Goal: Task Accomplishment & Management: Use online tool/utility

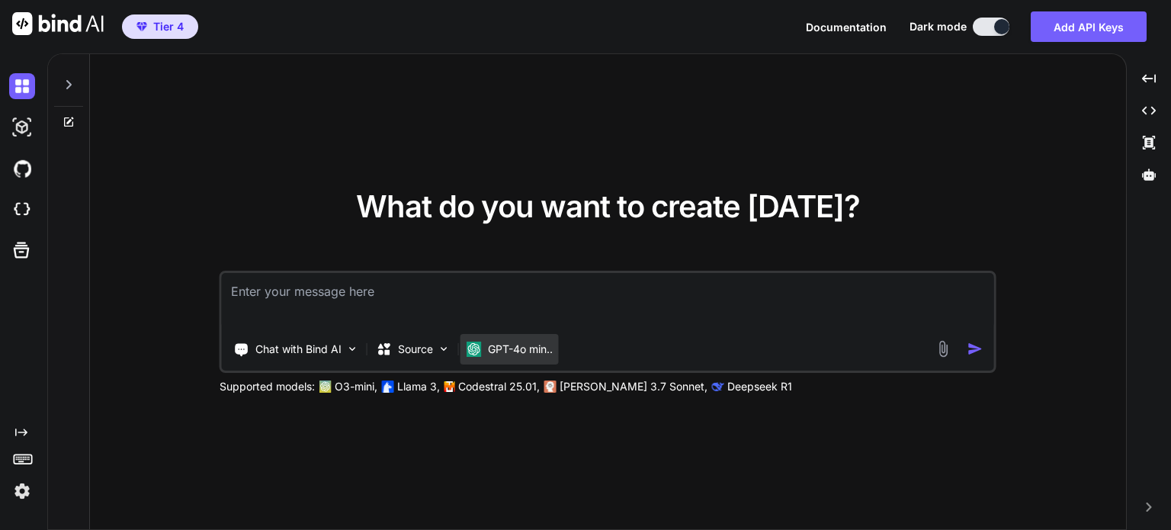
click at [506, 347] on p "GPT-4o min.." at bounding box center [520, 348] width 65 height 15
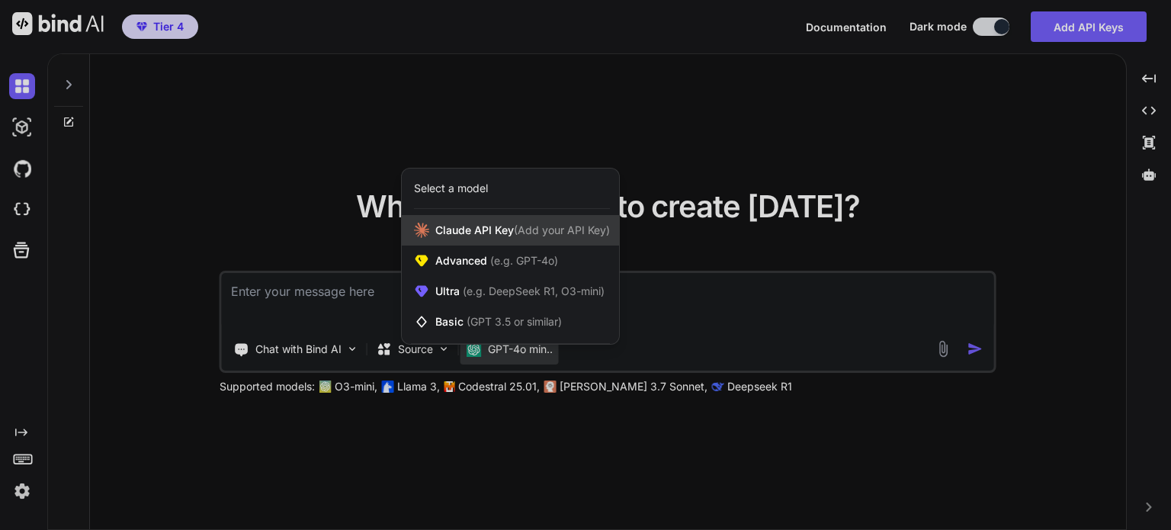
click at [518, 233] on span "(Add your API Key)" at bounding box center [562, 229] width 96 height 13
type textarea "x"
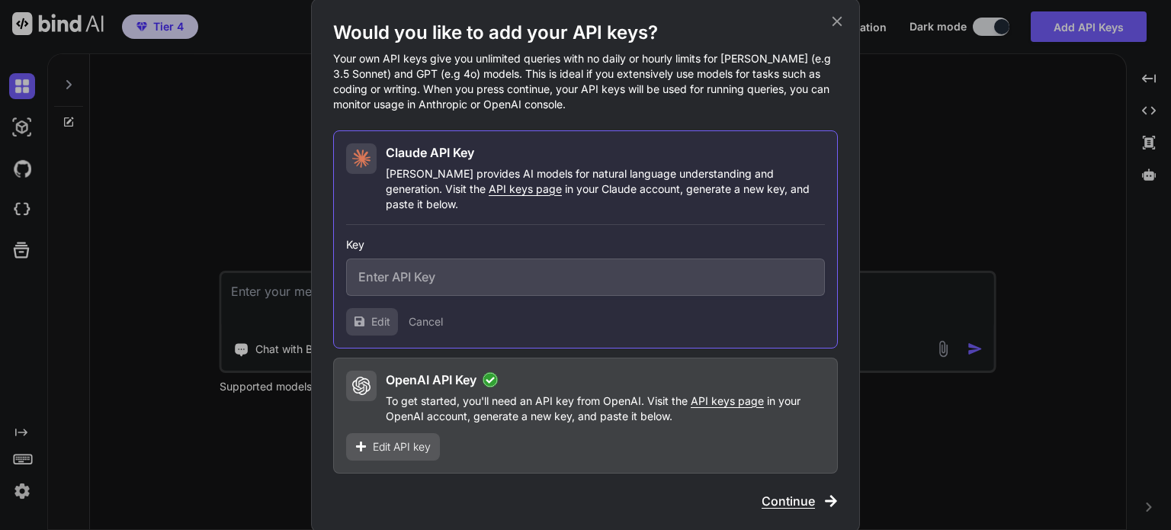
type input "sk-ant-api03-cZhbk6MPuc6eJFMQiok5BO3EdfatzRJ0XQR_0Q5ojqgGNvSuwxCqIEkT5pYYoePwvH…"
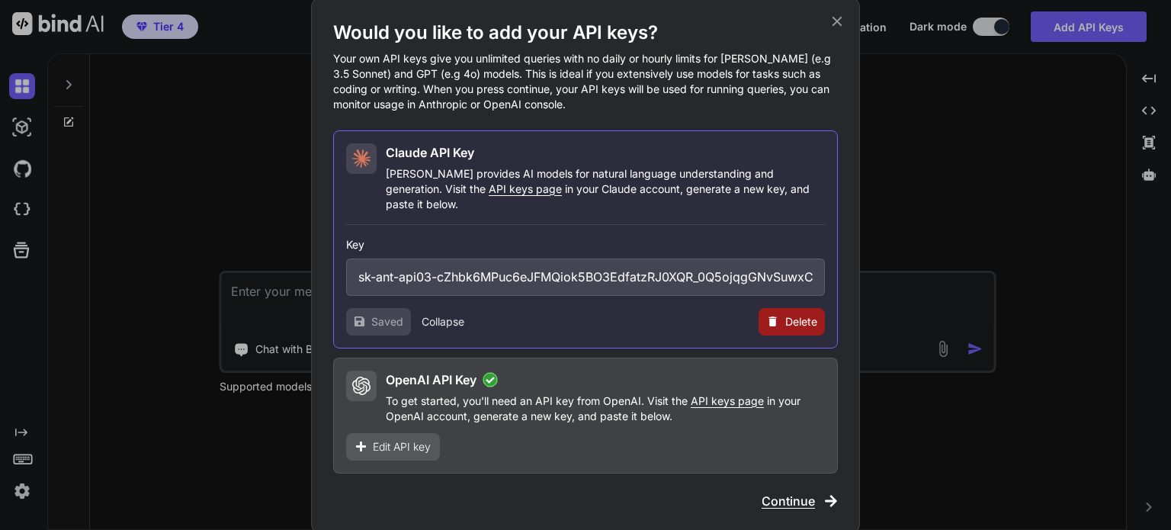
click at [833, 26] on icon at bounding box center [837, 21] width 10 height 10
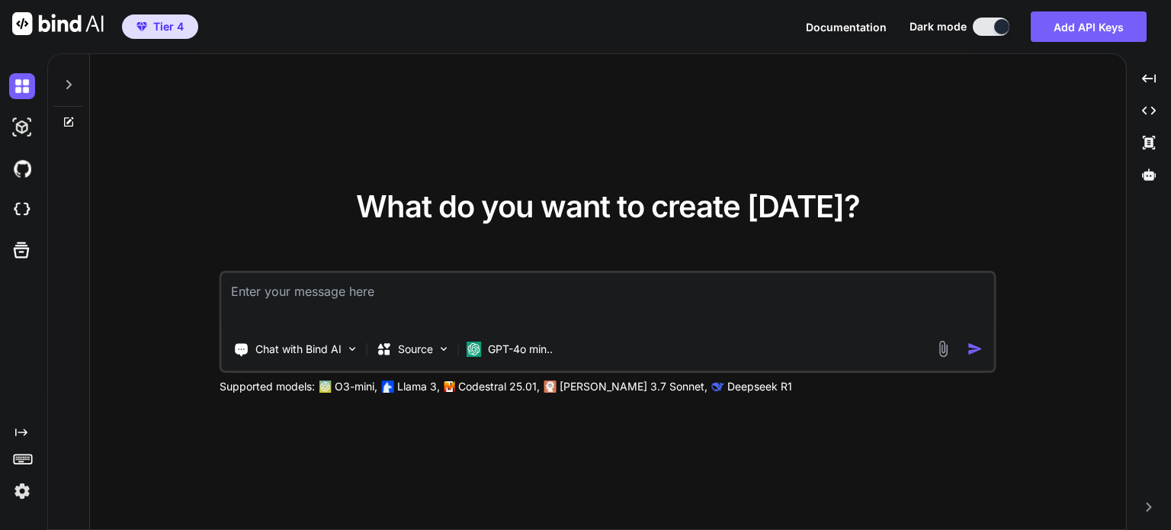
click at [21, 498] on img at bounding box center [22, 491] width 26 height 26
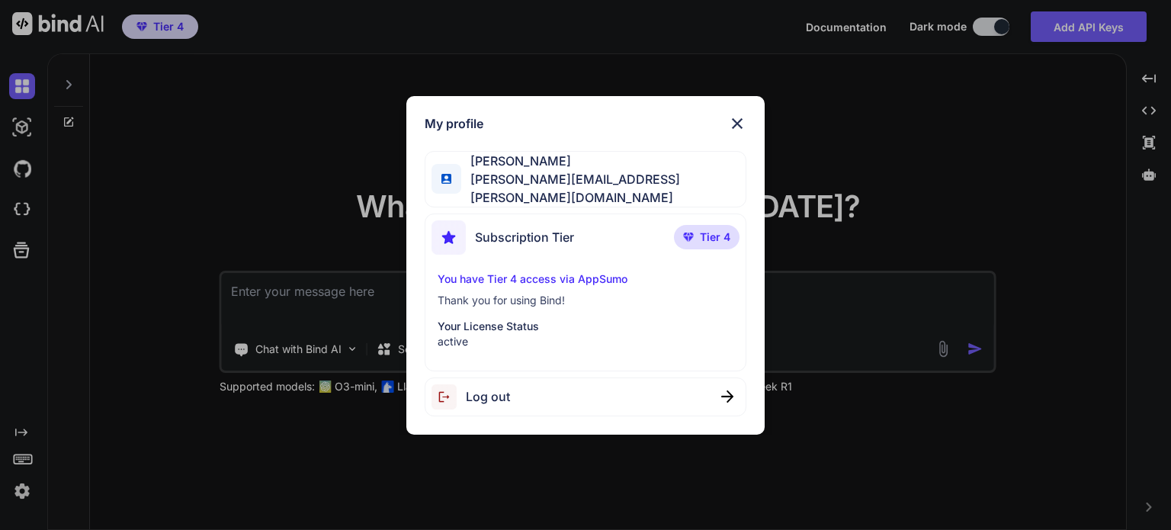
click at [573, 80] on div "My profile Charles Amith charles.amith@gmail.com Subscription Tier Tier 4 You h…" at bounding box center [585, 265] width 1171 height 530
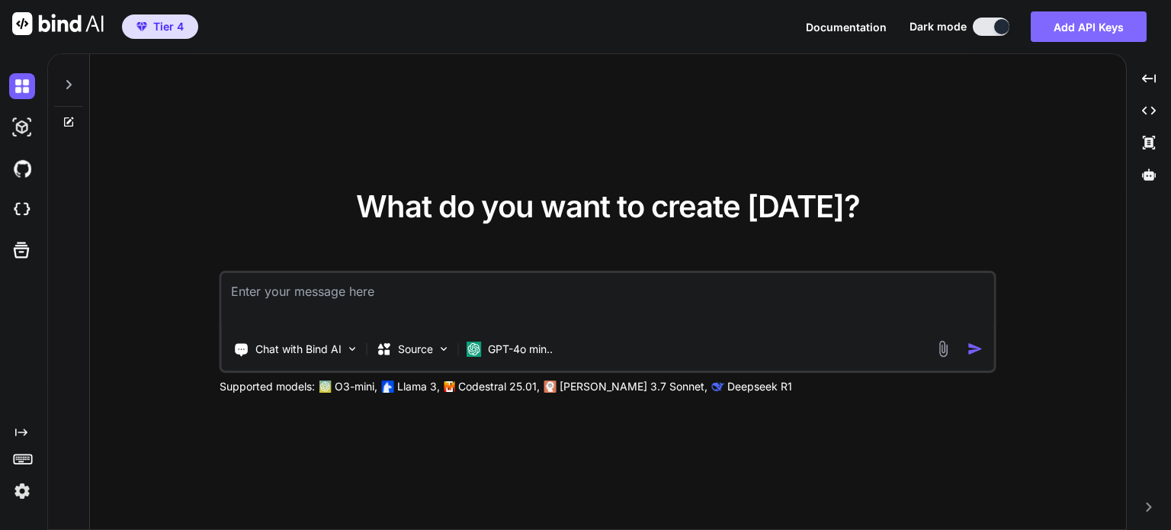
click at [1058, 30] on button "Add API Keys" at bounding box center [1088, 26] width 116 height 30
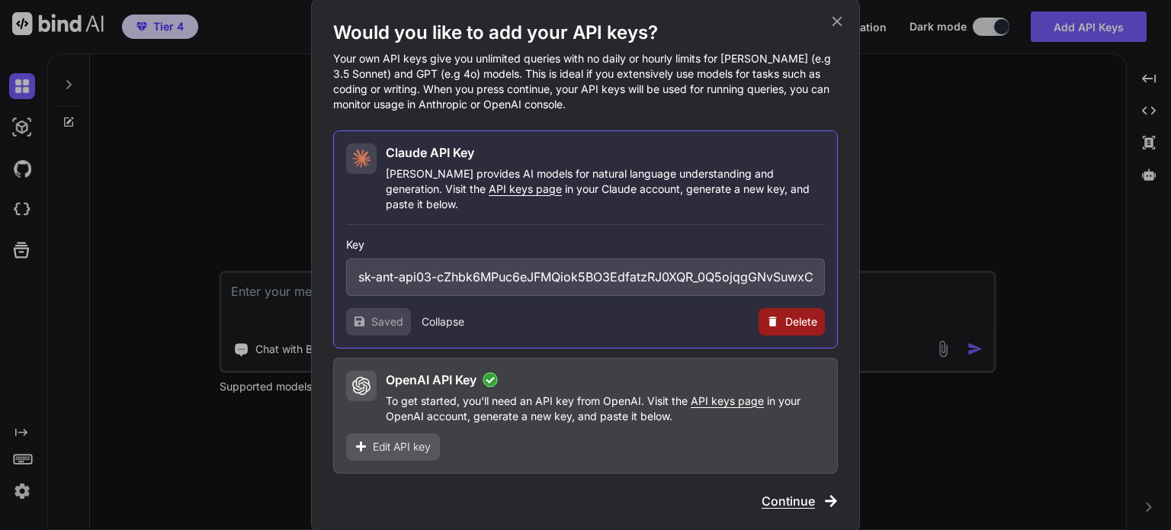
click at [375, 443] on span "Edit API key" at bounding box center [402, 446] width 58 height 15
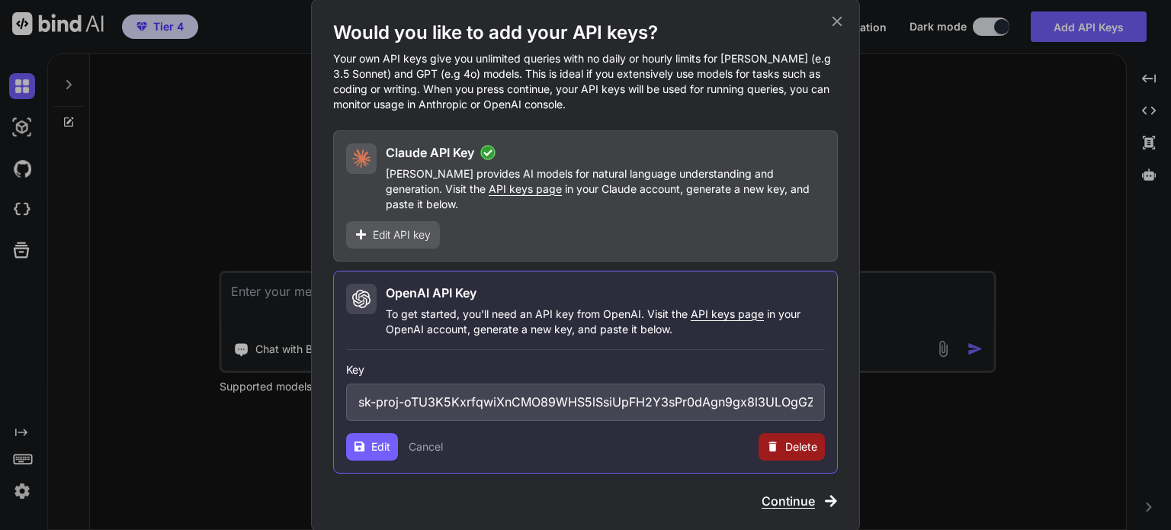
click at [790, 502] on div "Would you like to add your API keys? Your own API keys give you unlimited queri…" at bounding box center [585, 264] width 549 height 533
click at [796, 492] on span "Continue" at bounding box center [787, 501] width 53 height 18
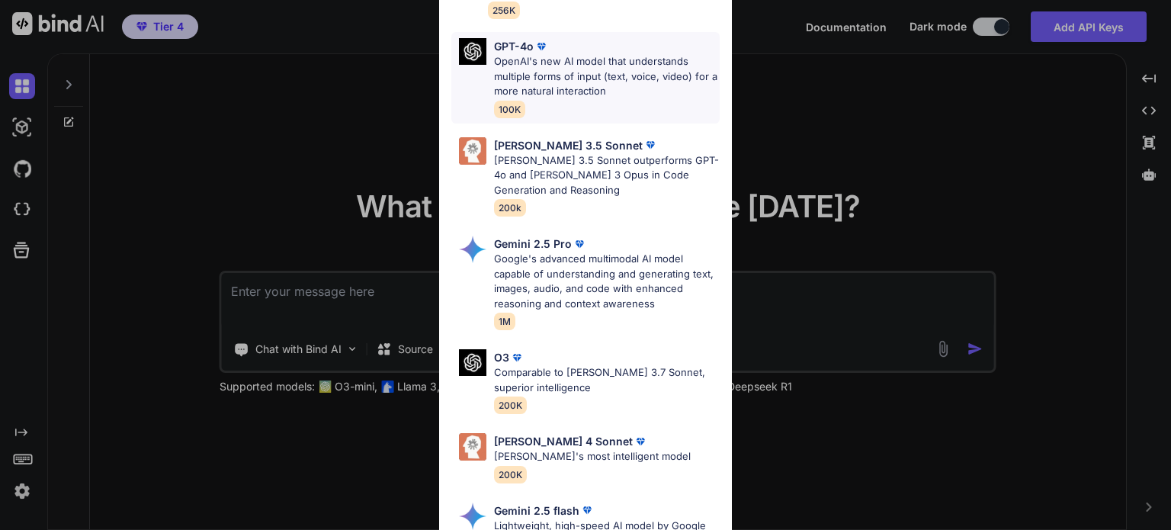
scroll to position [880, 0]
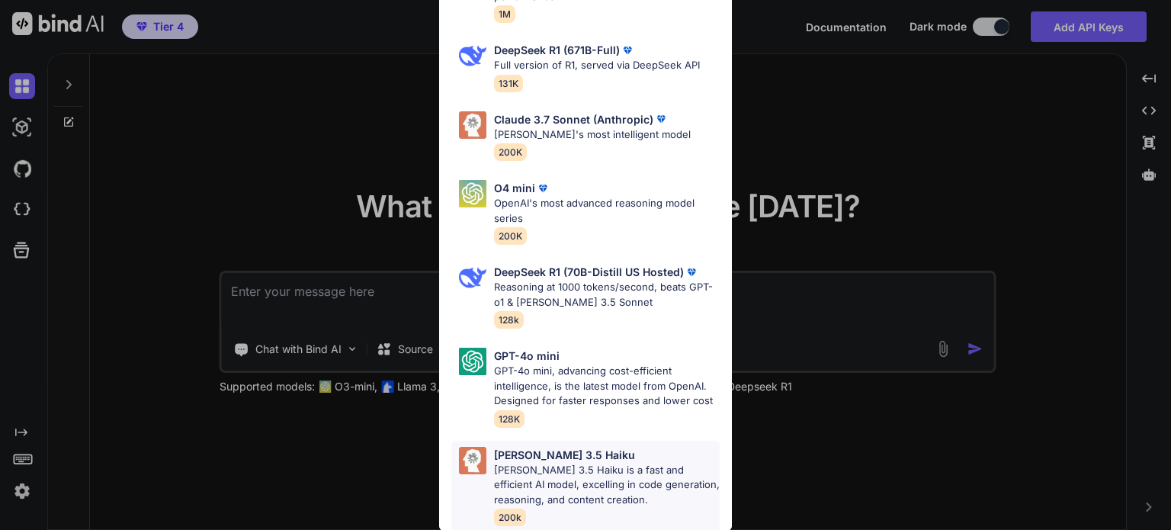
click at [607, 463] on p "Claude 3.5 Haiku is a fast and efficient AI model, excelling in code generation…" at bounding box center [607, 485] width 226 height 45
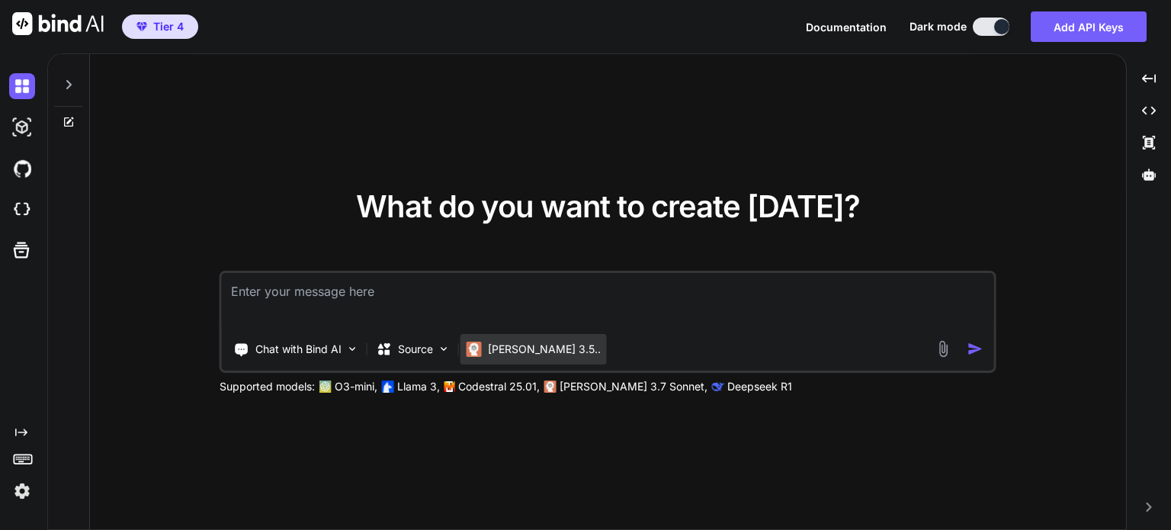
click at [519, 348] on p "Claude 3.5.." at bounding box center [544, 348] width 113 height 15
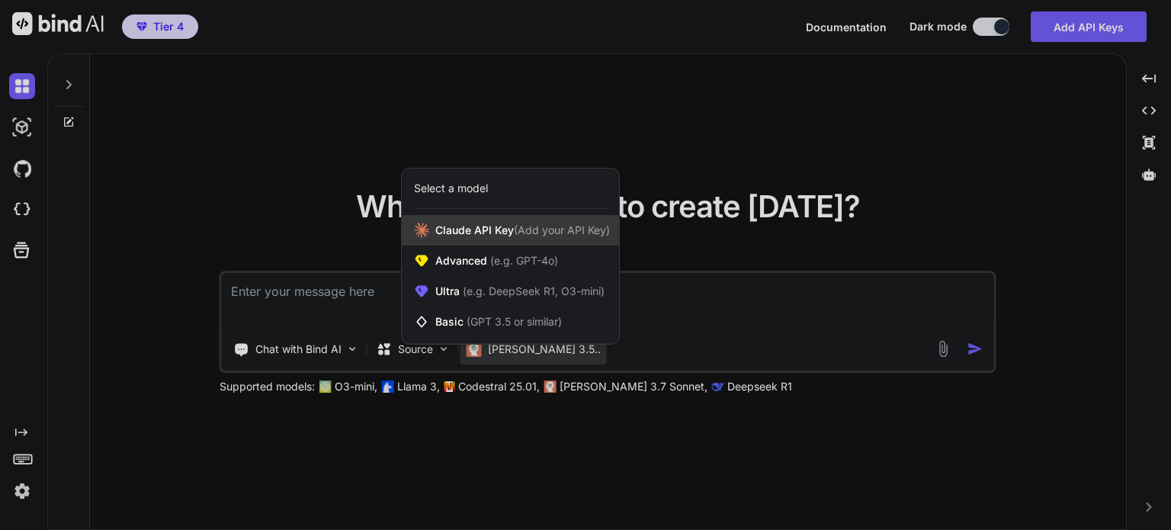
click at [550, 225] on span "(Add your API Key)" at bounding box center [562, 229] width 96 height 13
type textarea "x"
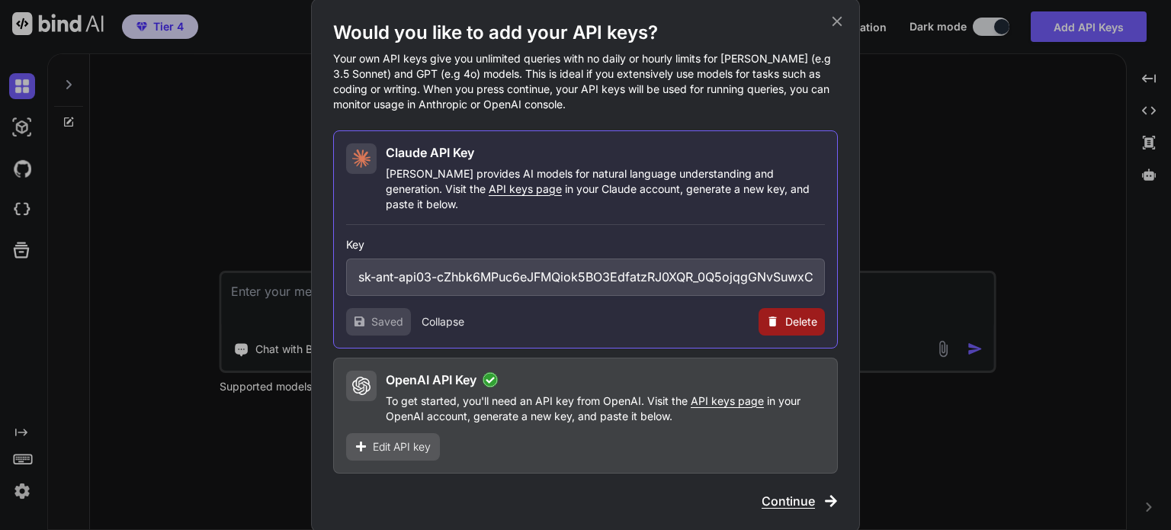
click at [792, 492] on span "Continue" at bounding box center [787, 501] width 53 height 18
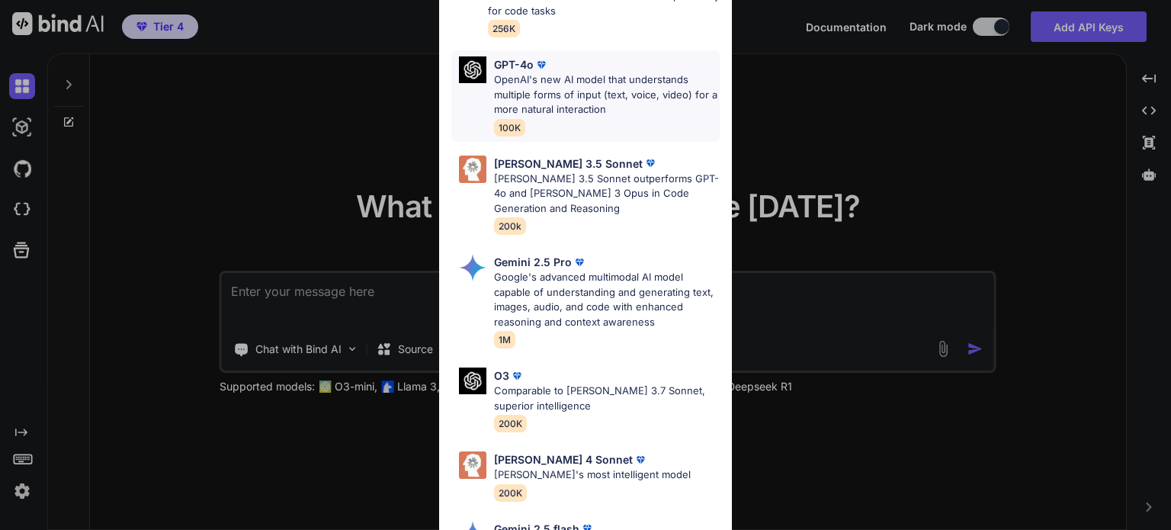
scroll to position [0, 0]
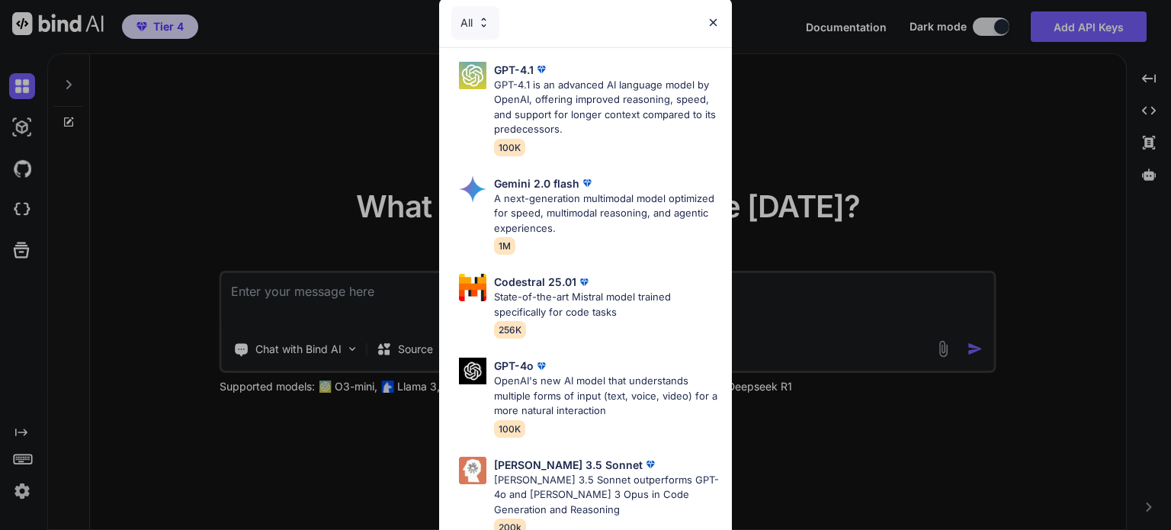
click at [479, 24] on img at bounding box center [483, 22] width 13 height 13
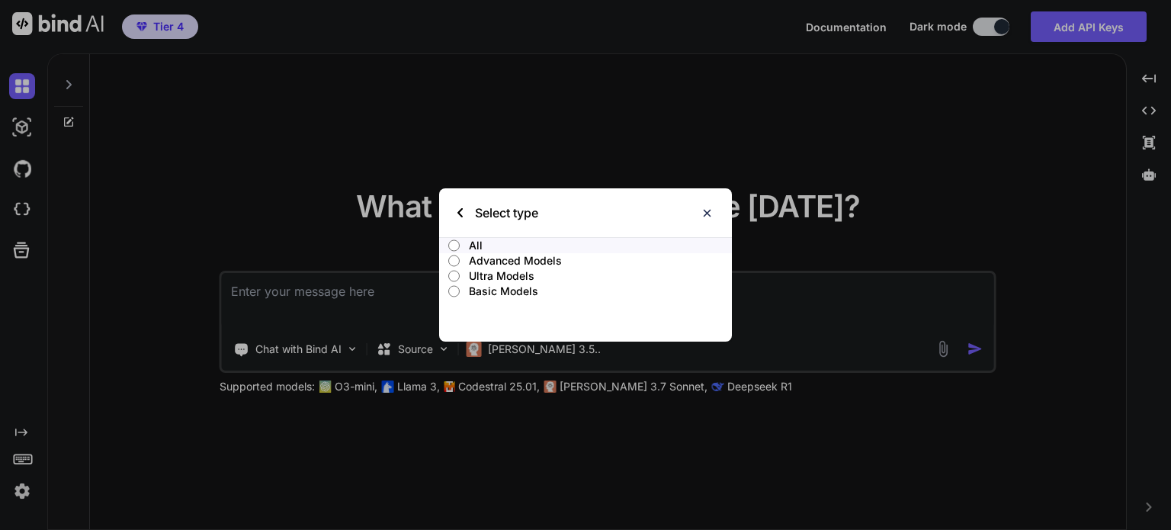
click at [501, 274] on p "Ultra Models" at bounding box center [600, 275] width 263 height 15
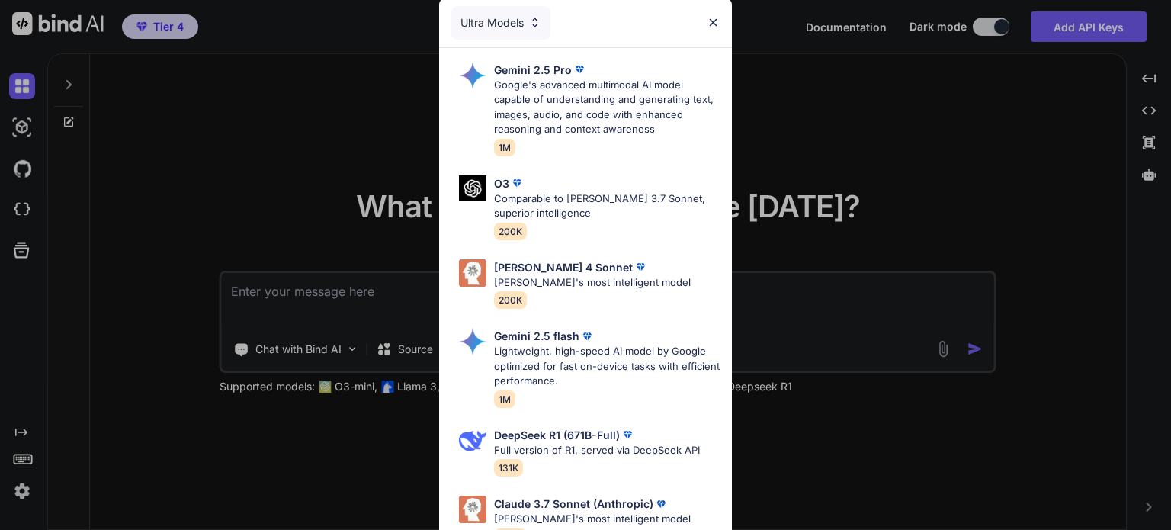
click at [1079, 31] on div "Ultra Models Gemini 2.5 Pro Google's advanced multimodal AI model capable of un…" at bounding box center [585, 265] width 1171 height 530
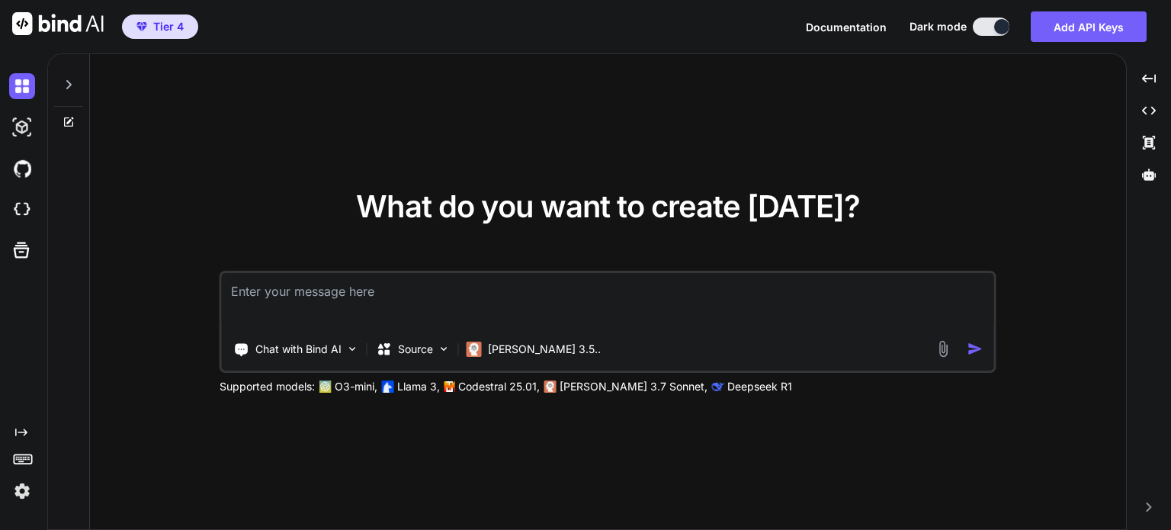
click at [1079, 31] on button "Add API Keys" at bounding box center [1088, 26] width 116 height 30
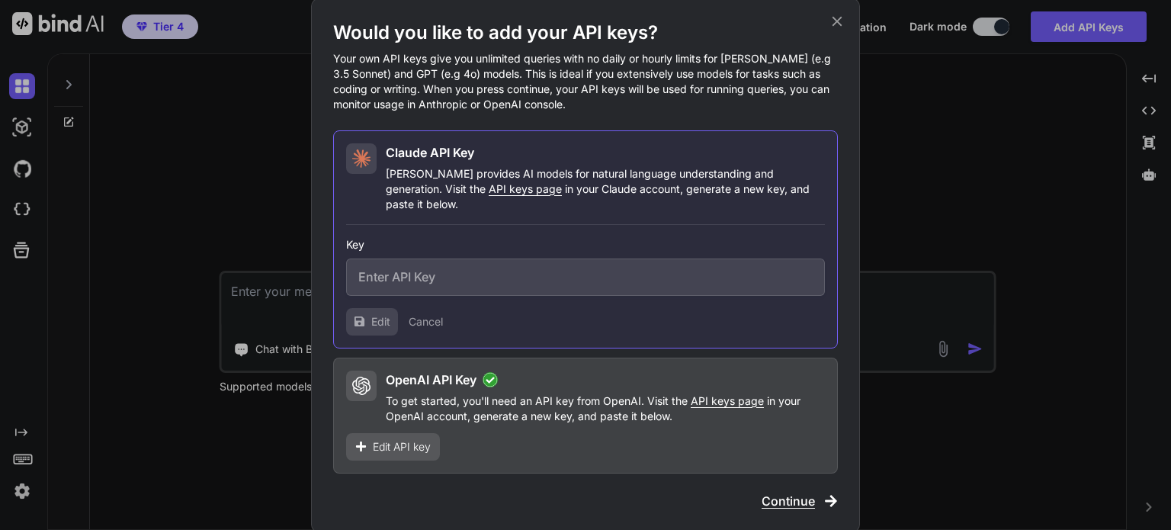
type input "sk-ant-api03-cZhbk6MPuc6eJFMQiok5BO3EdfatzRJ0XQR_0Q5ojqgGNvSuwxCqIEkT5pYYoePwvH…"
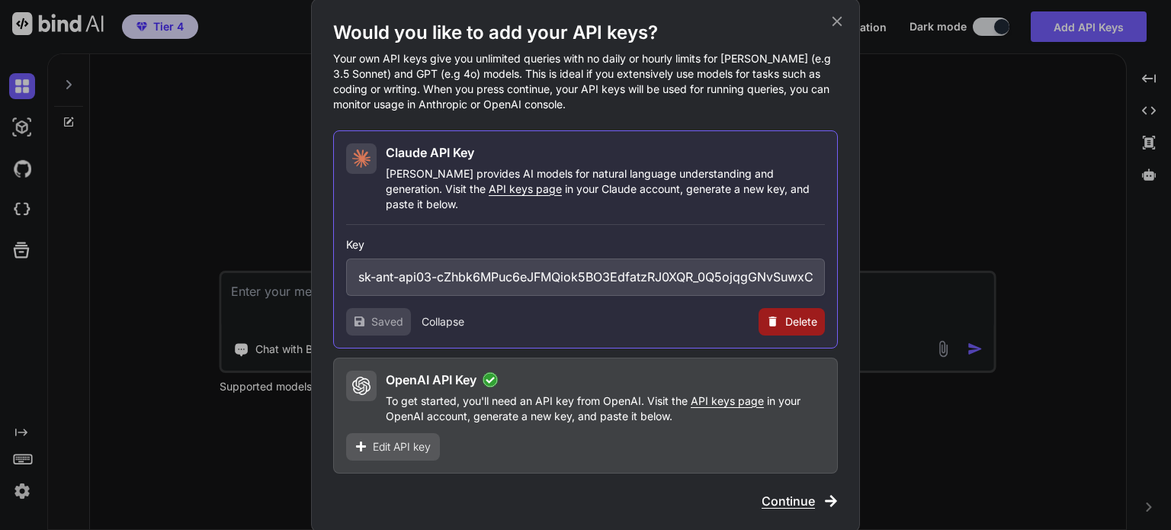
click at [368, 439] on div "Edit API key" at bounding box center [393, 446] width 94 height 27
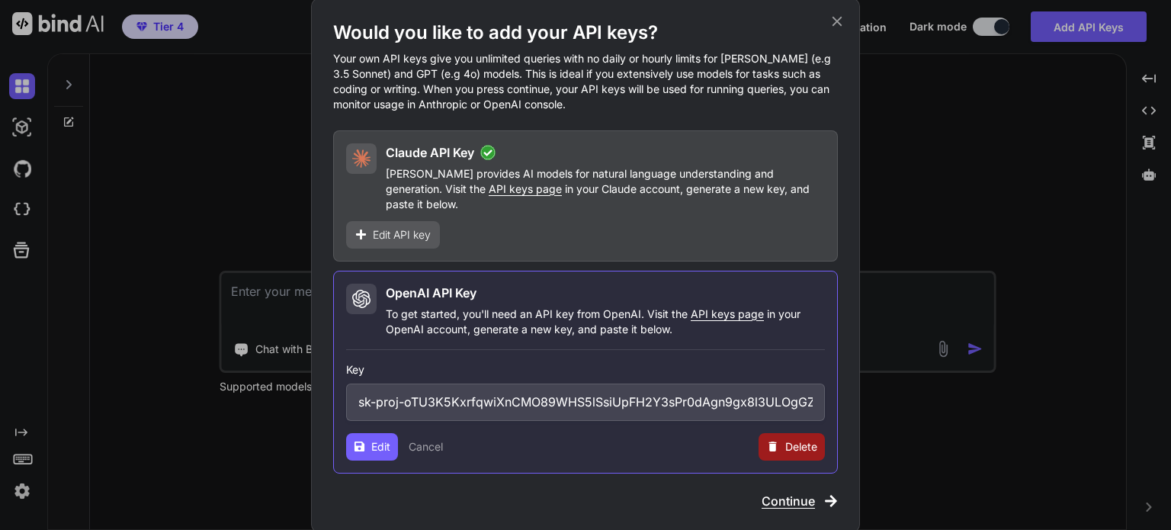
click at [531, 396] on input "sk-proj-oTU3K5KxrfqwiXnCMO89WHS5lSsiUpFH2Y3sPr0dAgn9gx8l3ULOgGZvM4NaxoverQ-C7io…" at bounding box center [585, 401] width 479 height 37
paste input "XpRBdnrKAxIr4yn_vmvXQCZlm77gBFLTytnyLWv8mZ6X2Fx0JV4DiTBwxuOobjvZ5UaHE_3-MfT3Blb…"
type input "sk-proj-XpRBdnrKAxIr4yn_vmvXQCZlm77gBFLTytnyLWv8mZ6X2Fx0JV4DiTBwxuOobjvZ5UaHE_3…"
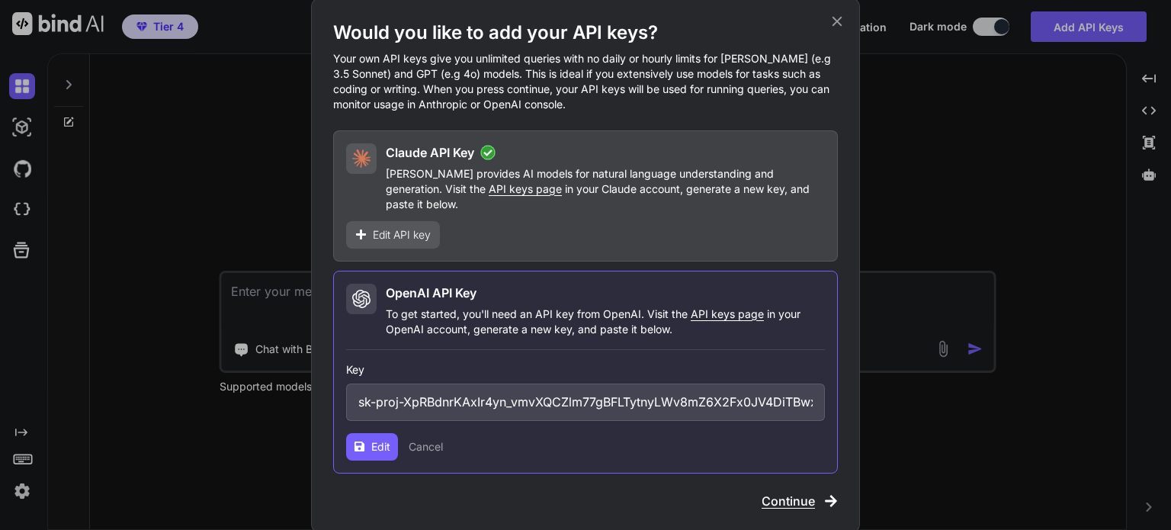
click at [367, 447] on button "Edit" at bounding box center [372, 446] width 52 height 27
click at [784, 492] on span "Continue" at bounding box center [787, 501] width 53 height 18
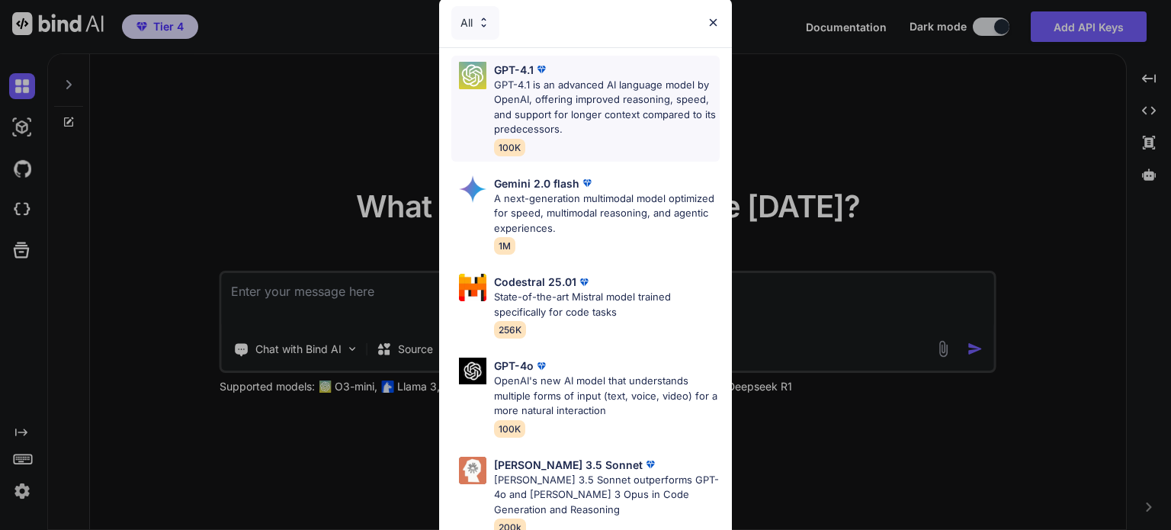
click at [608, 115] on p "GPT-4.1 is an advanced AI language model by OpenAI, offering improved reasoning…" at bounding box center [607, 107] width 226 height 59
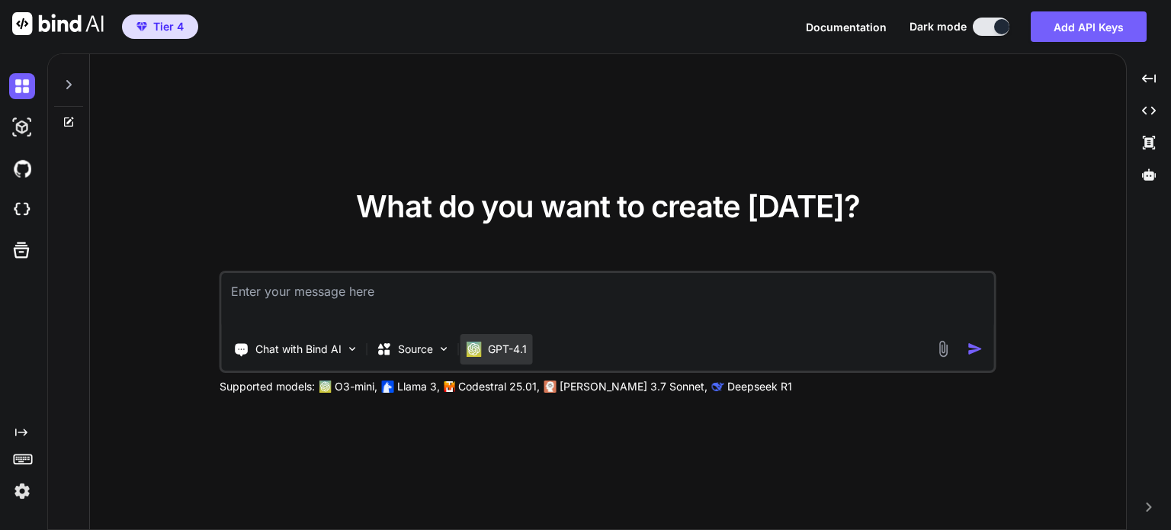
click at [494, 356] on p "GPT-4.1" at bounding box center [507, 348] width 39 height 15
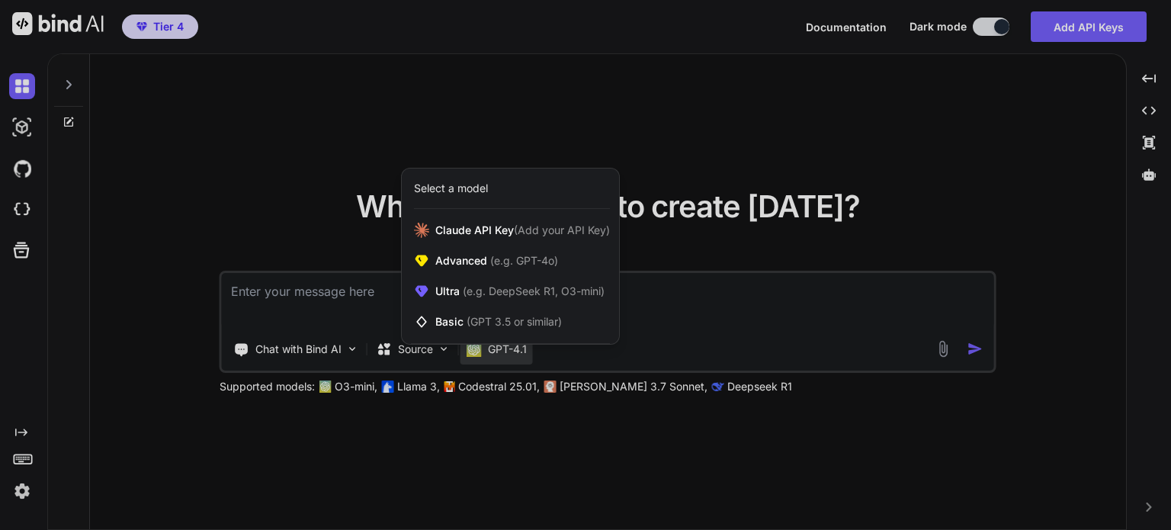
click at [201, 175] on div at bounding box center [585, 265] width 1171 height 530
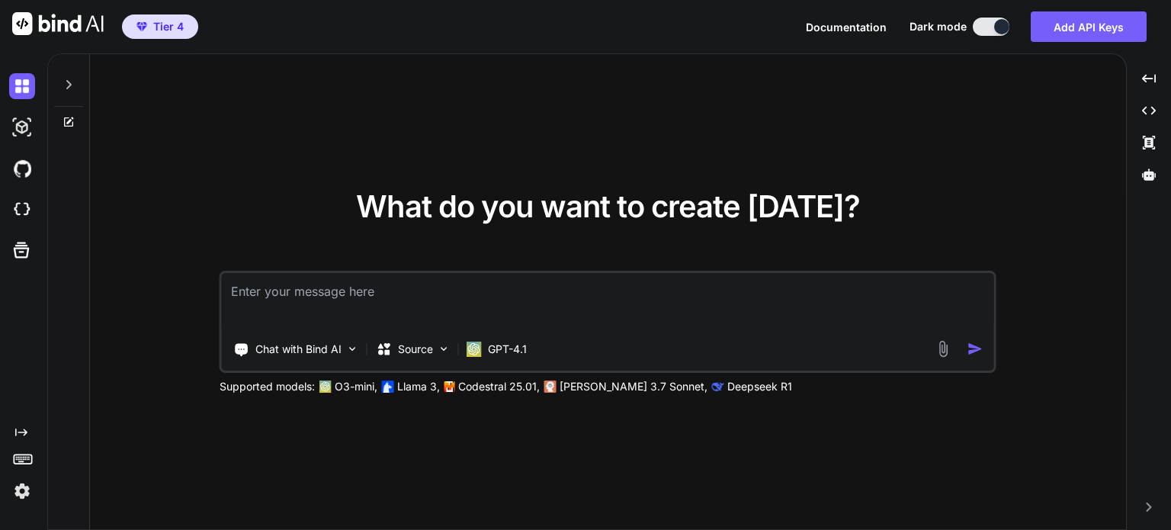
click at [15, 490] on img at bounding box center [22, 491] width 26 height 26
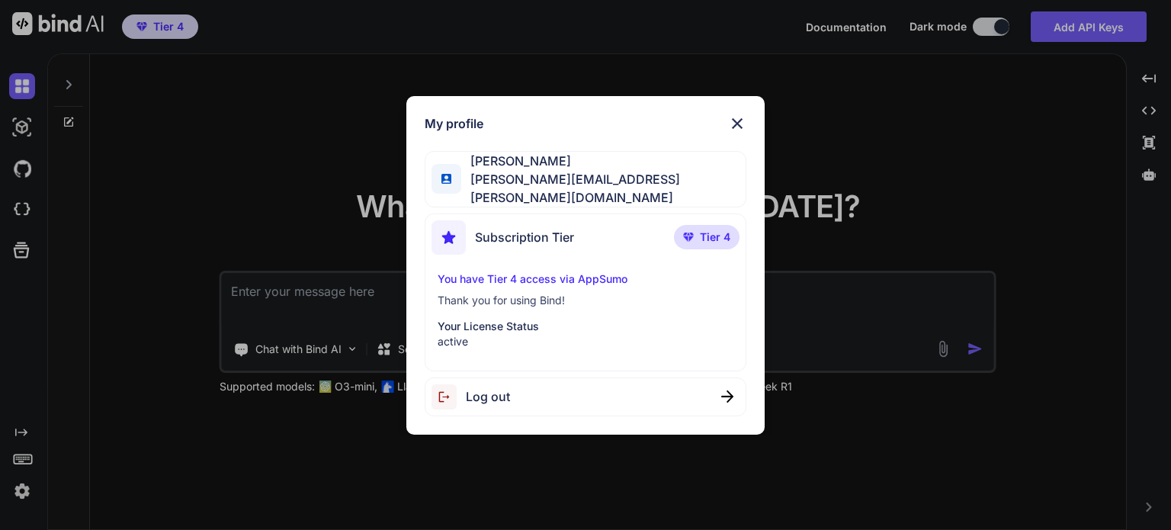
click at [192, 173] on div "My profile Charles Amith charles.amith@gmail.com Subscription Tier Tier 4 You h…" at bounding box center [585, 265] width 1171 height 530
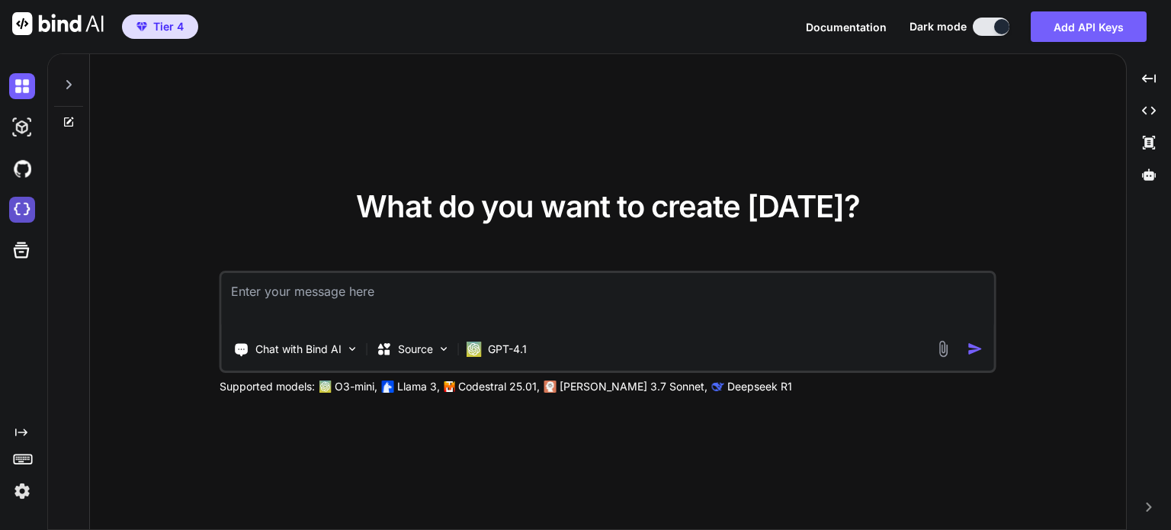
click at [22, 210] on img at bounding box center [22, 210] width 26 height 26
click at [13, 493] on img at bounding box center [22, 491] width 26 height 26
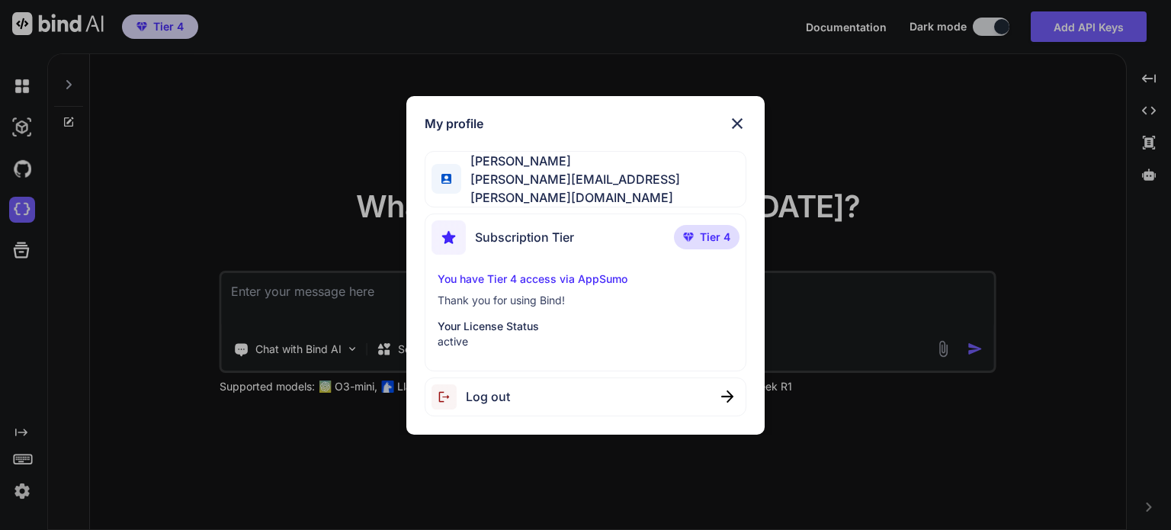
click at [24, 456] on div "My profile Charles Amith charles.amith@gmail.com Subscription Tier Tier 4 You h…" at bounding box center [585, 265] width 1171 height 530
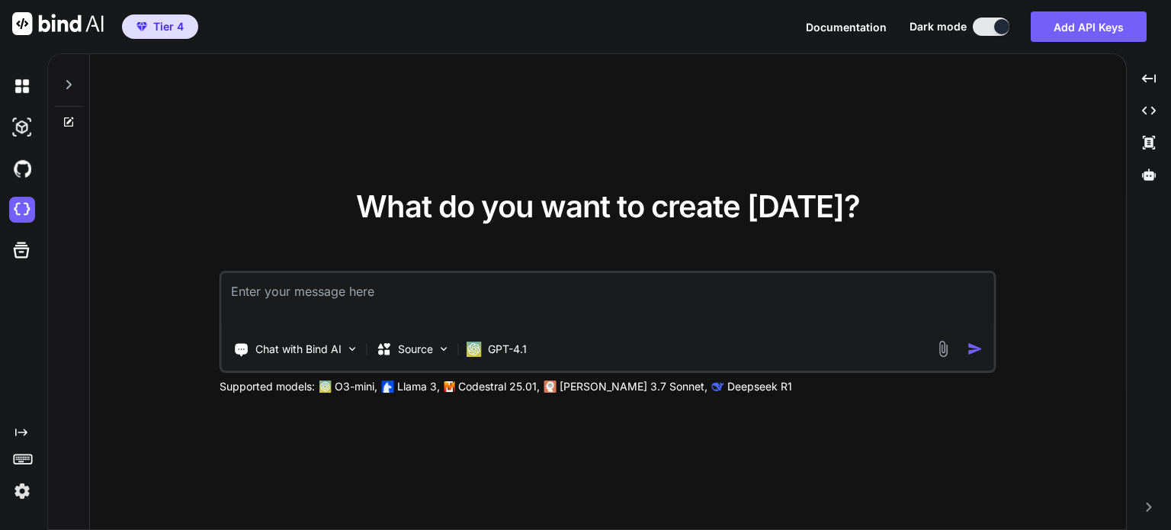
click at [8, 260] on div at bounding box center [20, 250] width 41 height 40
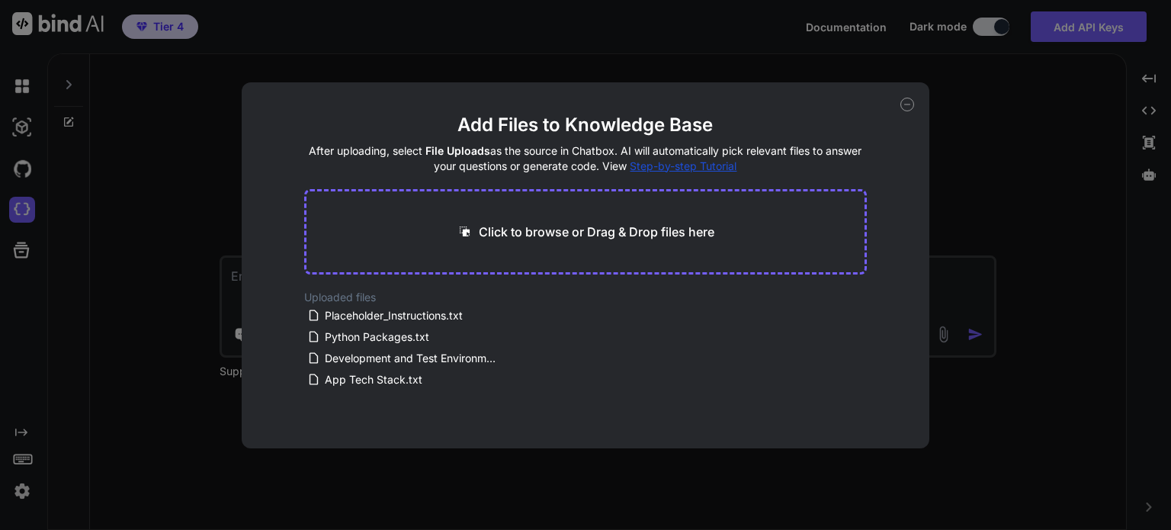
click at [906, 106] on icon at bounding box center [907, 105] width 14 height 14
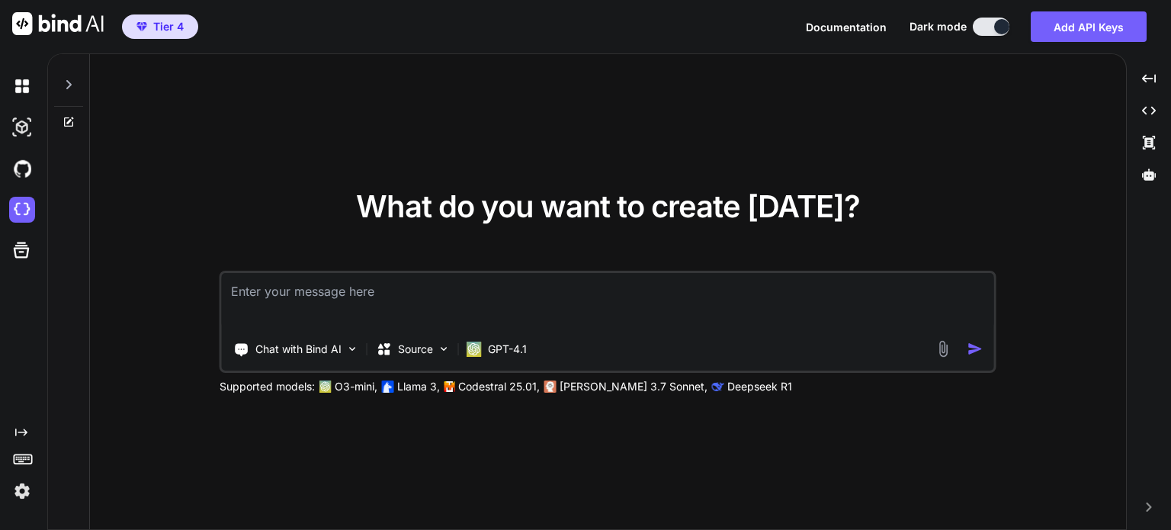
drag, startPoint x: 851, startPoint y: 27, endPoint x: 828, endPoint y: 27, distance: 23.6
click at [828, 27] on span "Documentation" at bounding box center [846, 27] width 81 height 13
click at [419, 346] on p "Source" at bounding box center [415, 348] width 35 height 15
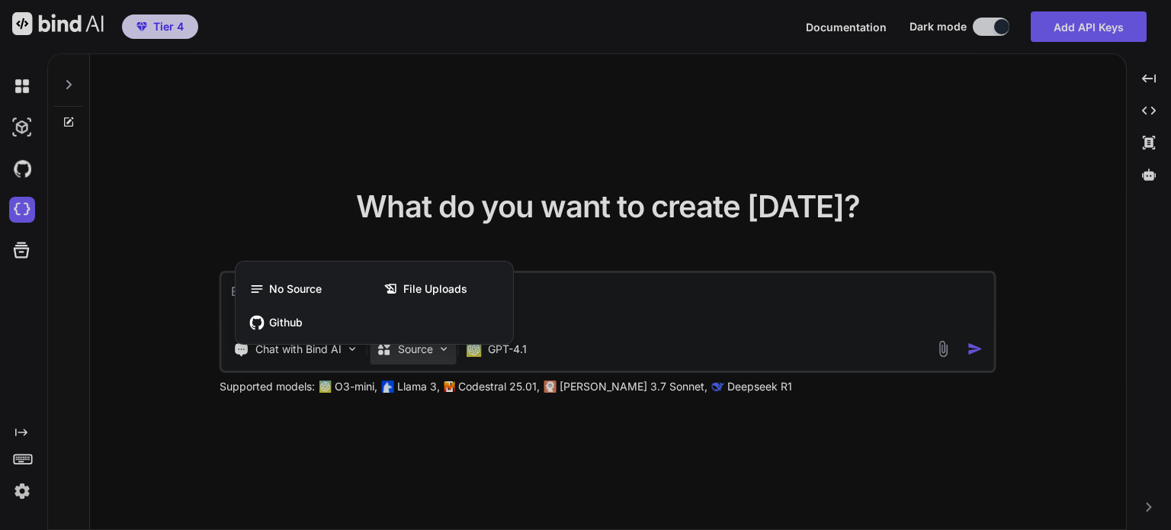
click at [564, 229] on div at bounding box center [585, 265] width 1171 height 530
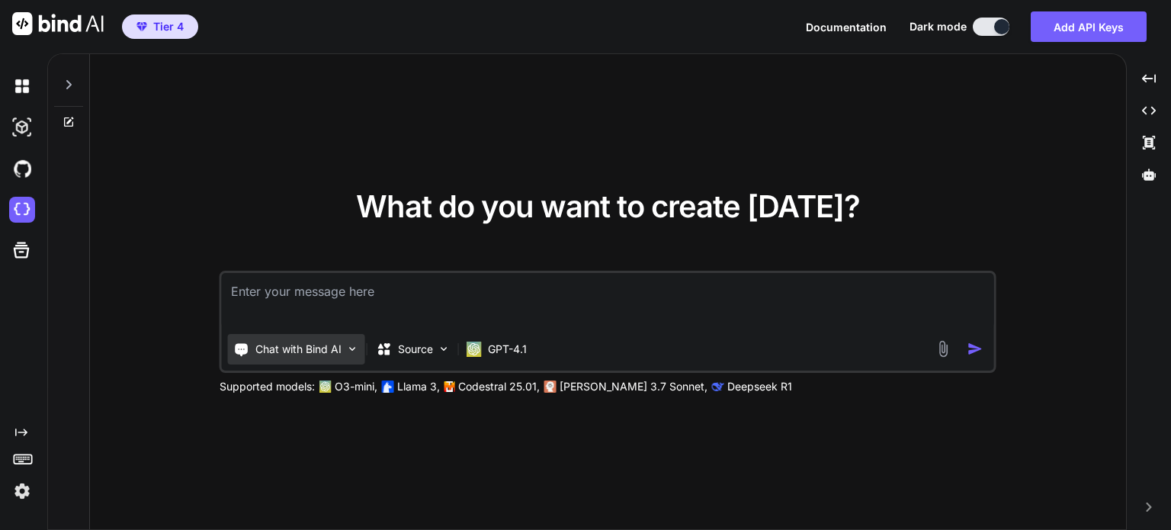
click at [336, 349] on p "Chat with Bind AI" at bounding box center [298, 348] width 86 height 15
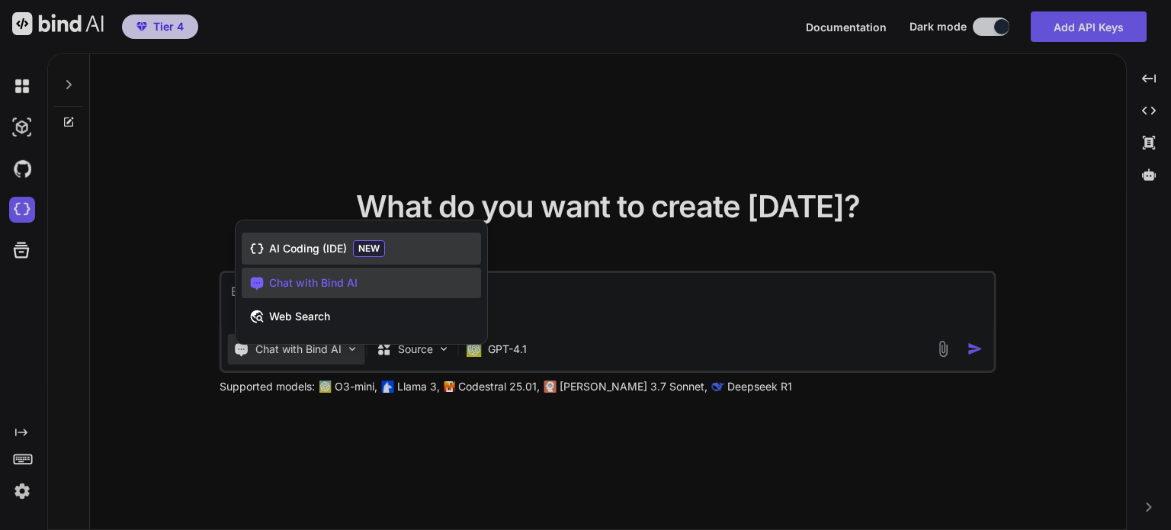
click at [341, 254] on span "AI Coding (IDE)" at bounding box center [308, 248] width 78 height 15
type textarea "x"
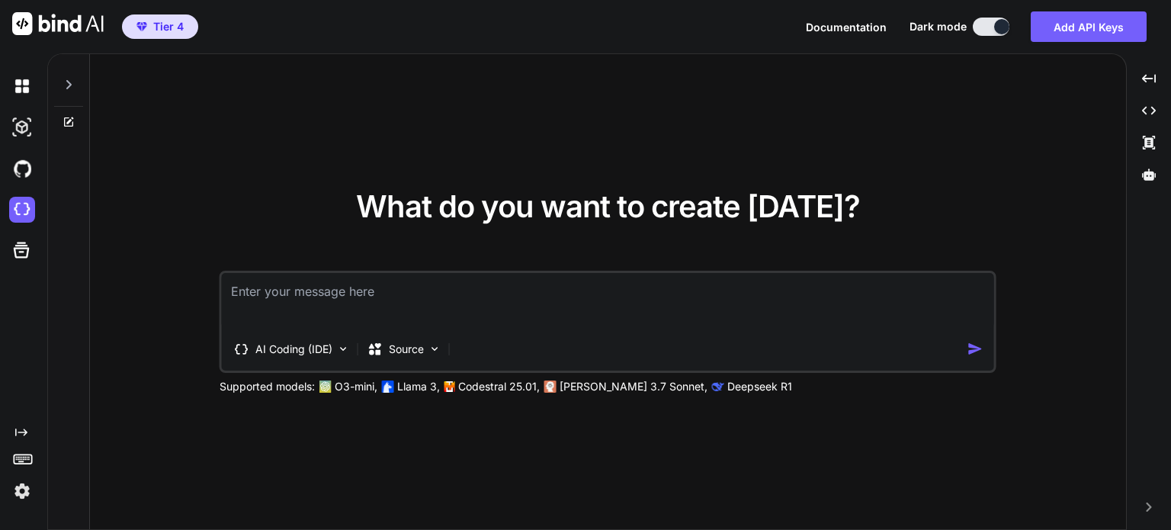
click at [399, 143] on div "What do you want to create today? AI Coding (IDE) Source Supported models: O3-m…" at bounding box center [608, 292] width 1036 height 476
click at [19, 216] on img at bounding box center [22, 210] width 26 height 26
click at [21, 211] on img at bounding box center [22, 210] width 26 height 26
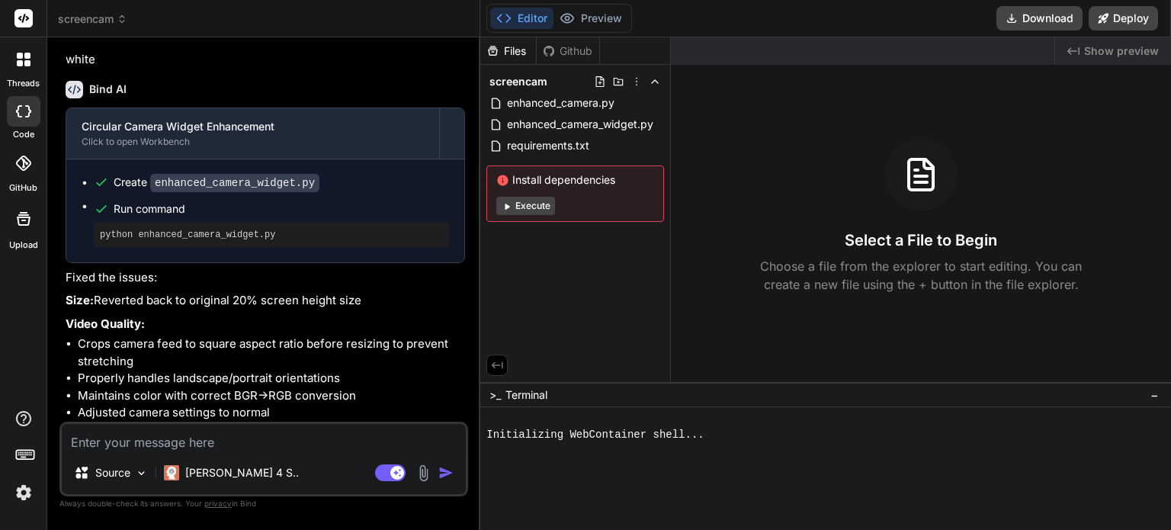
scroll to position [2441, 0]
click at [102, 24] on span "screencam" at bounding box center [92, 18] width 69 height 15
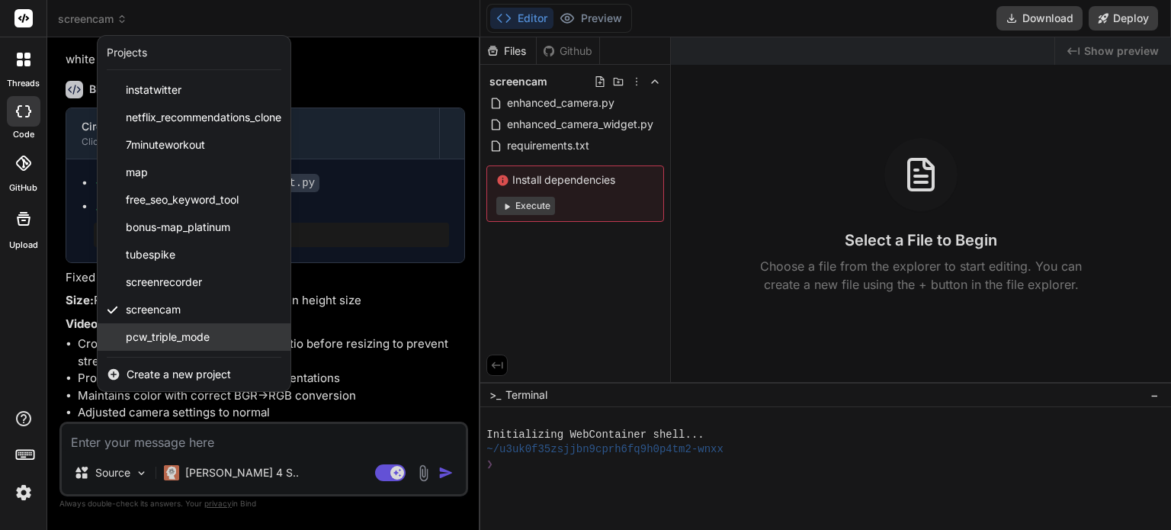
click at [185, 330] on span "pcw_triple_mode" at bounding box center [168, 336] width 84 height 15
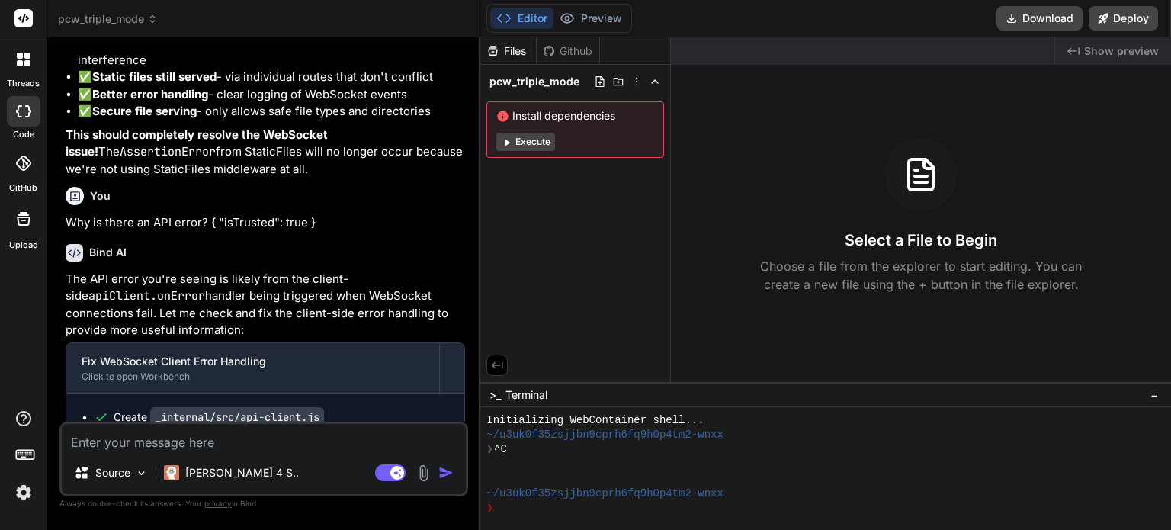
scroll to position [37620, 0]
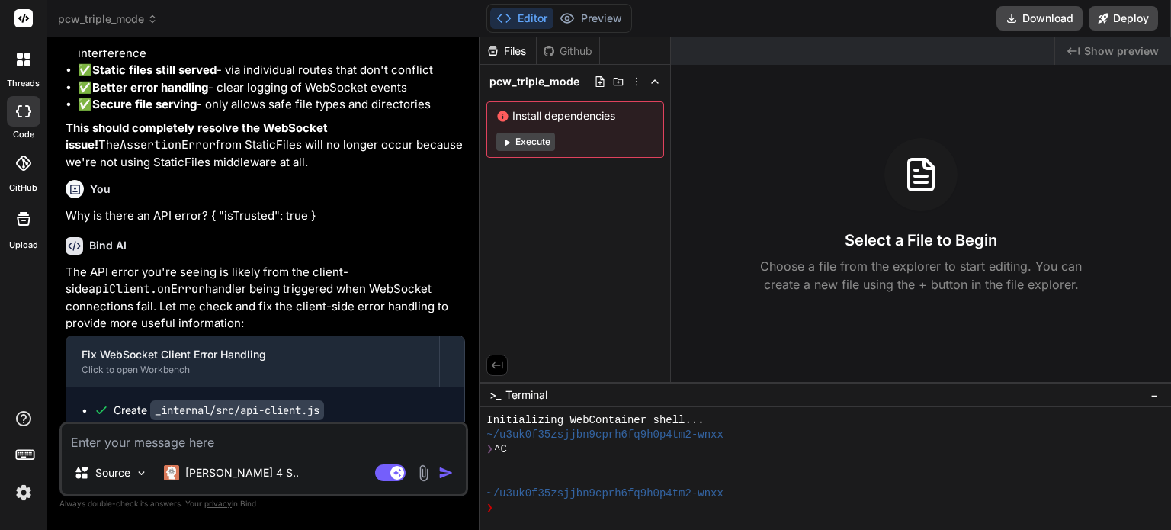
click at [108, 20] on span "pcw_triple_mode" at bounding box center [108, 18] width 100 height 15
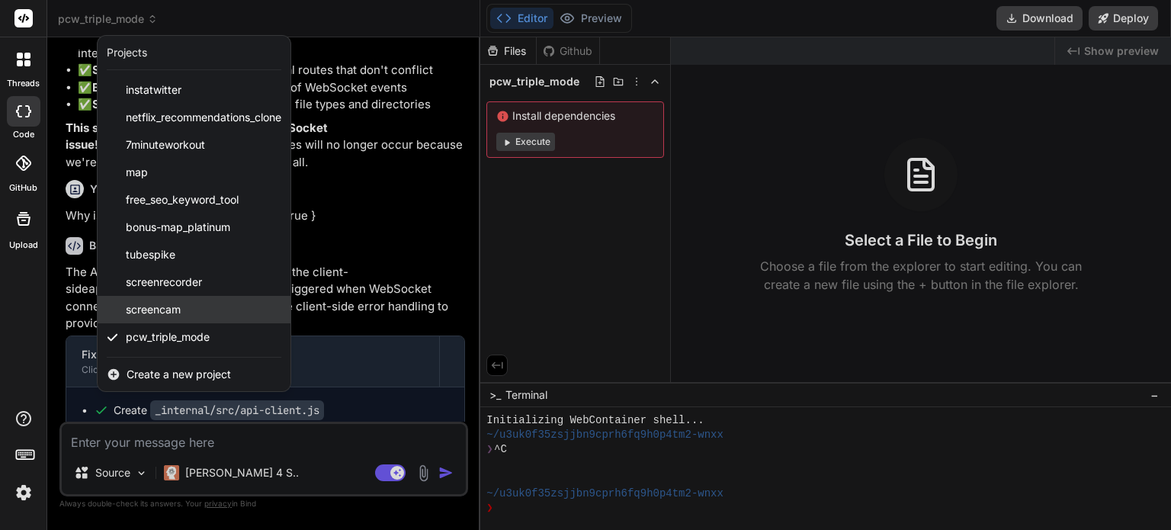
click at [171, 300] on div "screencam" at bounding box center [194, 309] width 193 height 27
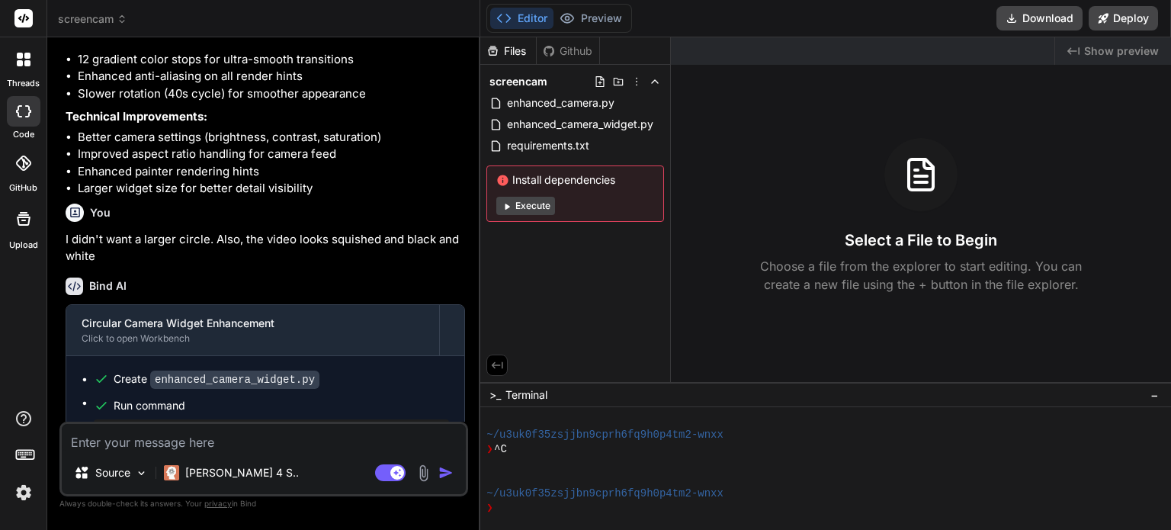
scroll to position [2234, 0]
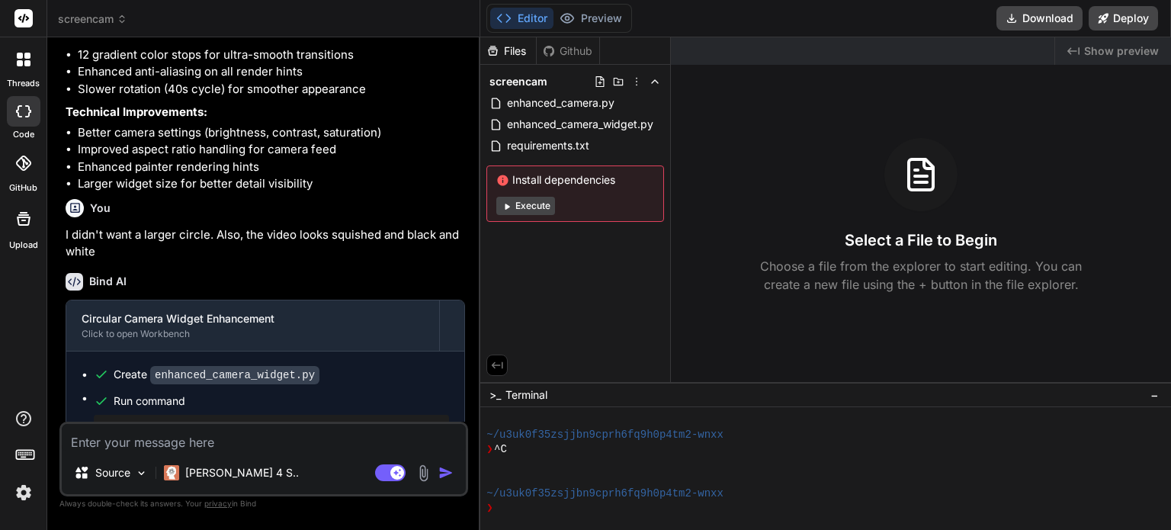
click at [520, 203] on button "Execute" at bounding box center [525, 206] width 59 height 18
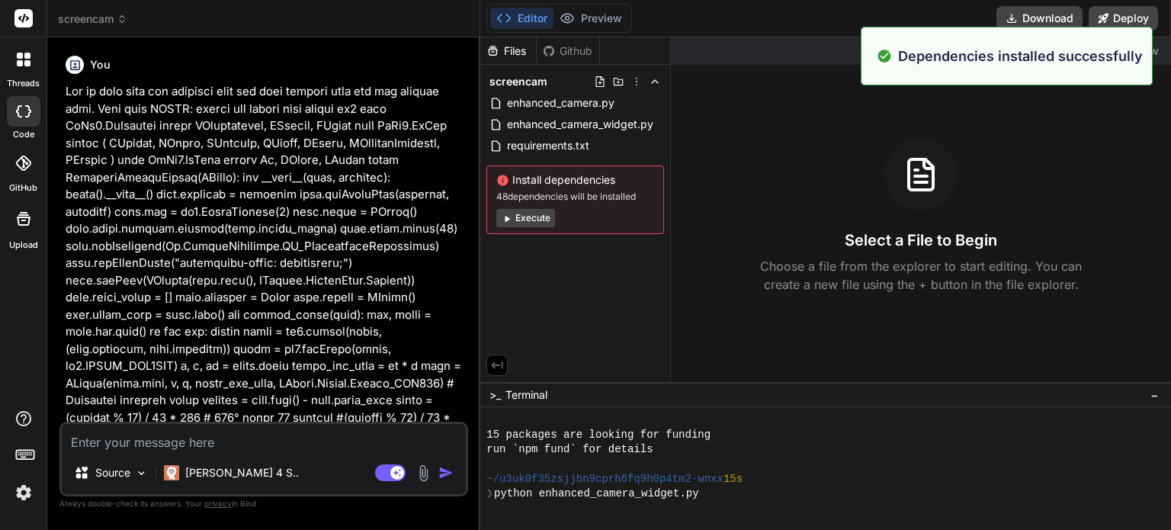
scroll to position [351, 0]
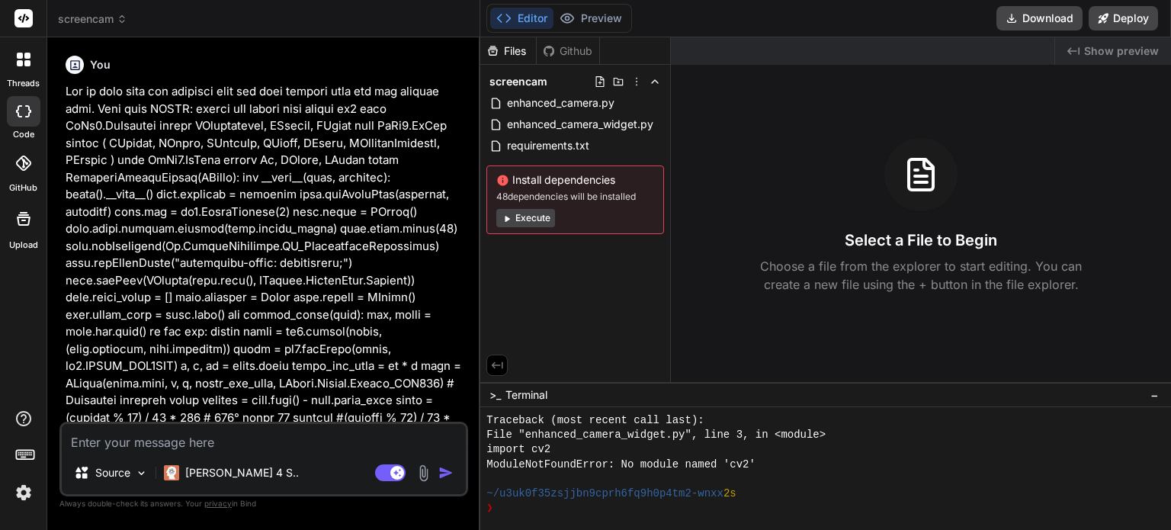
click at [528, 220] on button "Execute" at bounding box center [525, 218] width 59 height 18
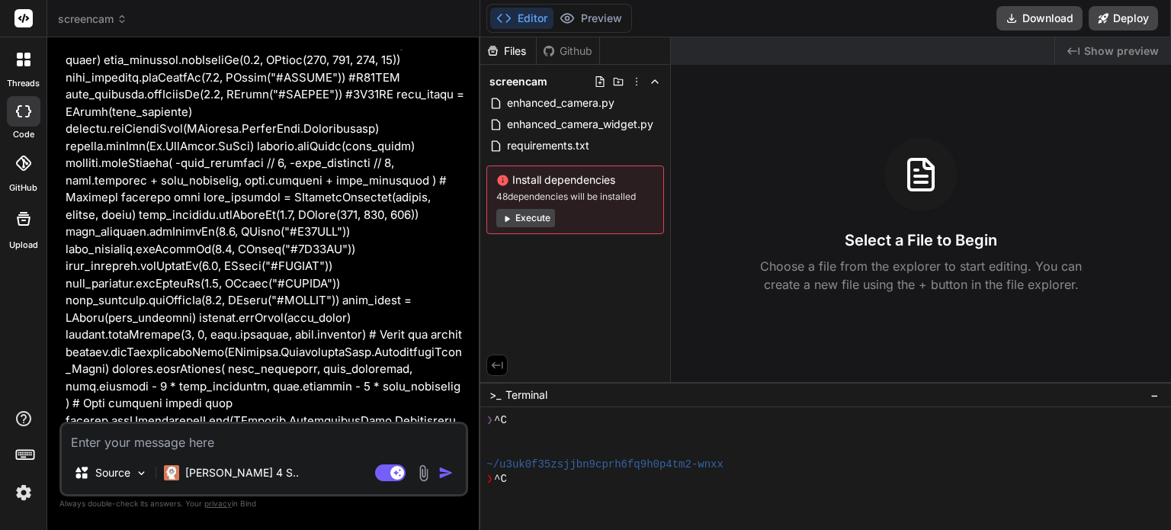
scroll to position [0, 0]
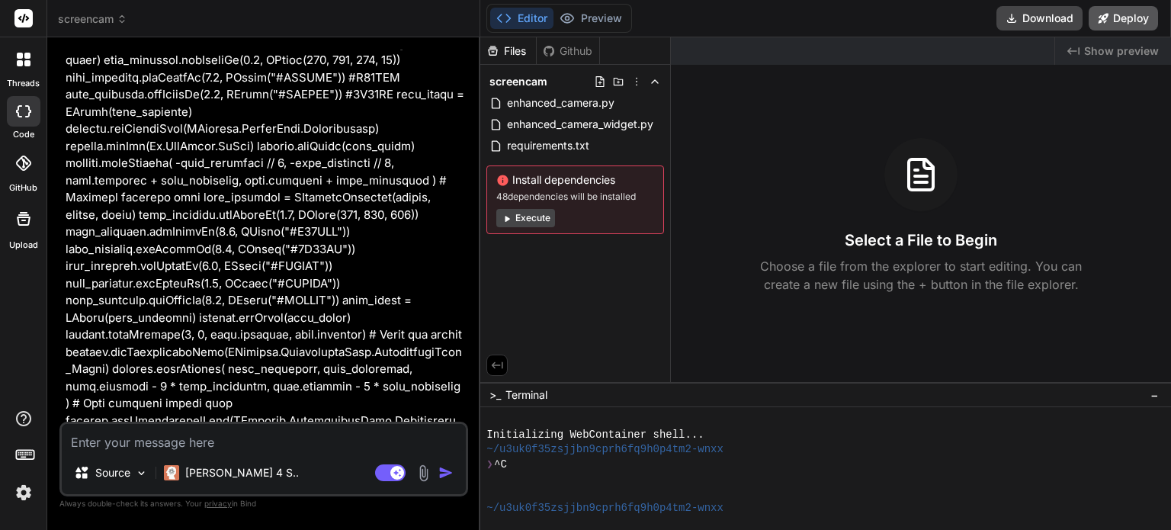
click at [1118, 23] on button "Deploy" at bounding box center [1122, 18] width 69 height 24
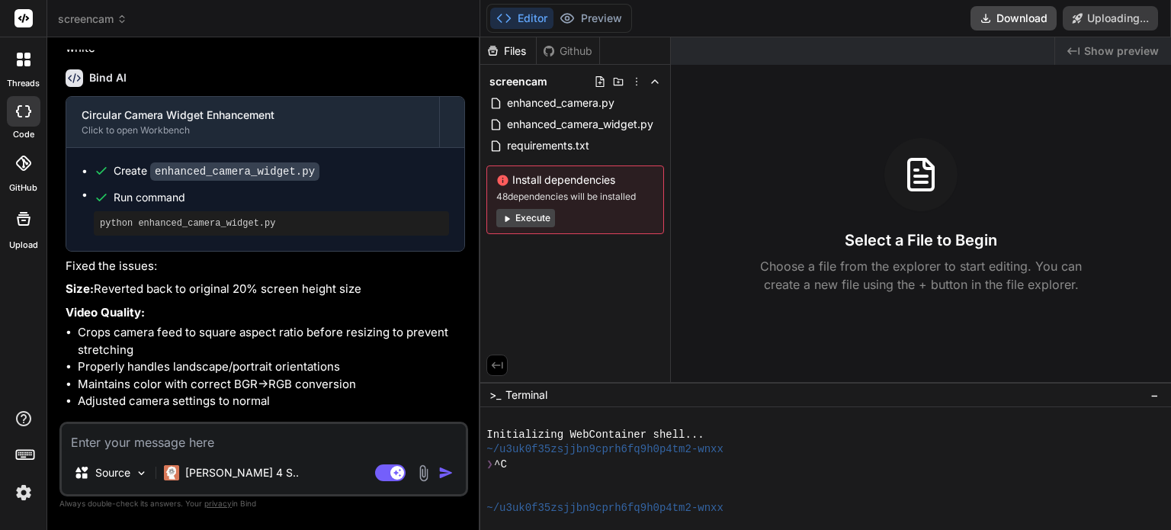
scroll to position [2461, 0]
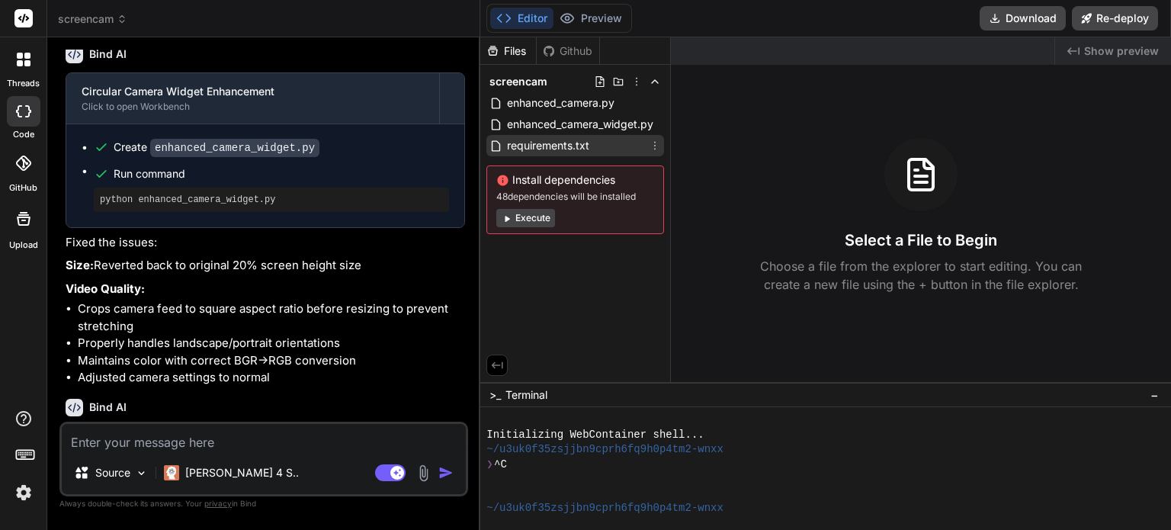
click at [565, 143] on span "requirements.txt" at bounding box center [547, 145] width 85 height 18
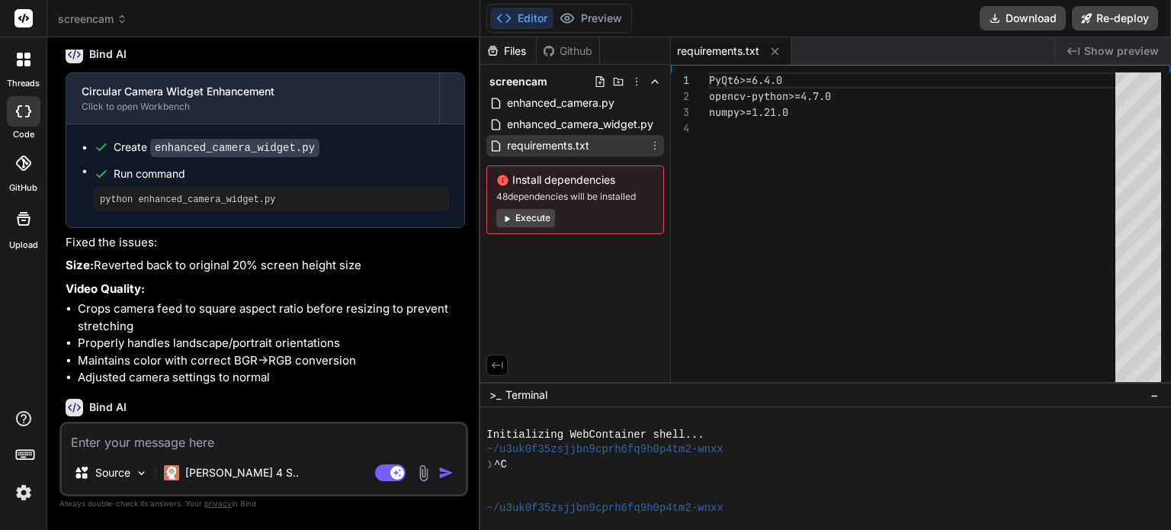
type textarea "x"
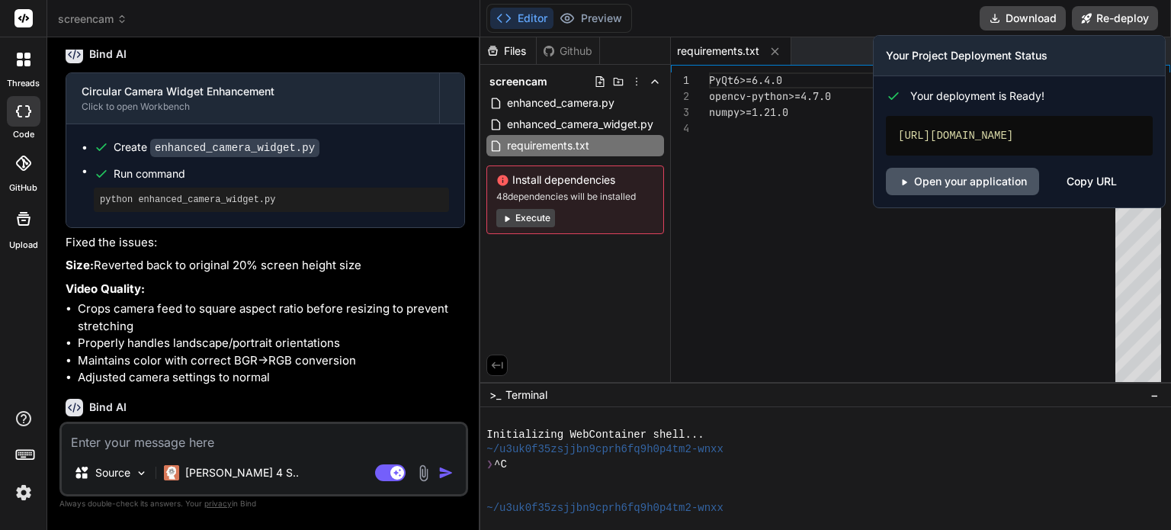
click at [996, 181] on link "Open your application" at bounding box center [962, 181] width 153 height 27
click at [1088, 176] on div "Copy URL" at bounding box center [1091, 181] width 50 height 27
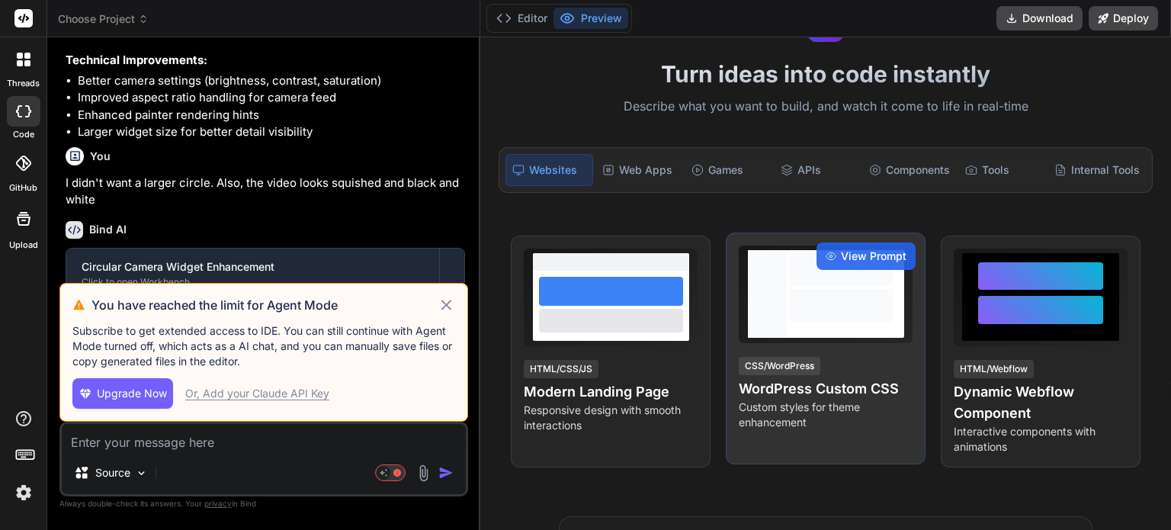
scroll to position [2290, 0]
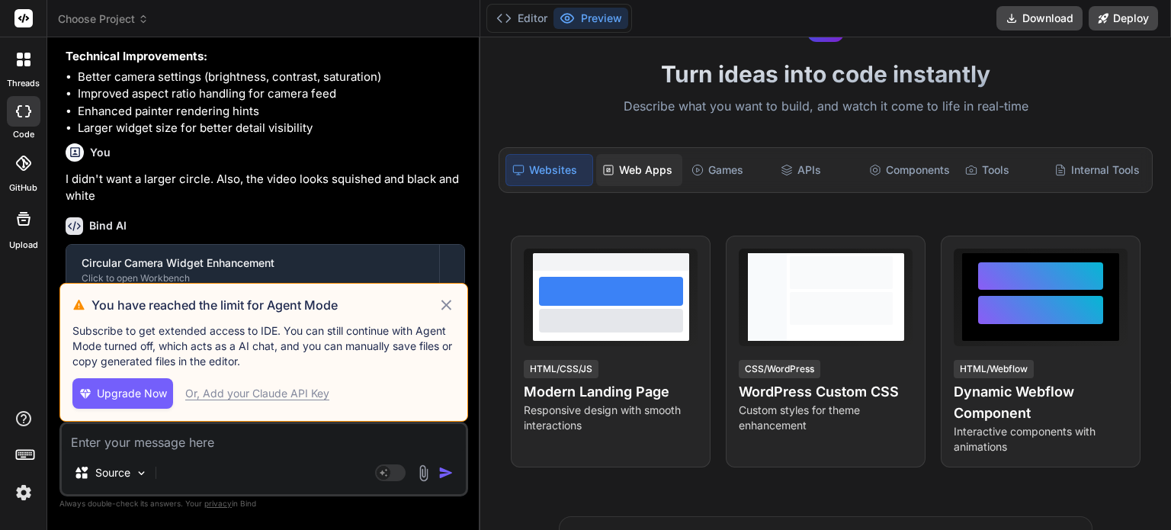
click at [645, 170] on div "Web Apps" at bounding box center [639, 170] width 86 height 32
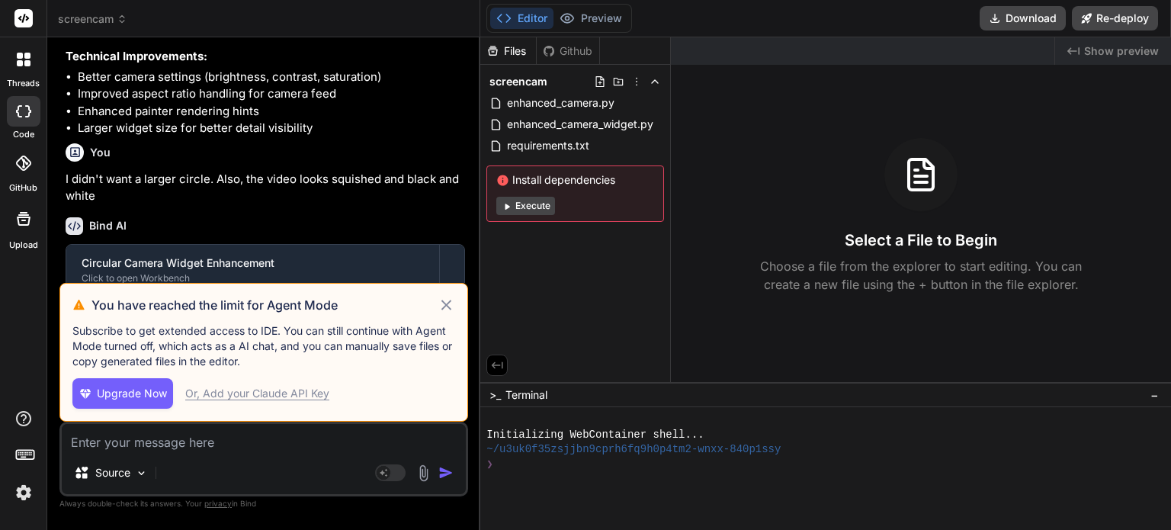
click at [443, 300] on icon at bounding box center [446, 305] width 18 height 18
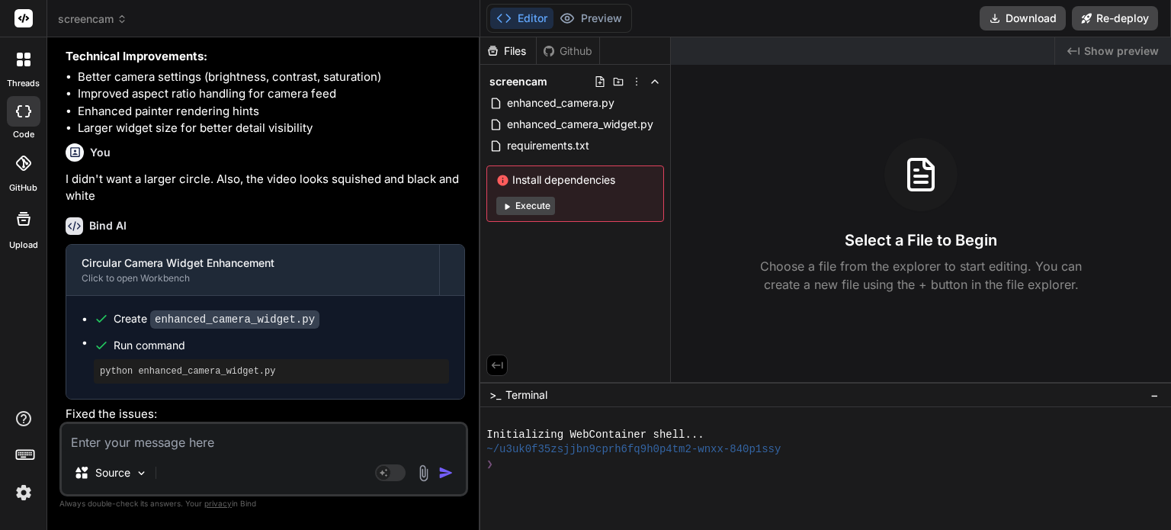
click at [200, 350] on div "Run command" at bounding box center [281, 345] width 335 height 21
click at [24, 453] on rect at bounding box center [24, 453] width 2 height 2
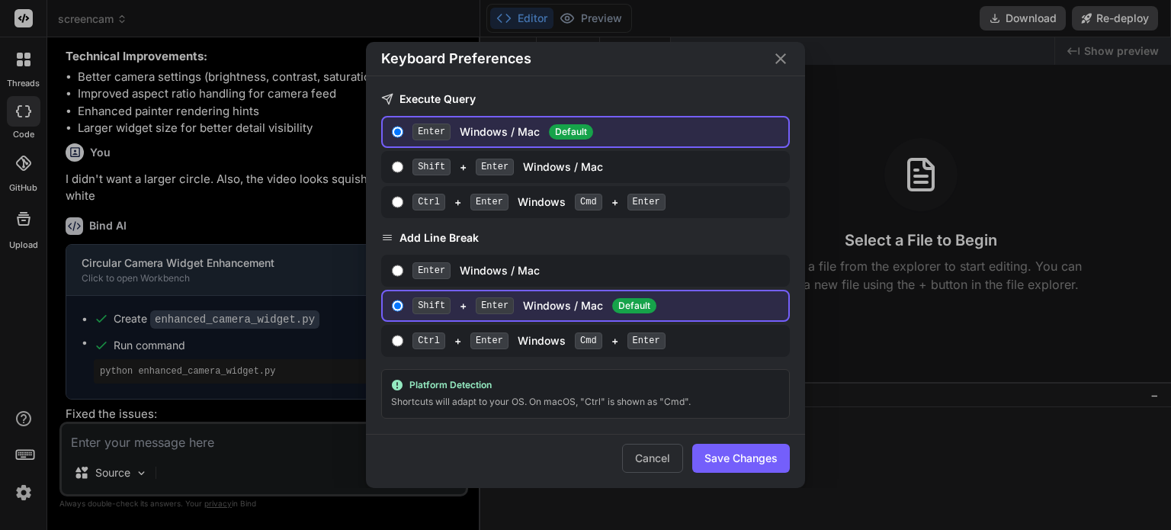
click at [24, 497] on div "Keyboard Preferences Execute Query Enter Windows / Mac Default Shift + Enter Wi…" at bounding box center [585, 265] width 1171 height 530
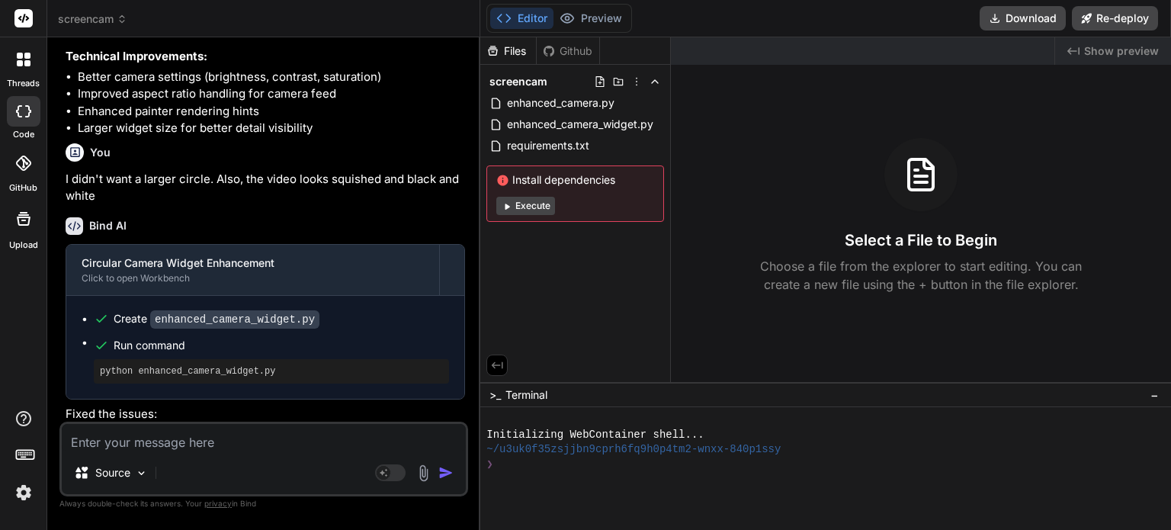
click at [24, 497] on img at bounding box center [24, 492] width 26 height 26
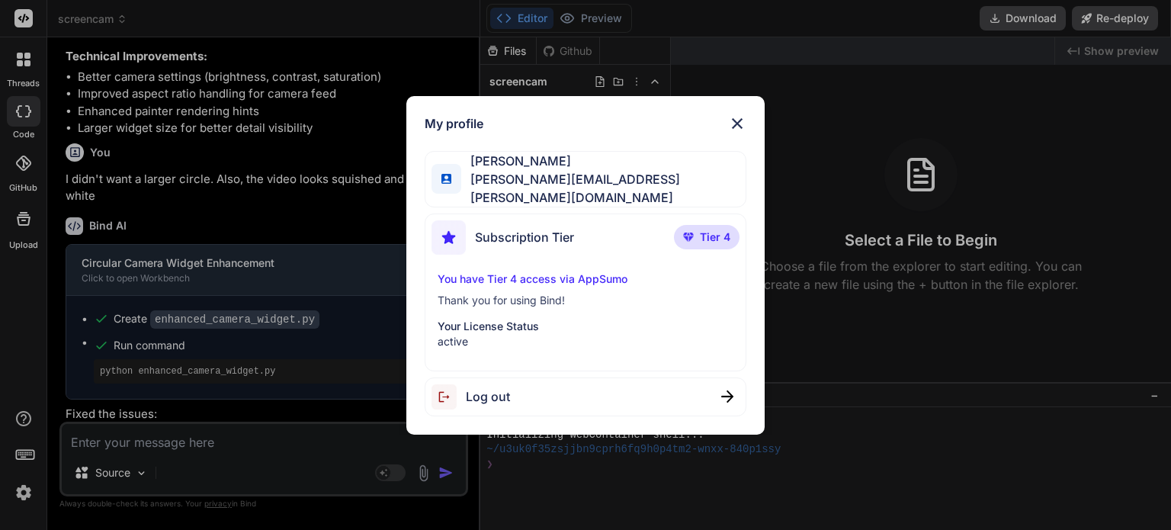
click at [735, 133] on img at bounding box center [737, 123] width 18 height 18
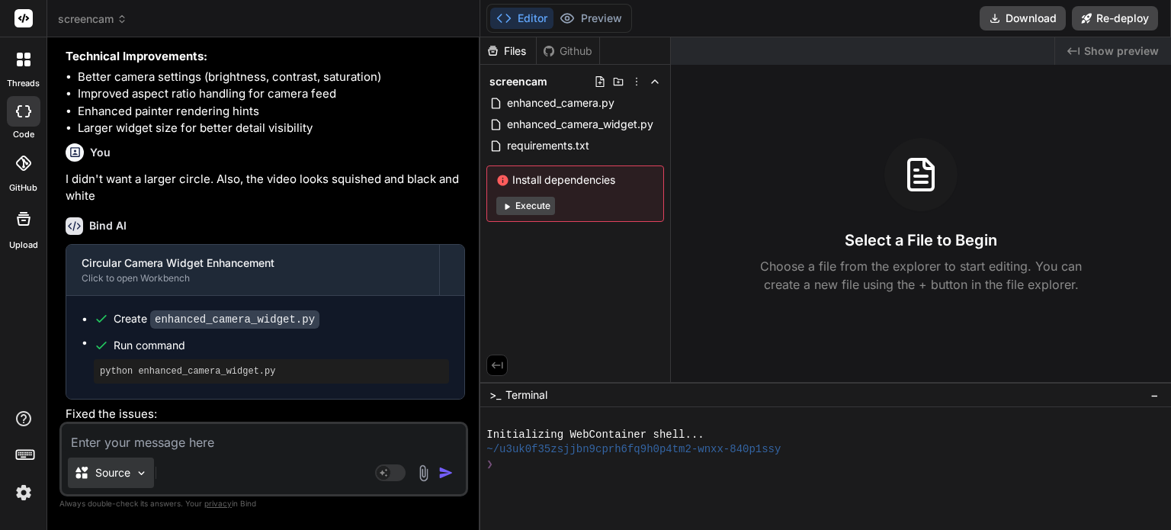
click at [133, 469] on div "Source" at bounding box center [111, 472] width 86 height 30
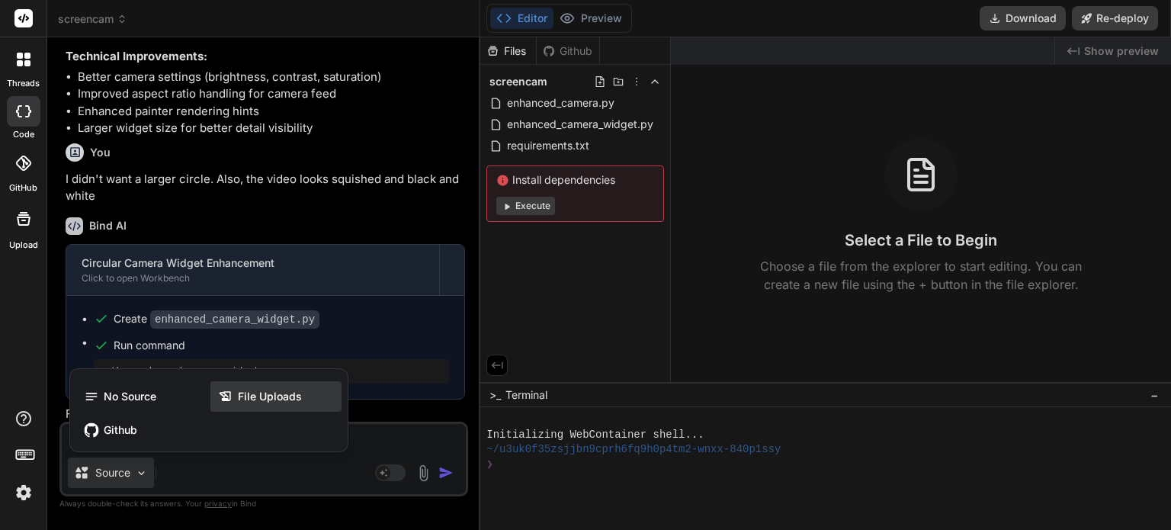
click at [257, 396] on span "File Uploads" at bounding box center [270, 396] width 64 height 15
type textarea "x"
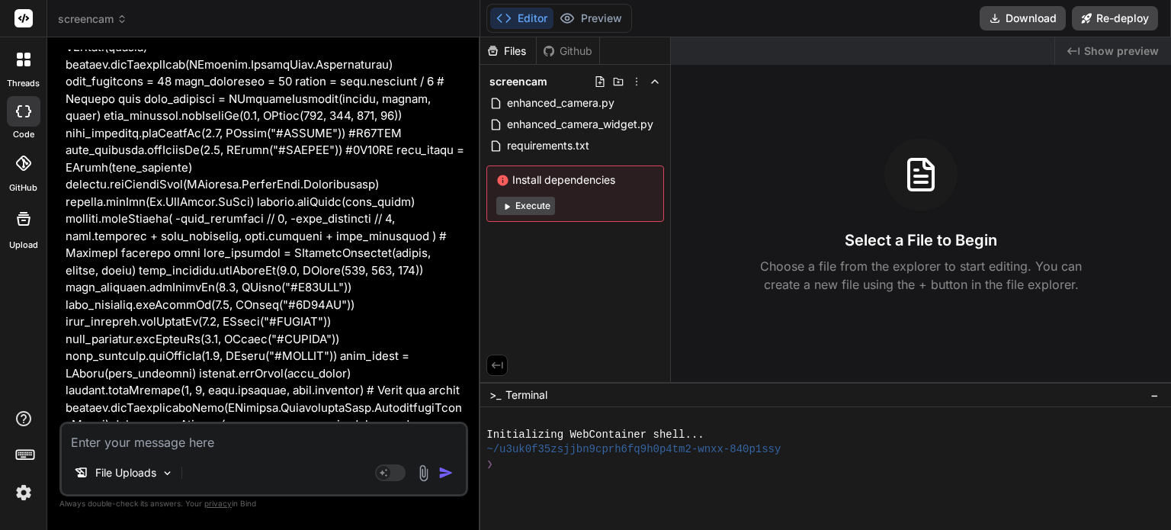
scroll to position [0, 0]
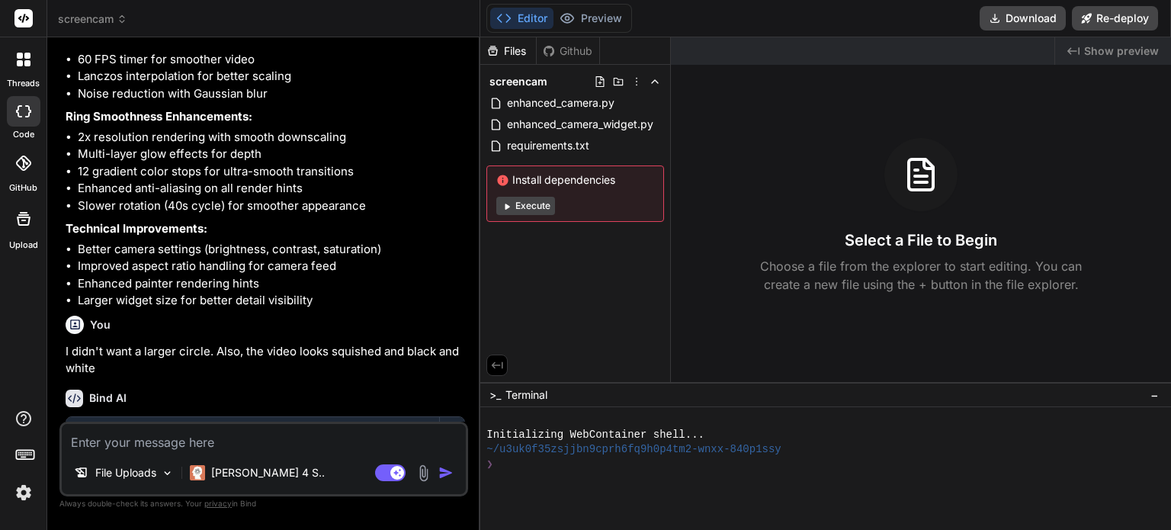
scroll to position [2441, 0]
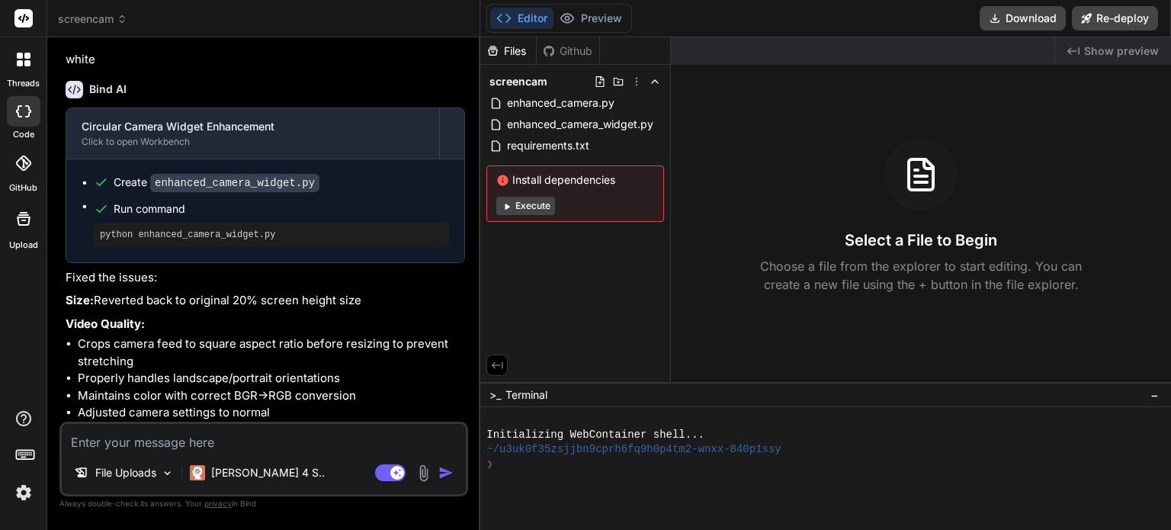
click at [101, 14] on span "screencam" at bounding box center [92, 18] width 69 height 15
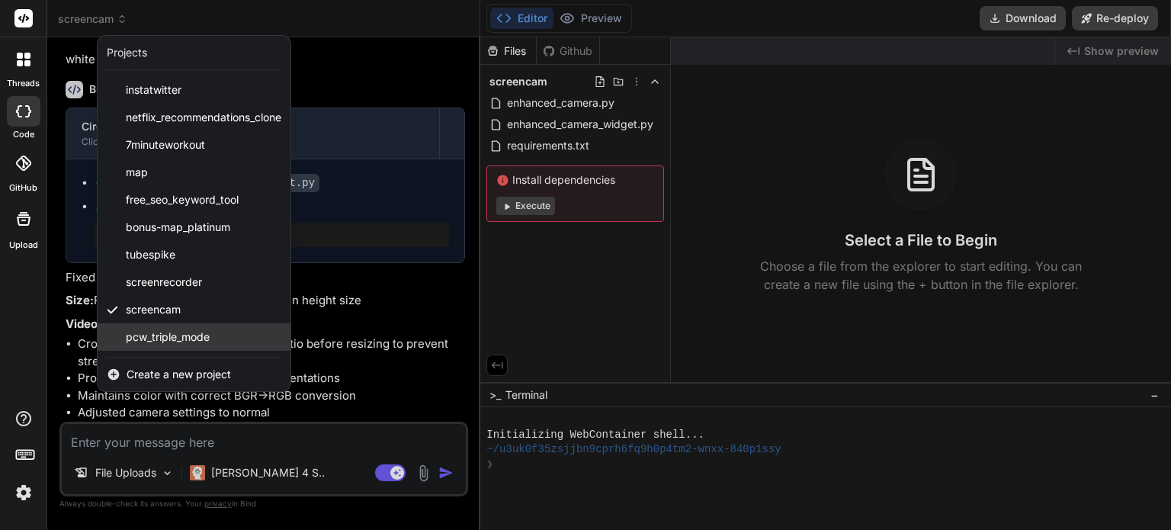
click at [126, 331] on span "pcw_triple_mode" at bounding box center [168, 336] width 84 height 15
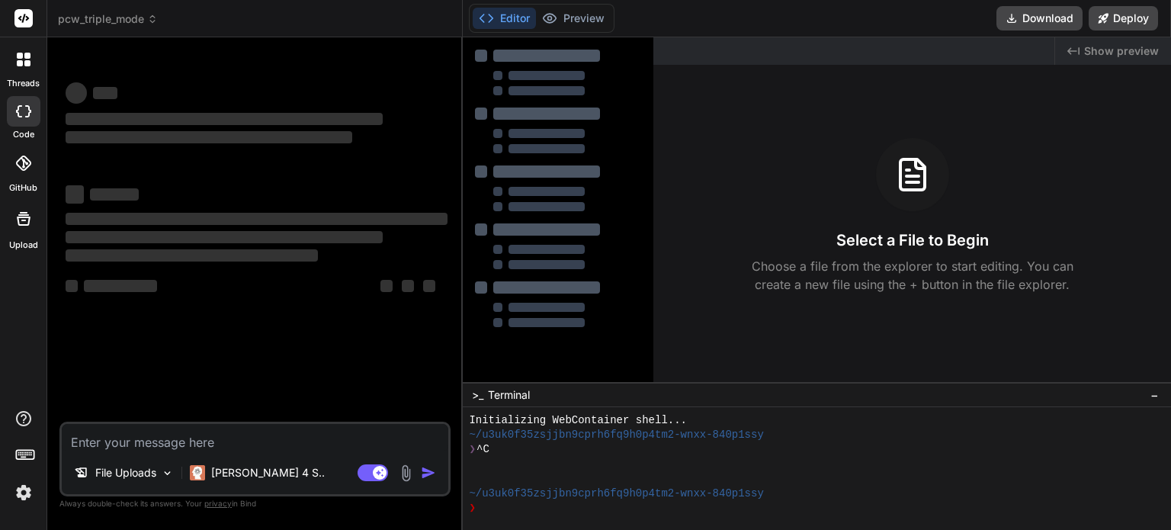
scroll to position [14, 0]
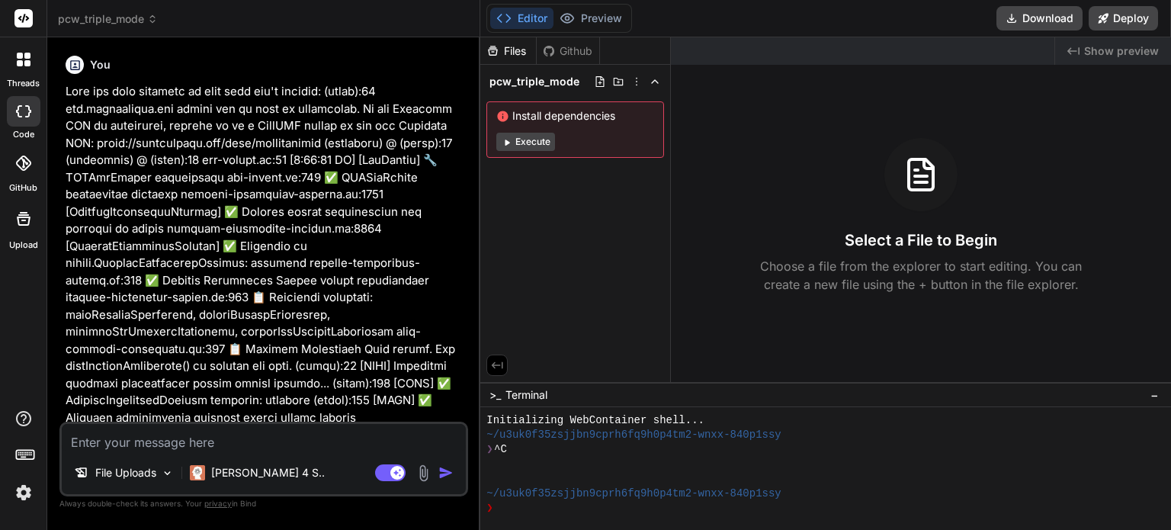
type textarea "x"
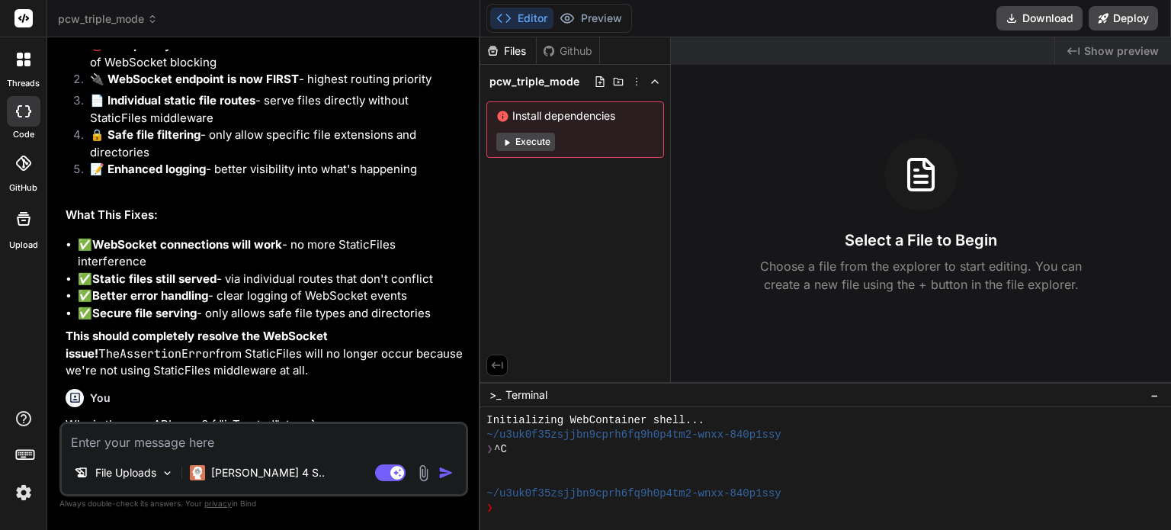
scroll to position [37637, 0]
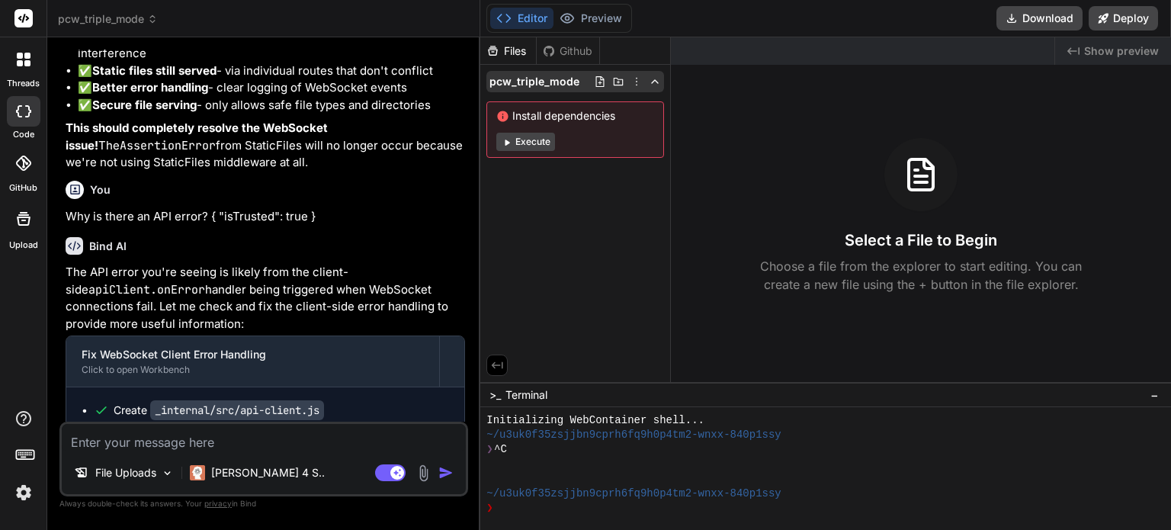
click at [542, 76] on span "pcw_triple_mode" at bounding box center [534, 81] width 90 height 15
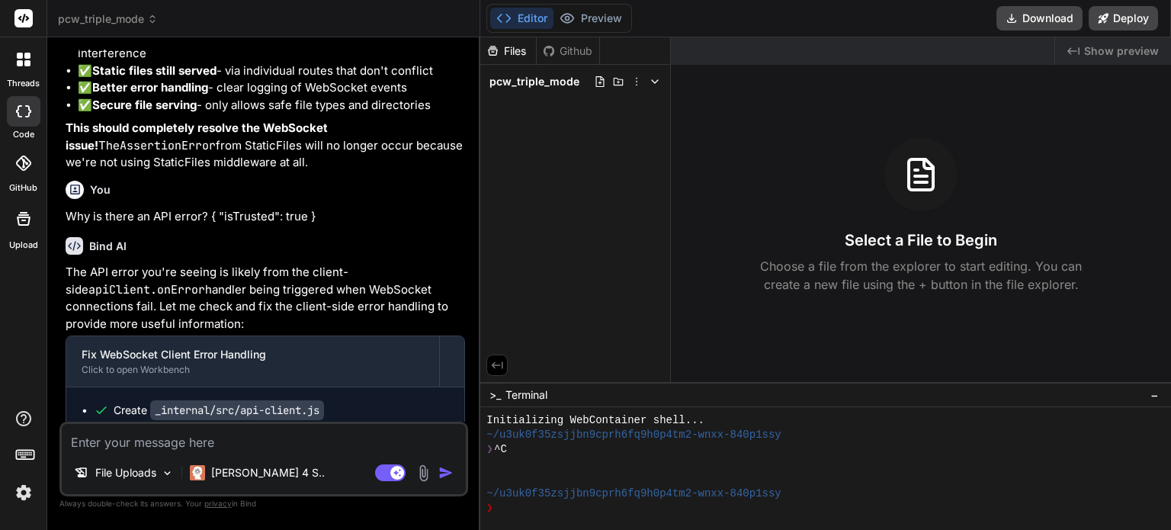
click at [542, 76] on span "pcw_triple_mode" at bounding box center [534, 81] width 90 height 15
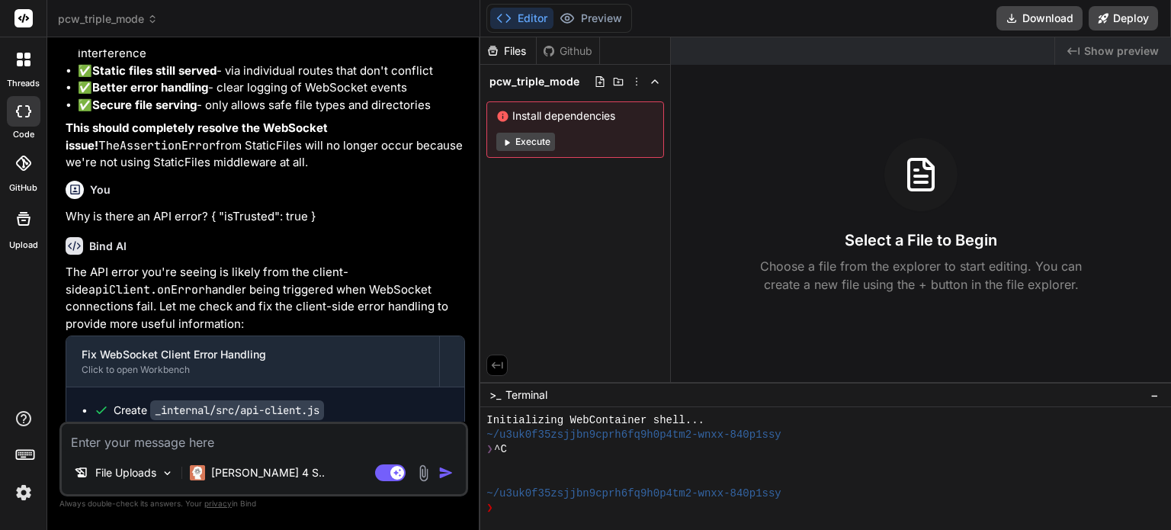
click at [562, 46] on div "Github" at bounding box center [567, 50] width 62 height 15
click at [558, 48] on div "Github" at bounding box center [567, 50] width 62 height 15
click at [508, 49] on div "Files" at bounding box center [508, 50] width 56 height 15
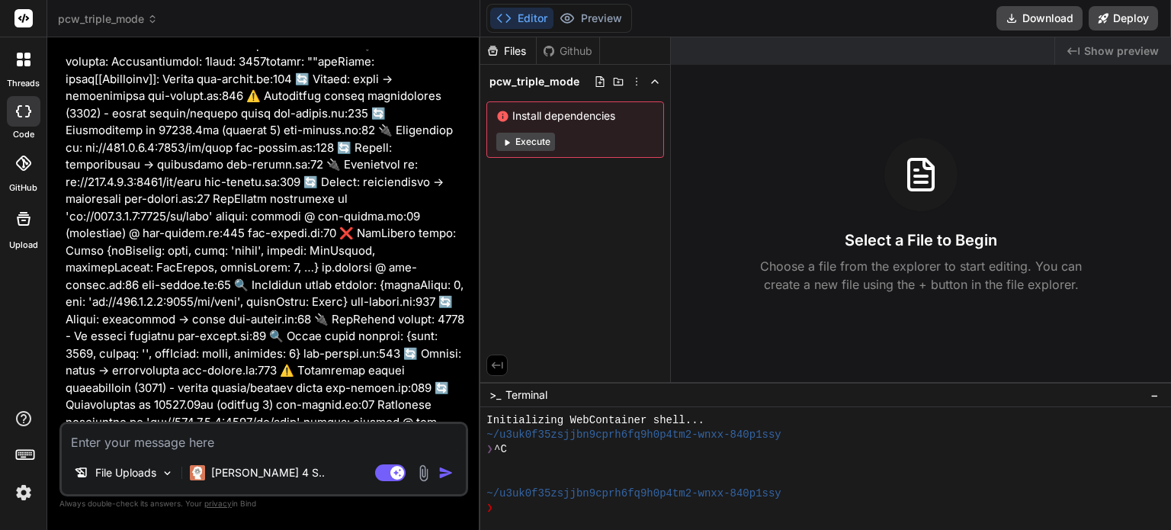
scroll to position [43579, 0]
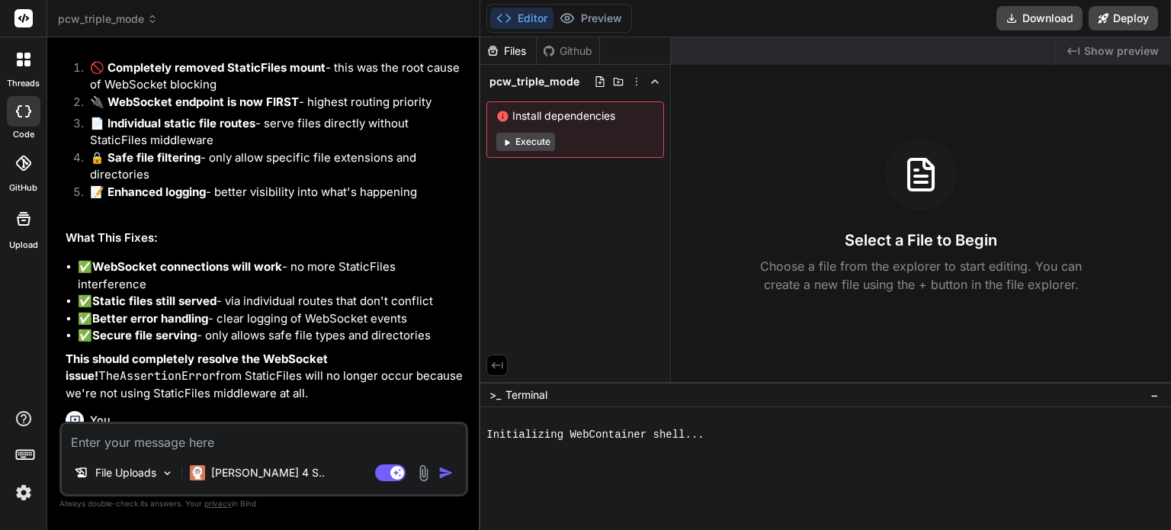
scroll to position [37637, 0]
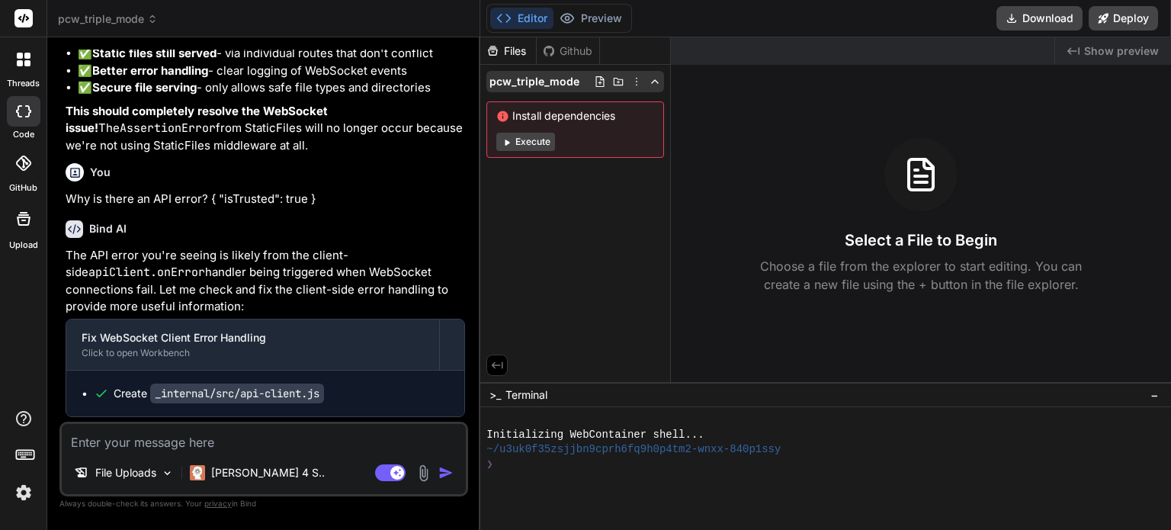
click at [518, 82] on span "pcw_triple_mode" at bounding box center [534, 81] width 90 height 15
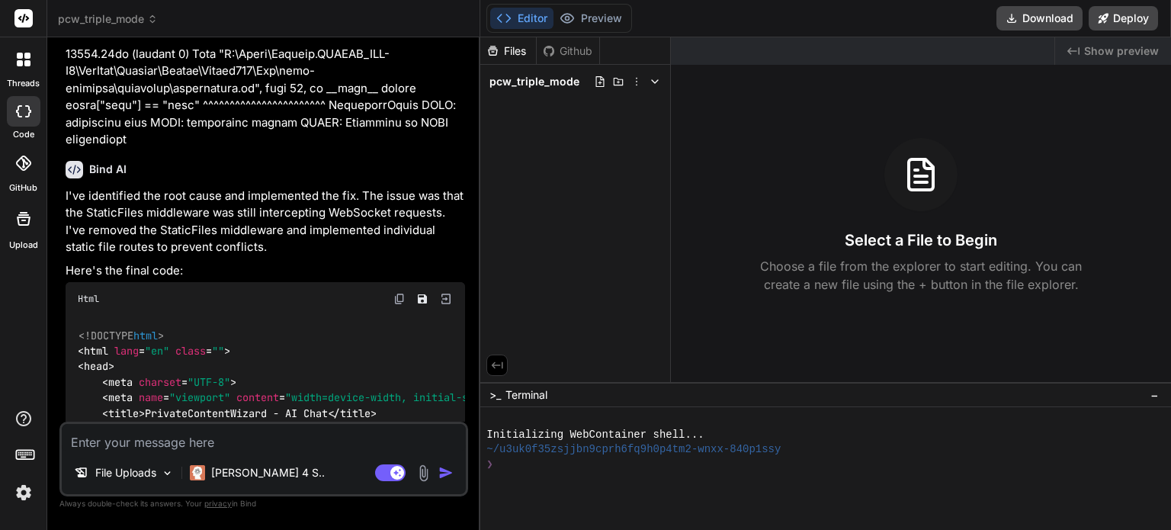
scroll to position [43579, 0]
click at [527, 468] on div "❯" at bounding box center [815, 464] width 659 height 14
click at [125, 18] on span "pcw_triple_mode" at bounding box center [108, 18] width 100 height 15
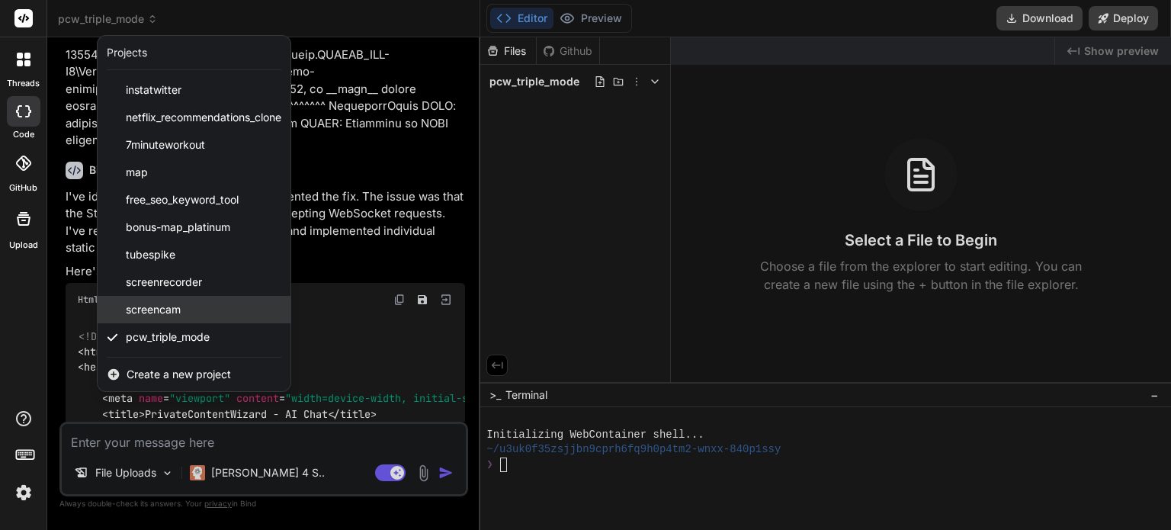
click at [149, 298] on div "screencam" at bounding box center [194, 309] width 193 height 27
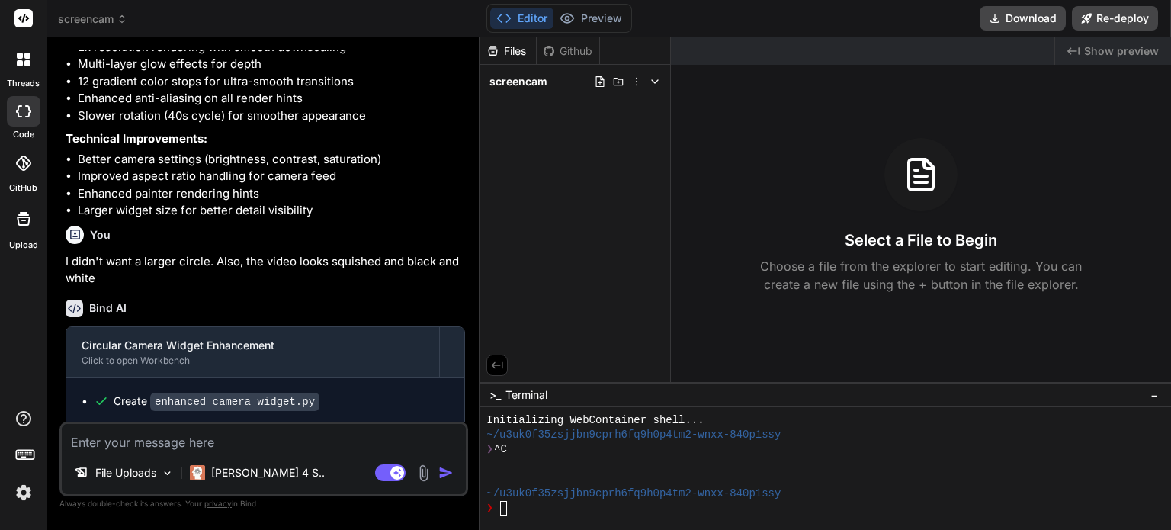
scroll to position [2234, 0]
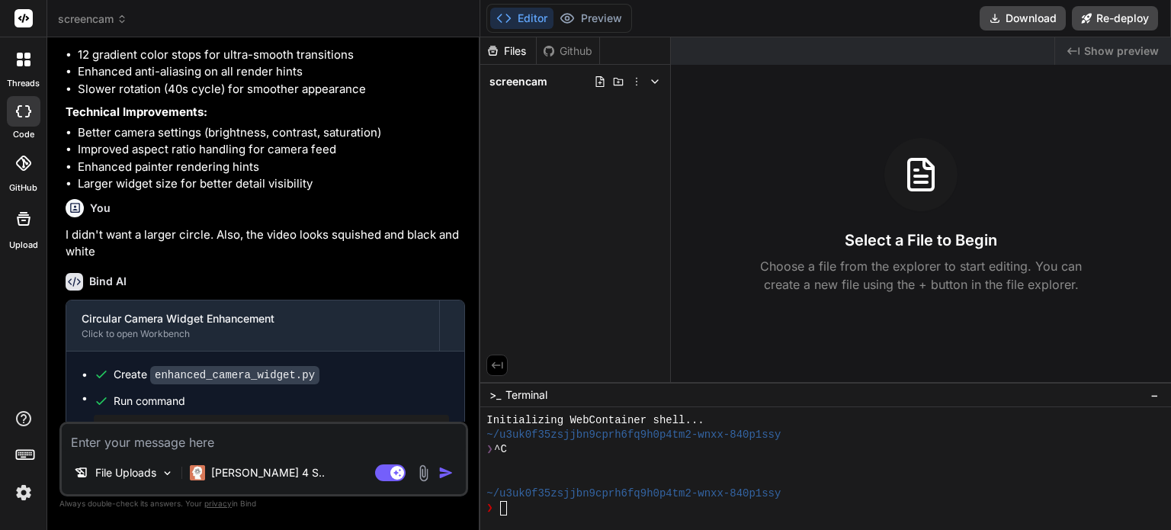
click at [114, 27] on header "screencam Created with Pixso." at bounding box center [263, 18] width 433 height 37
click at [107, 21] on span "screencam" at bounding box center [92, 18] width 69 height 15
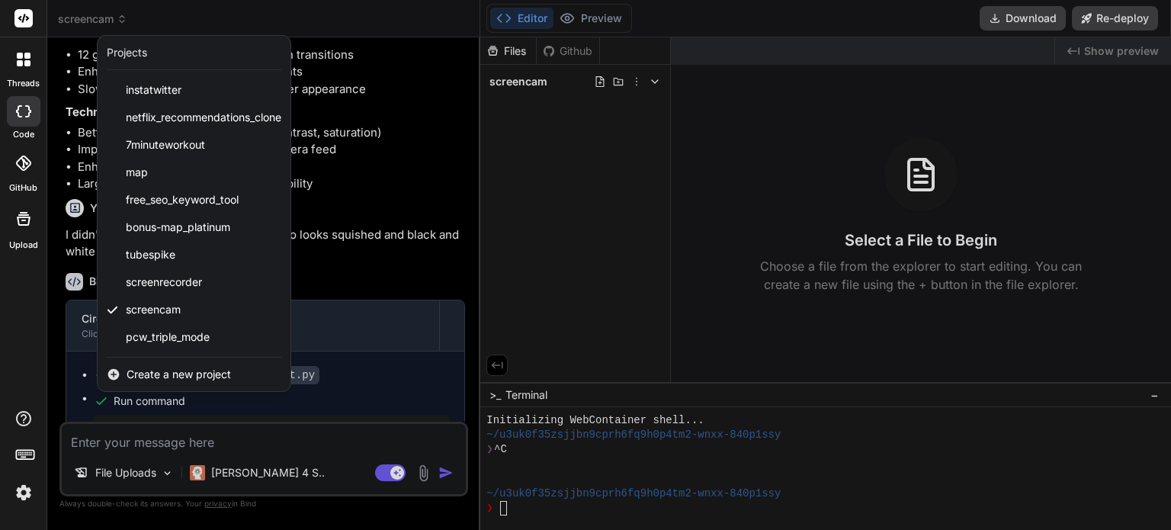
click at [370, 159] on div at bounding box center [585, 265] width 1171 height 530
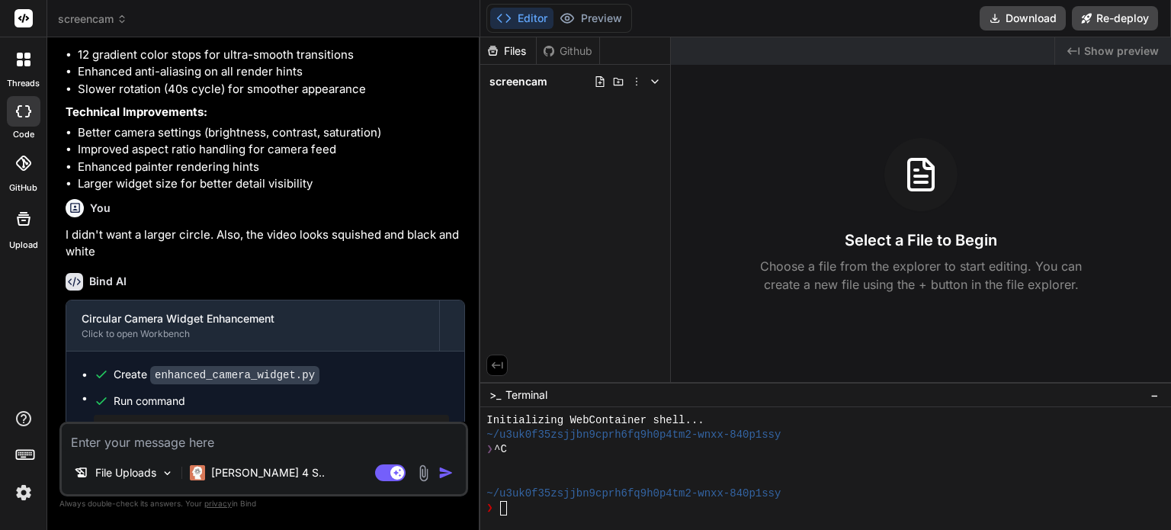
click at [509, 54] on div "Files" at bounding box center [508, 50] width 56 height 15
click at [570, 53] on div "Github" at bounding box center [567, 50] width 62 height 15
click at [511, 54] on div "Files" at bounding box center [508, 50] width 56 height 15
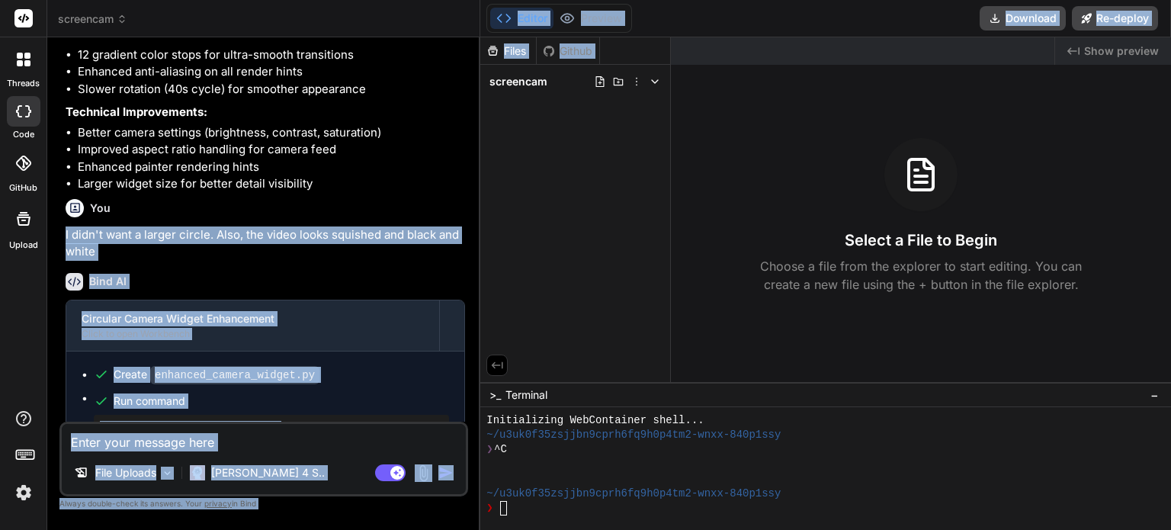
drag, startPoint x: 535, startPoint y: 107, endPoint x: 252, endPoint y: 231, distance: 308.8
click at [252, 231] on div "threads code GitHub Upload screencam Created with Pixso. Bind AI Web Search Cre…" at bounding box center [585, 265] width 1171 height 530
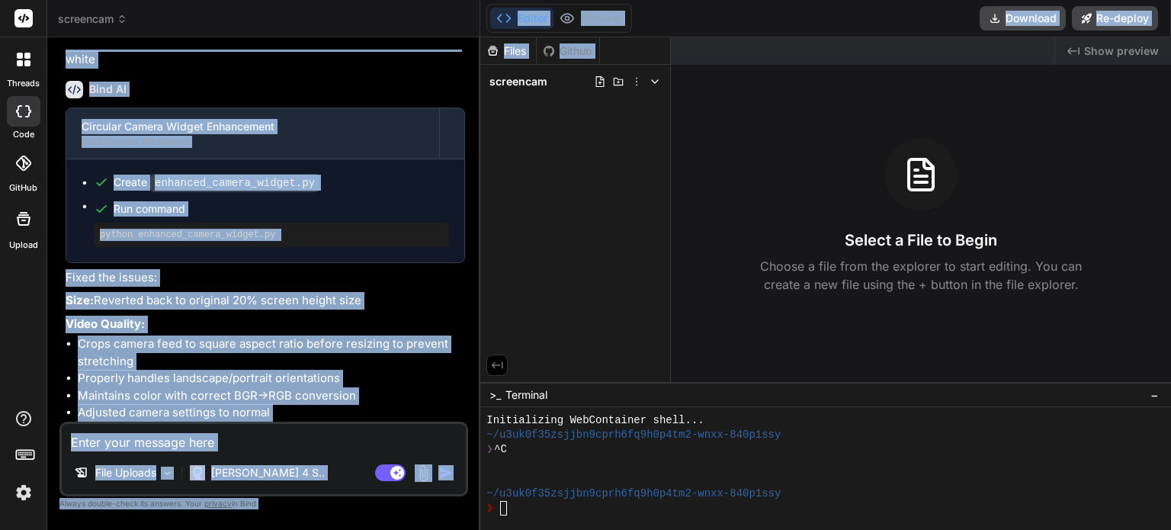
click at [306, 340] on li "Crops camera feed to square aspect ratio before resizing to prevent stretching" at bounding box center [271, 352] width 387 height 34
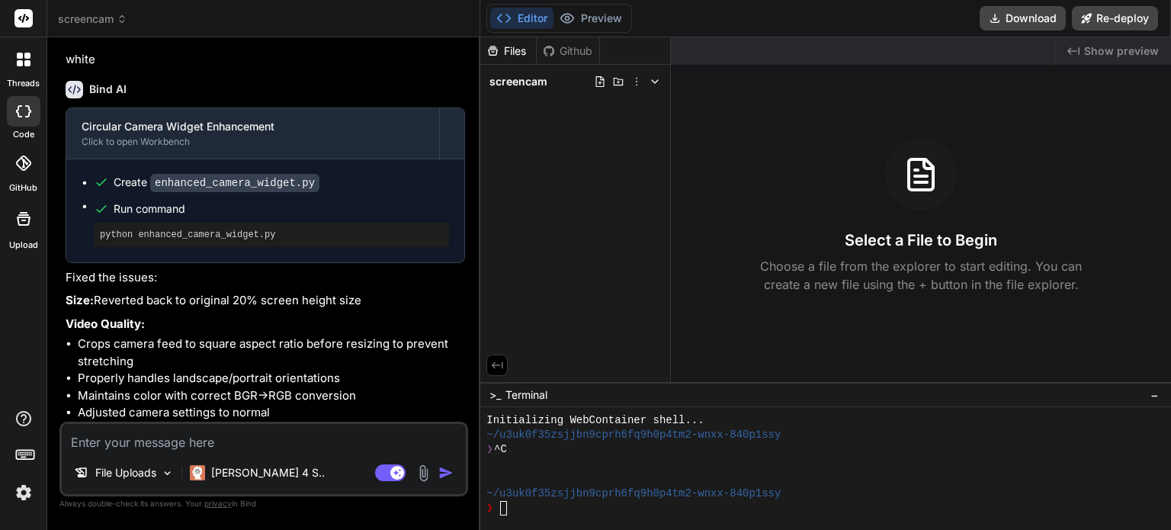
click at [120, 15] on icon at bounding box center [122, 19] width 11 height 11
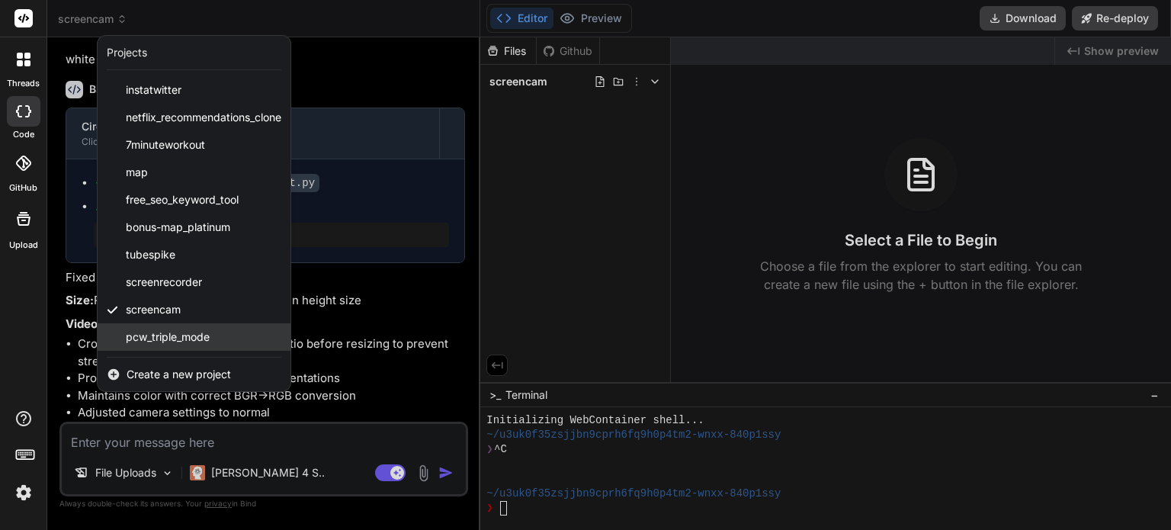
click at [213, 346] on div "pcw_triple_mode" at bounding box center [194, 336] width 193 height 27
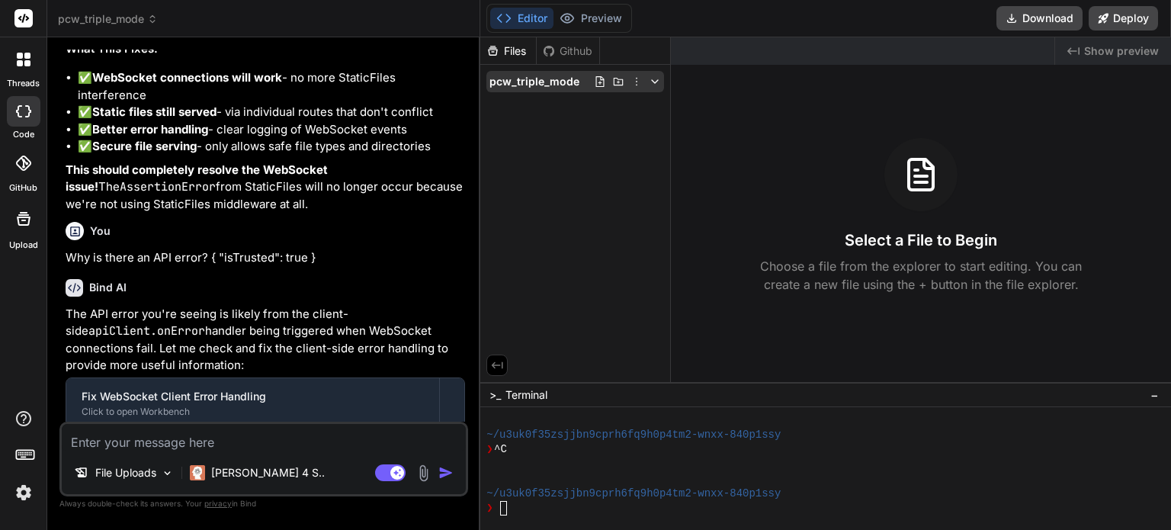
scroll to position [37637, 0]
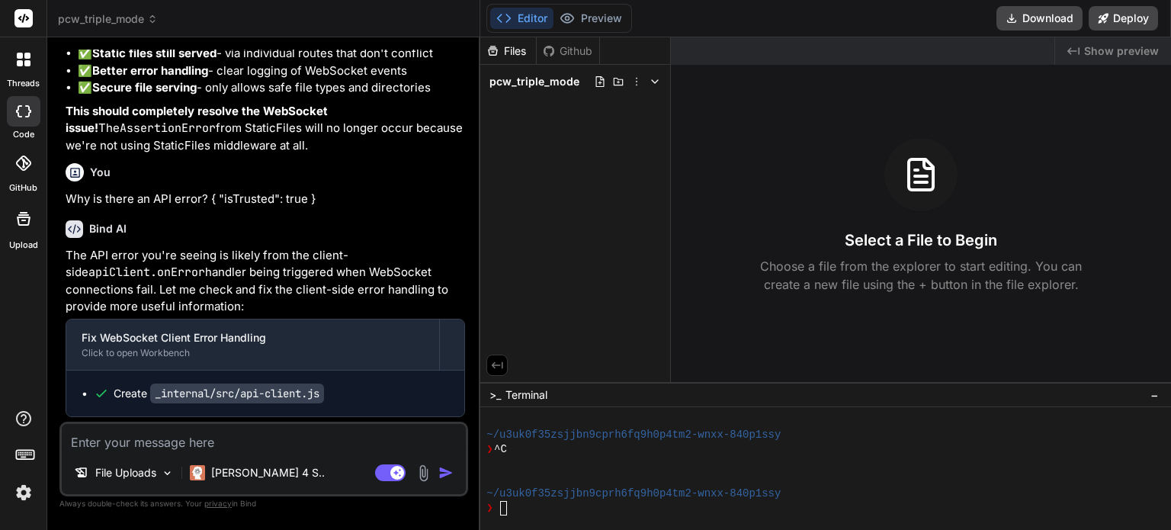
click at [527, 78] on span "pcw_triple_mode" at bounding box center [534, 81] width 90 height 15
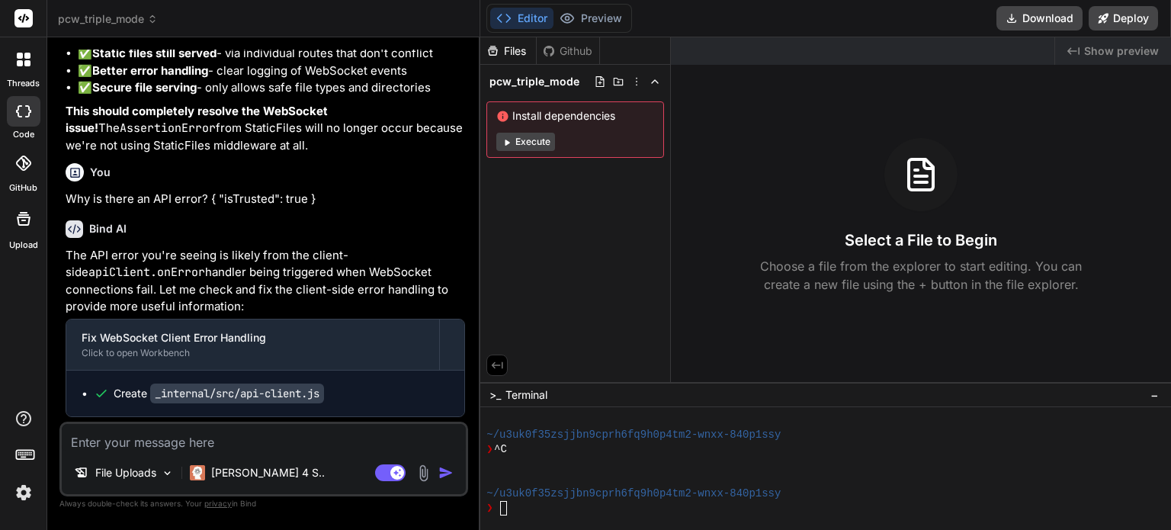
click at [517, 145] on button "Execute" at bounding box center [525, 142] width 59 height 18
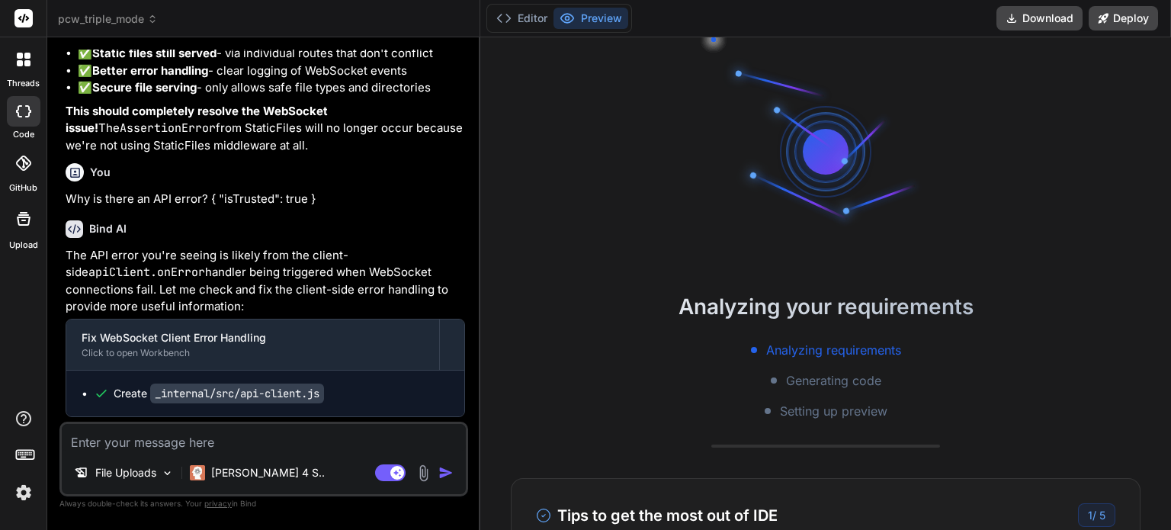
scroll to position [146, 0]
click at [264, 469] on p "[PERSON_NAME] 4 S.." at bounding box center [268, 472] width 114 height 15
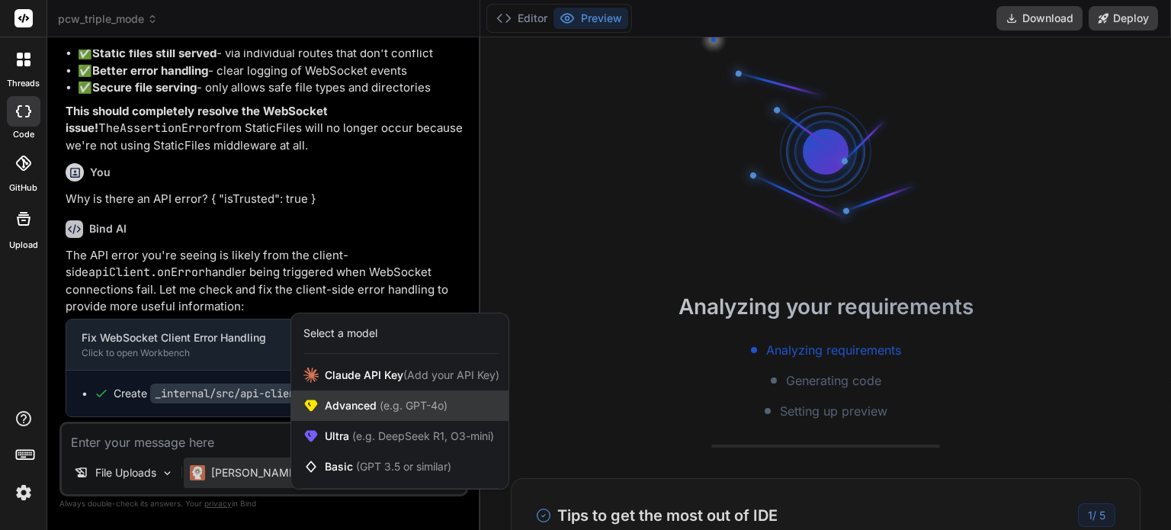
click at [415, 403] on span "(e.g. GPT-4o)" at bounding box center [411, 405] width 71 height 13
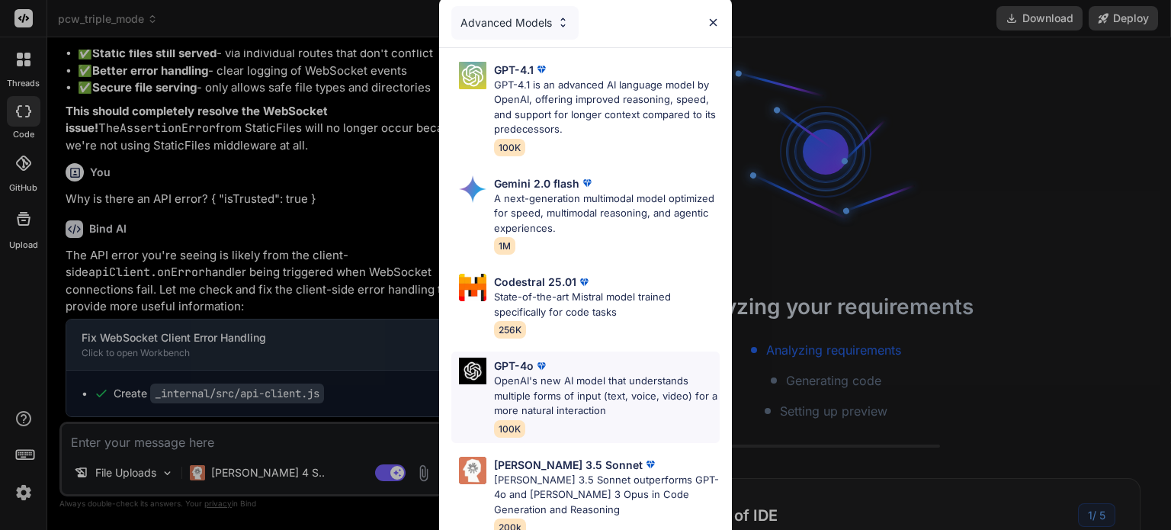
scroll to position [248, 0]
click at [604, 408] on p "OpenAI's new AI model that understands multiple forms of input (text, voice, vi…" at bounding box center [607, 395] width 226 height 45
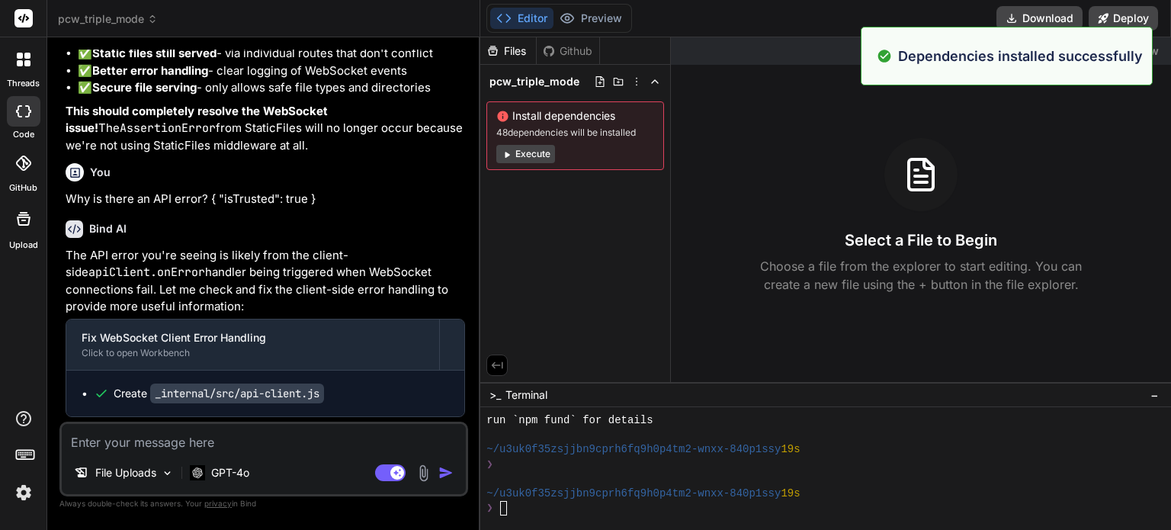
scroll to position [293, 0]
click at [610, 258] on div "Files Github pcw_triple_mode Install dependencies 48 dependencies will be insta…" at bounding box center [575, 209] width 191 height 344
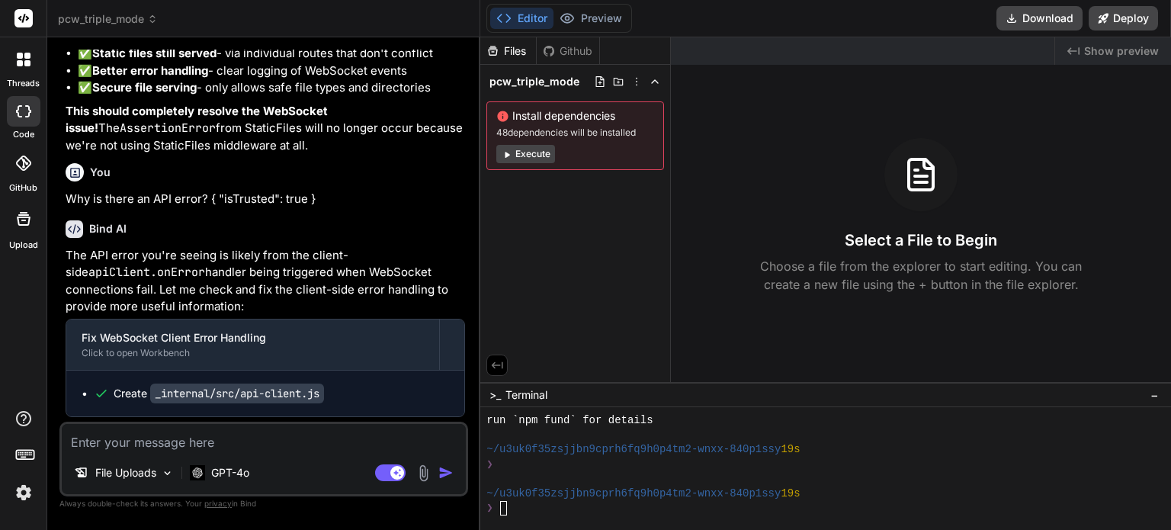
click at [527, 69] on div "pcw_triple_mode Install dependencies 48 dependencies will be installed Execute" at bounding box center [575, 120] width 190 height 111
click at [523, 82] on span "pcw_triple_mode" at bounding box center [534, 81] width 90 height 15
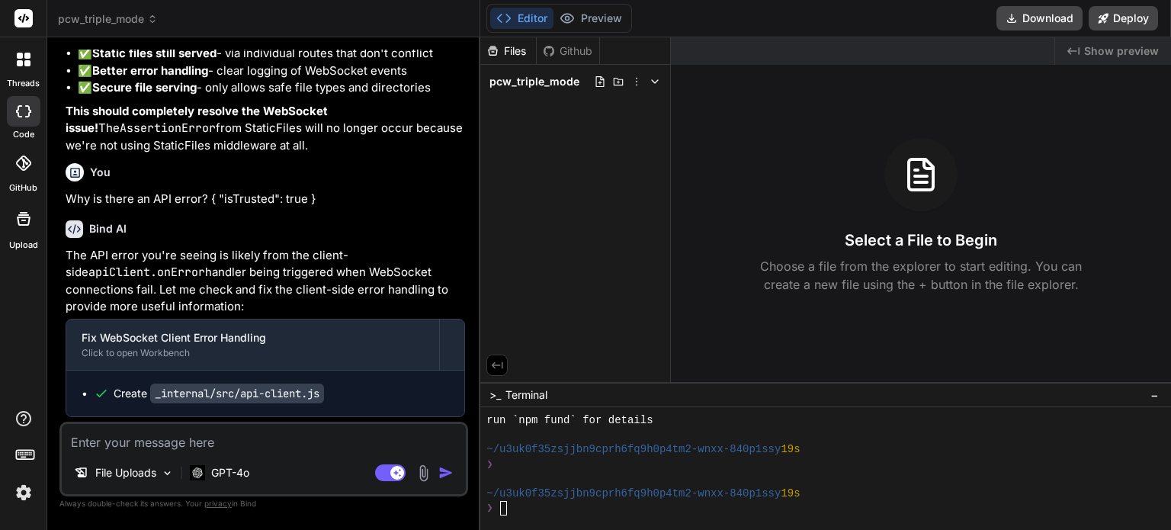
click at [523, 82] on span "pcw_triple_mode" at bounding box center [534, 81] width 90 height 15
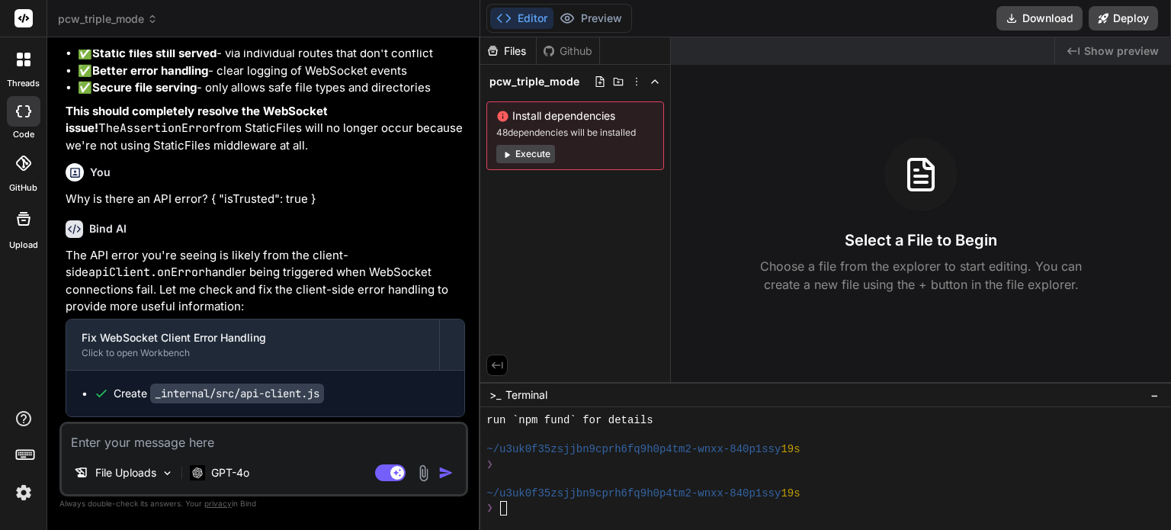
click at [522, 151] on button "Execute" at bounding box center [525, 154] width 59 height 18
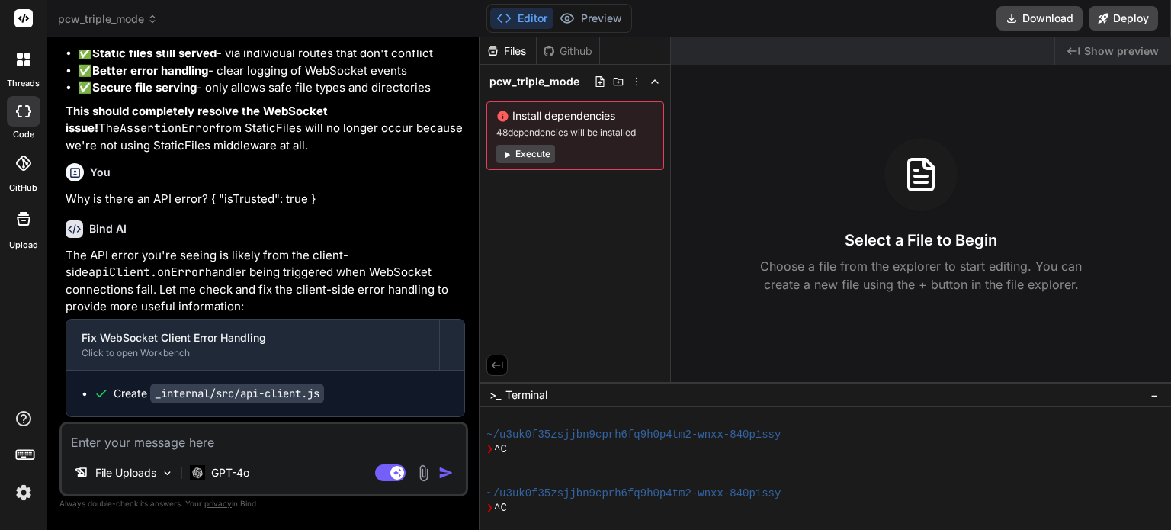
scroll to position [512, 0]
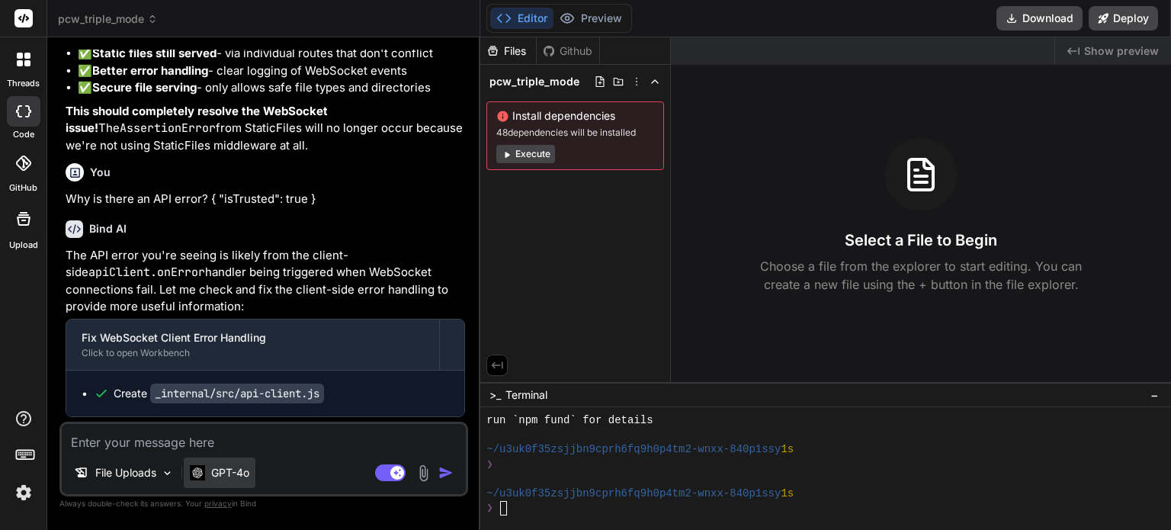
click at [251, 469] on div "GPT-4o" at bounding box center [220, 472] width 72 height 30
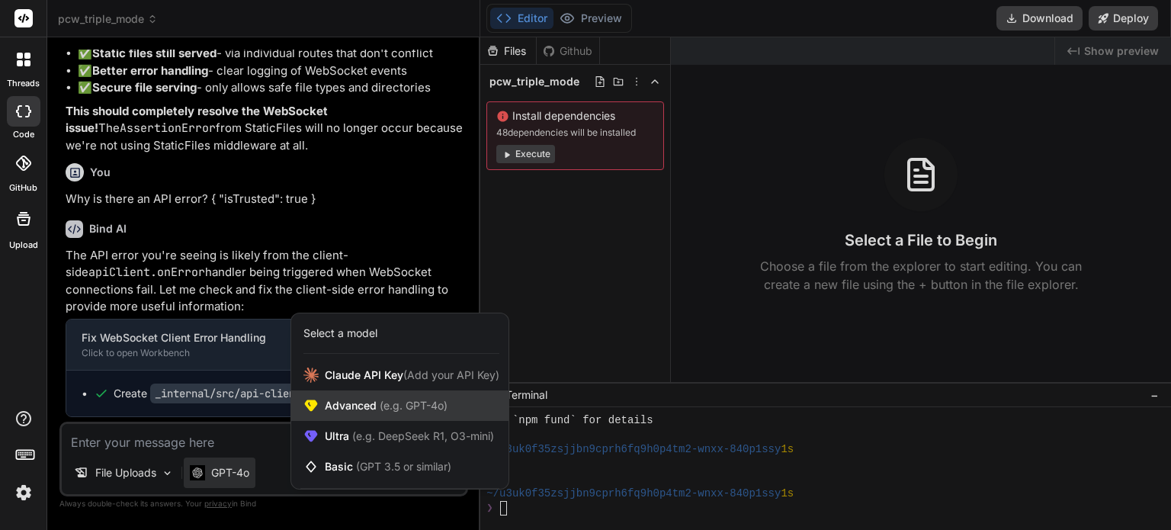
click at [436, 413] on span "Advanced (e.g. GPT-4o)" at bounding box center [386, 405] width 123 height 15
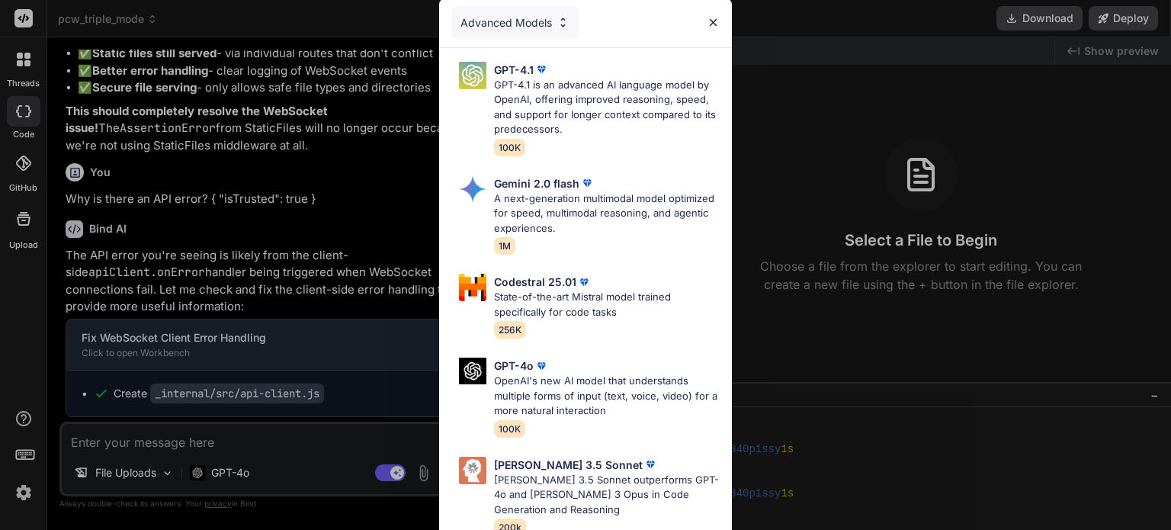
click at [244, 466] on div "Advanced Models GPT-4.1 GPT-4.1 is an advanced AI language model by OpenAI, off…" at bounding box center [585, 265] width 1171 height 530
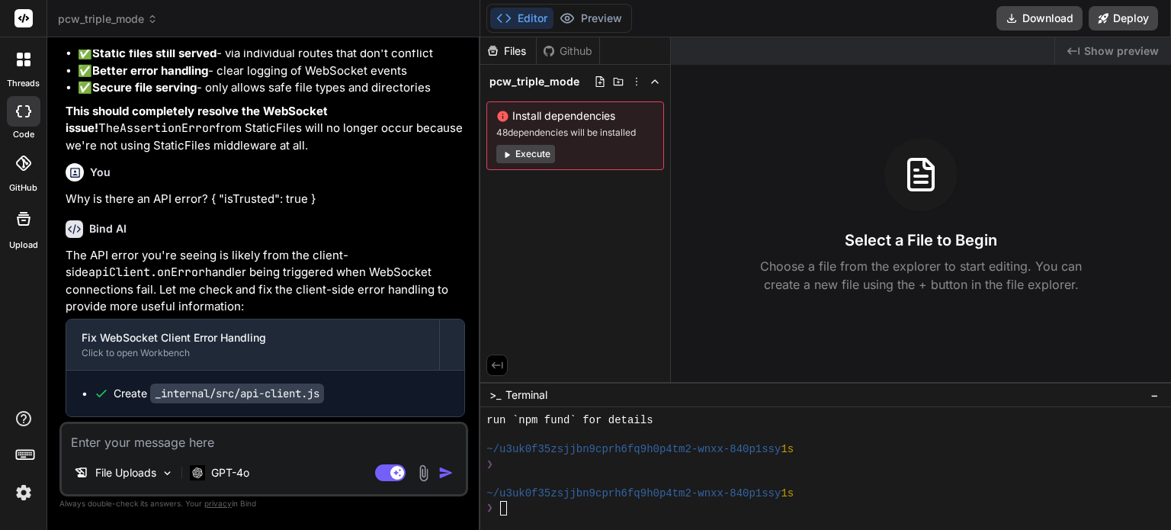
click at [244, 466] on p "GPT-4o" at bounding box center [230, 472] width 38 height 15
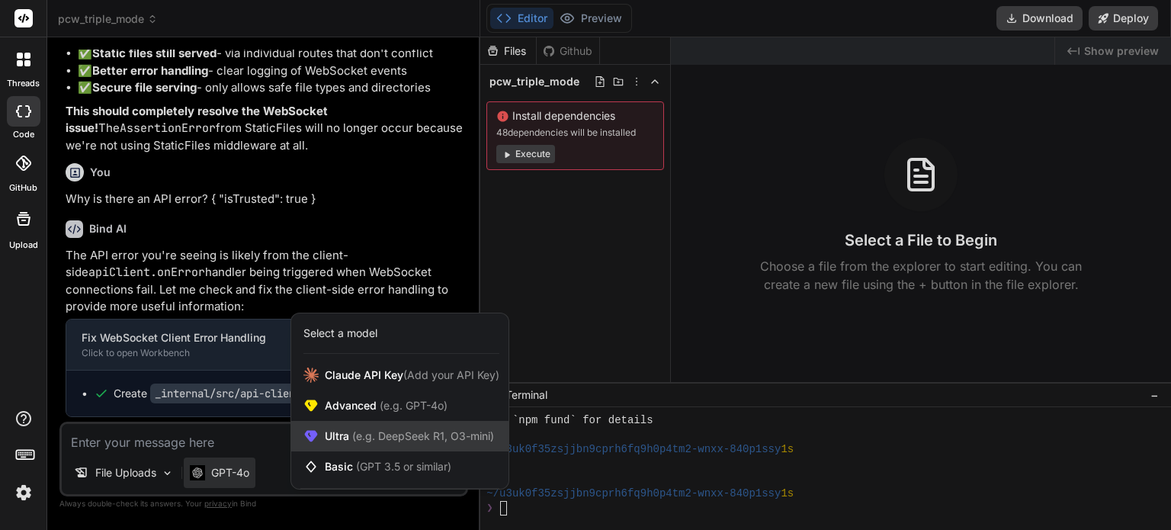
click at [348, 442] on span "Ultra (e.g. DeepSeek R1, O3-mini)" at bounding box center [409, 435] width 169 height 15
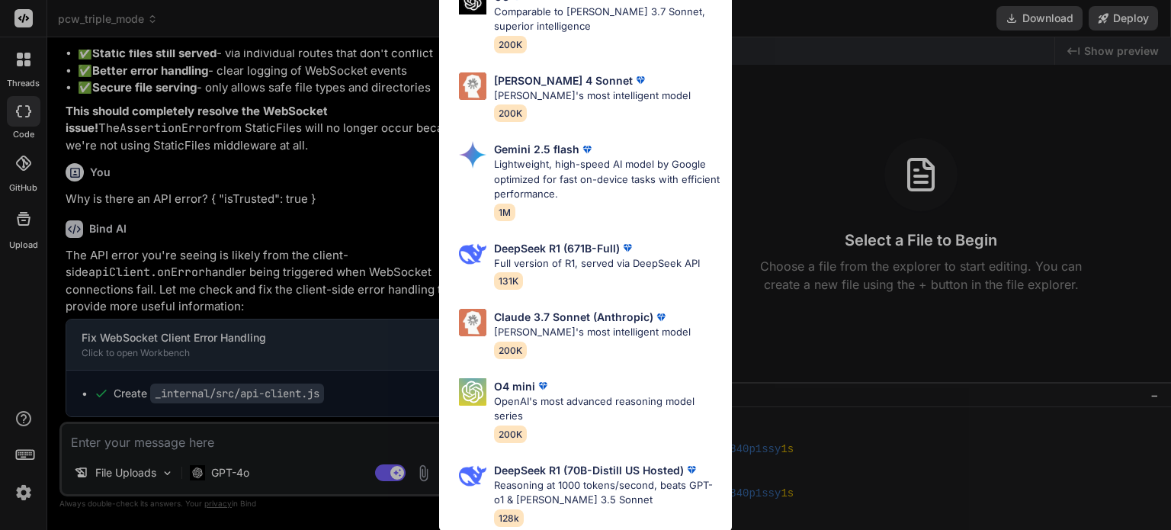
scroll to position [0, 0]
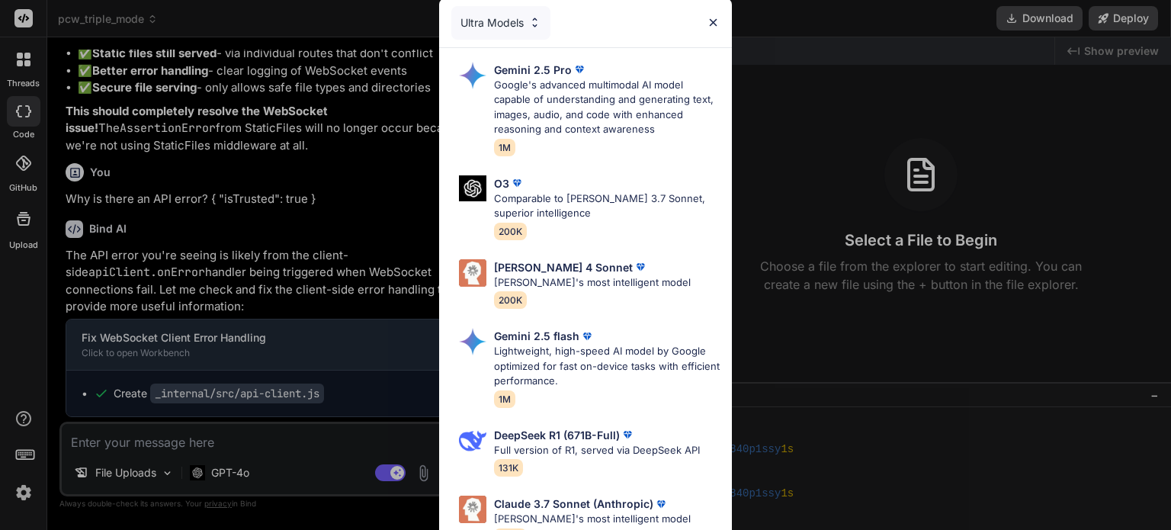
click at [226, 469] on div "Ultra Models Gemini 2.5 Pro Google's advanced multimodal AI model capable of un…" at bounding box center [585, 265] width 1171 height 530
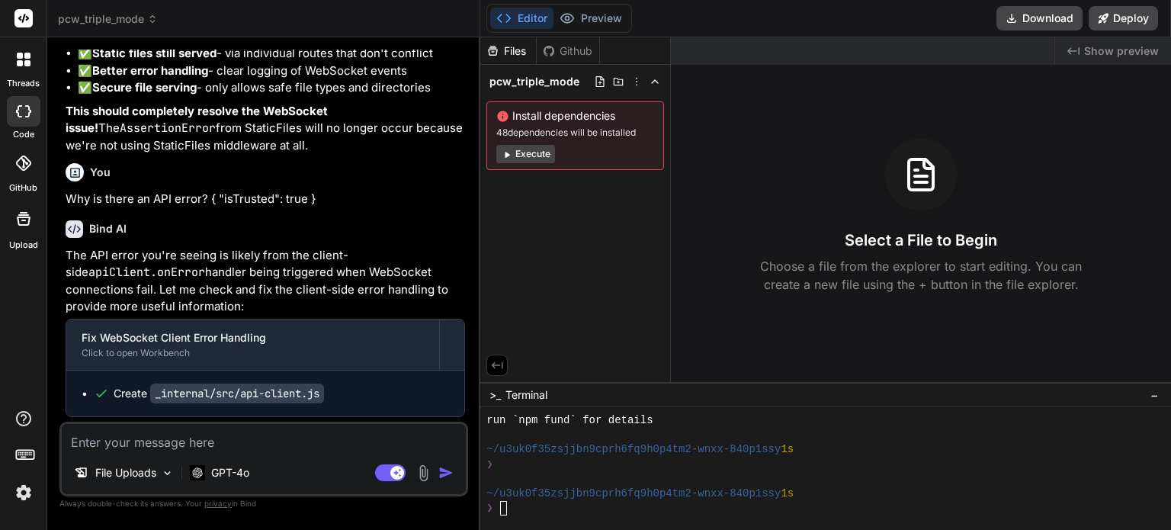
click at [226, 469] on p "GPT-4o" at bounding box center [230, 472] width 38 height 15
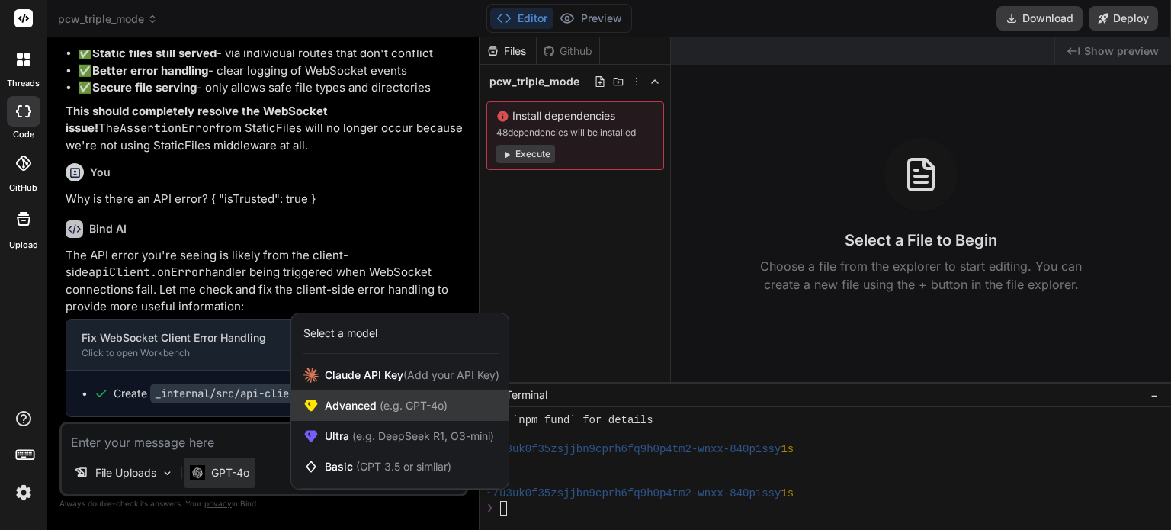
click at [350, 406] on span "Advanced (e.g. GPT-4o)" at bounding box center [386, 405] width 123 height 15
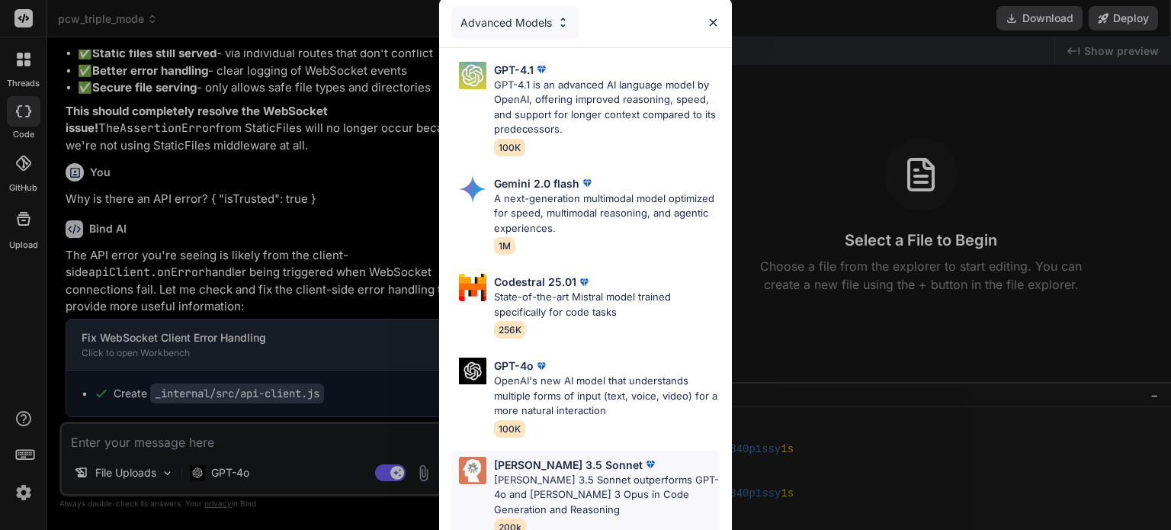
scroll to position [12, 0]
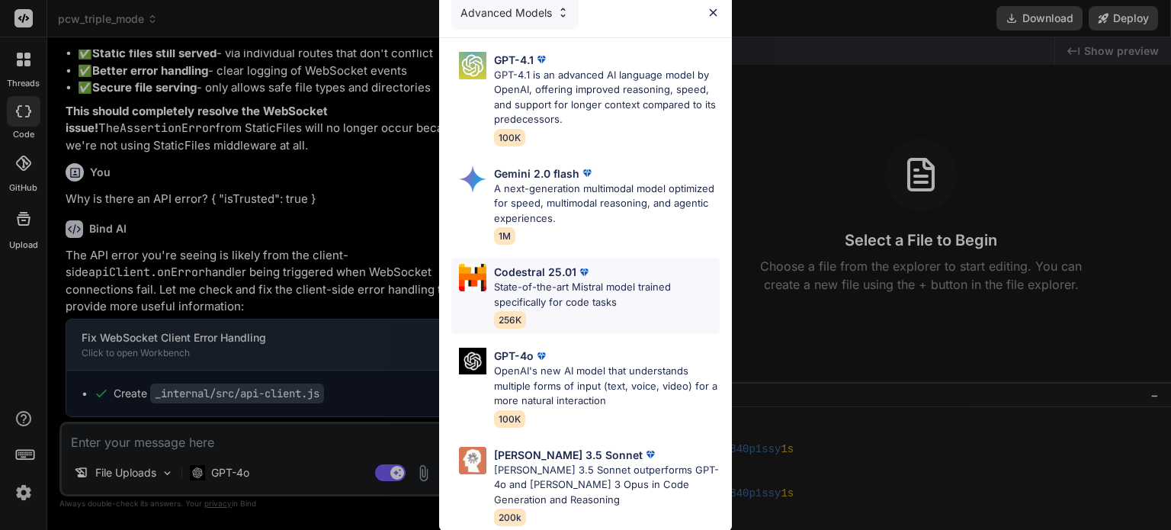
click at [598, 292] on p "State-of-the-art Mistral model trained specifically for code tasks" at bounding box center [607, 295] width 226 height 30
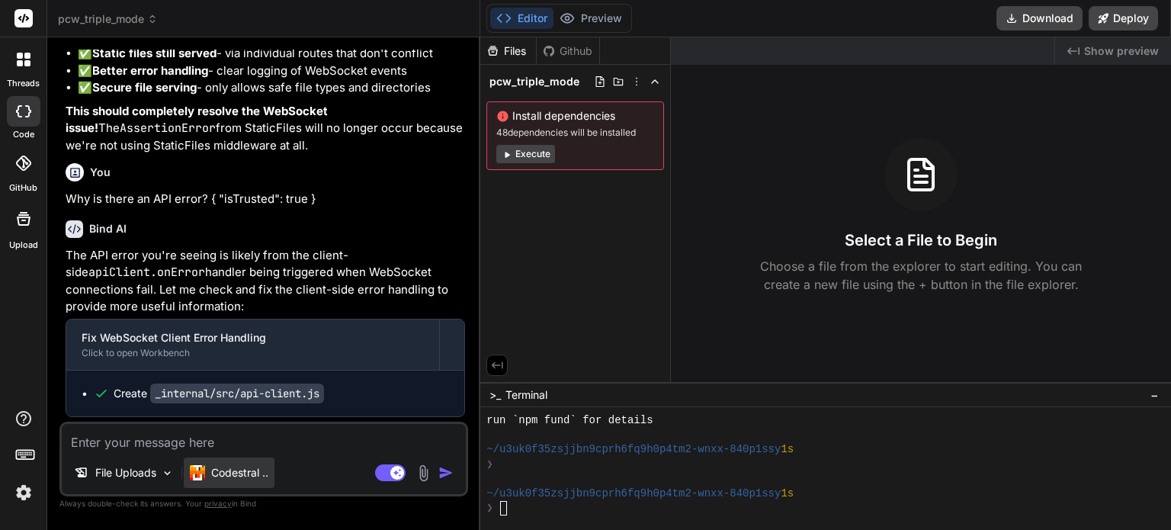
click at [243, 475] on p "Codestral .." at bounding box center [239, 472] width 57 height 15
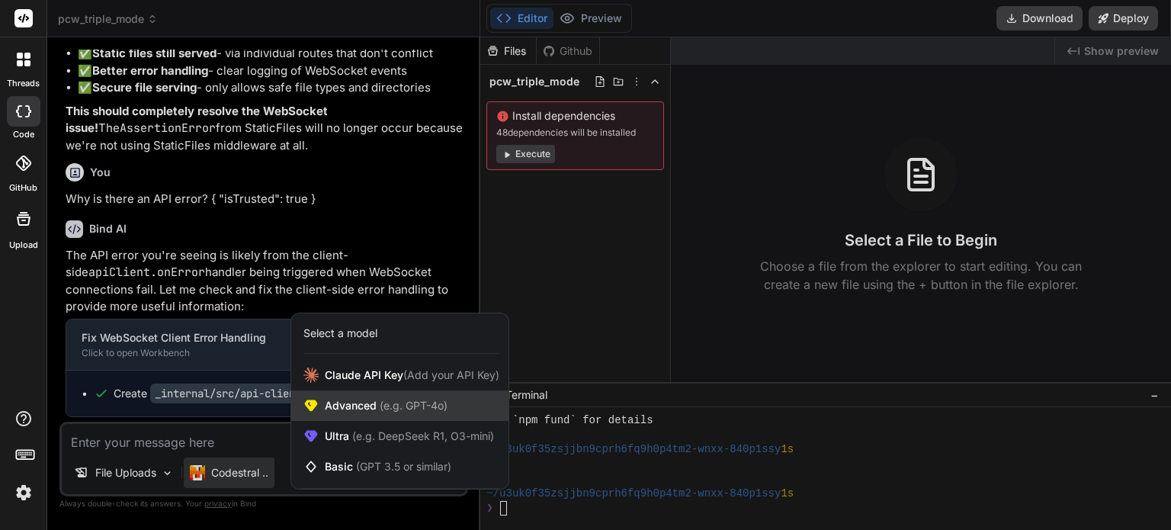
click at [384, 411] on span "(e.g. GPT-4o)" at bounding box center [411, 405] width 71 height 13
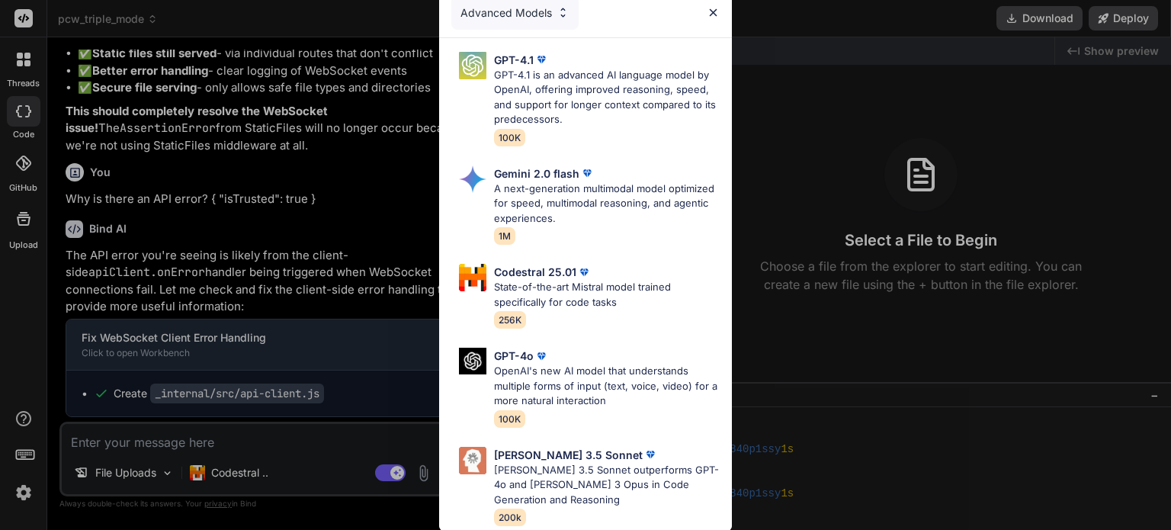
click at [242, 482] on div "Advanced Models GPT-4.1 GPT-4.1 is an advanced AI language model by OpenAI, off…" at bounding box center [585, 265] width 1171 height 530
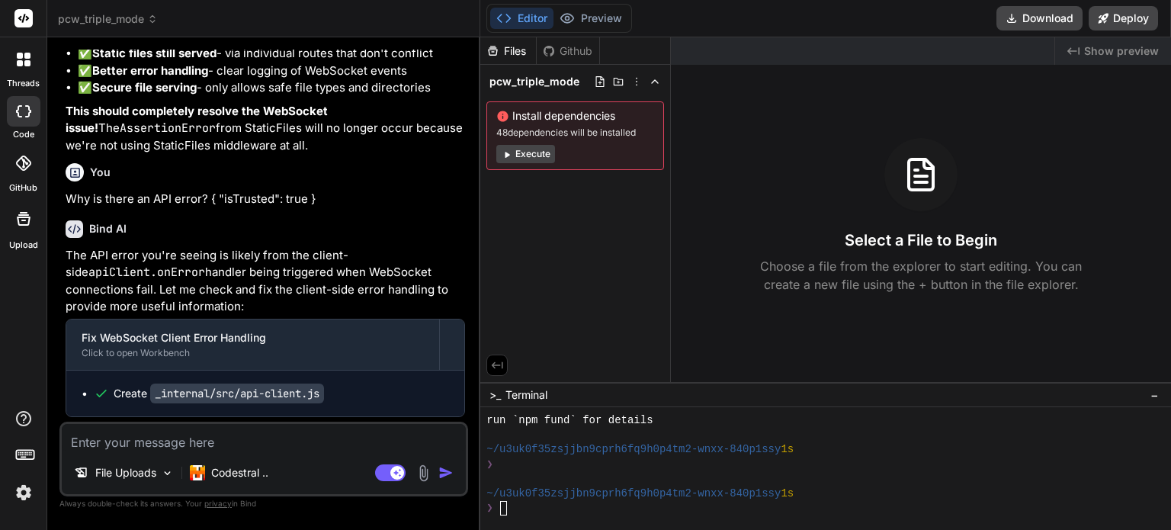
click at [242, 482] on div "Codestral .." at bounding box center [229, 472] width 91 height 30
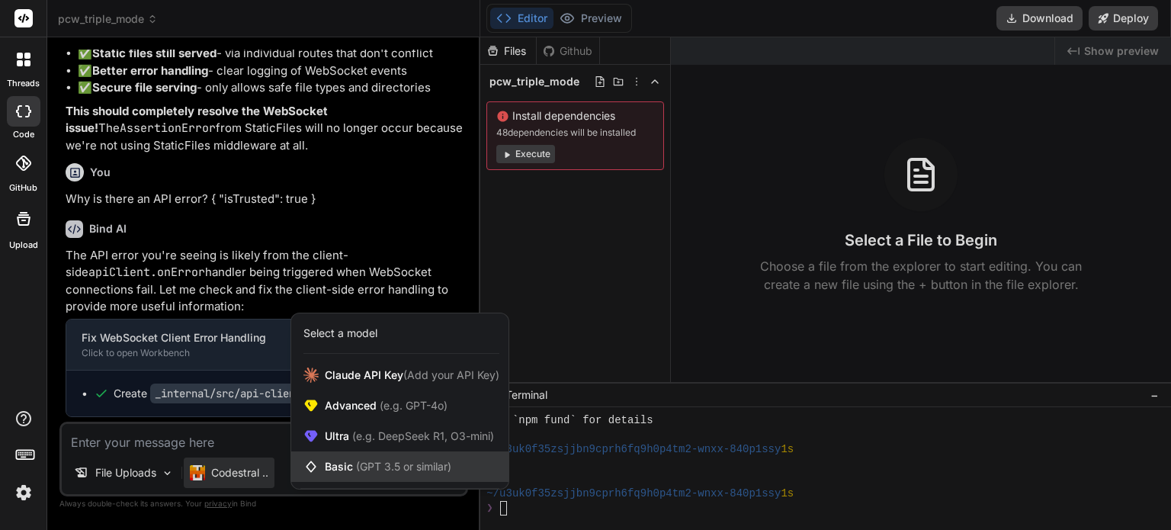
click at [436, 472] on span "(GPT 3.5 or similar)" at bounding box center [403, 466] width 95 height 13
type textarea "x"
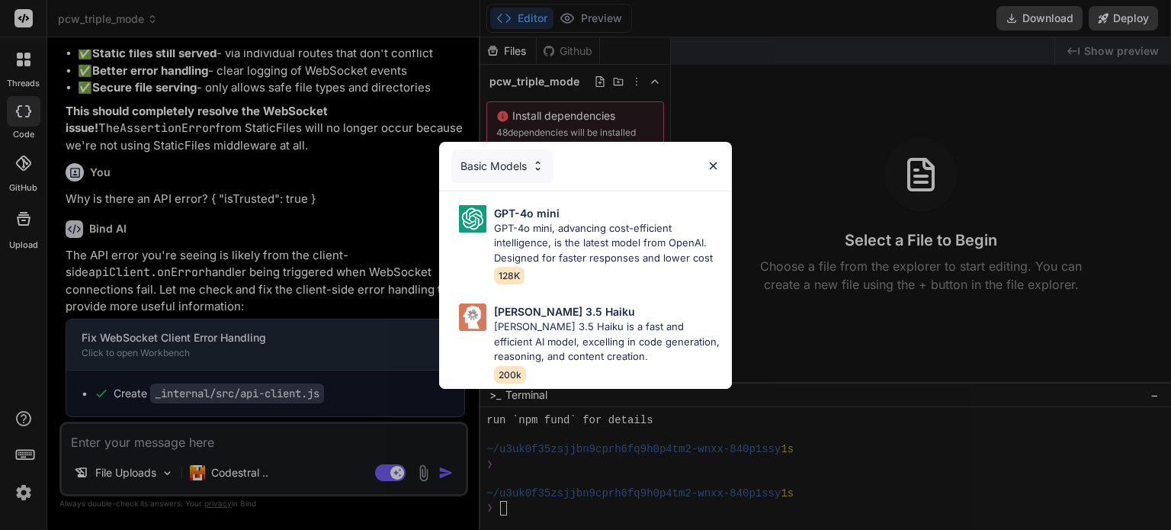
click at [505, 171] on div "Basic Models" at bounding box center [502, 166] width 102 height 34
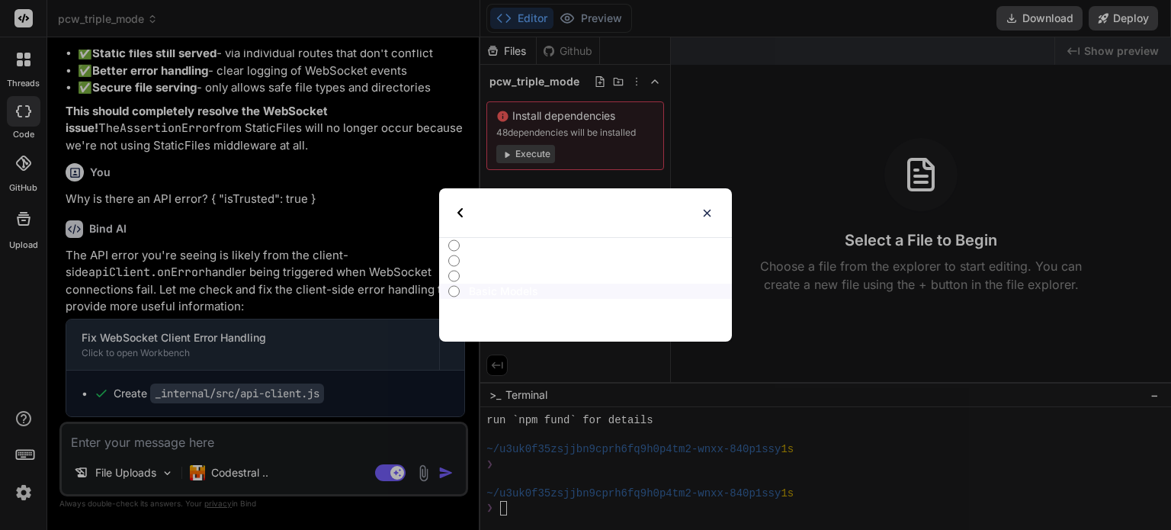
click at [498, 213] on p "Select type" at bounding box center [506, 212] width 63 height 49
click at [469, 212] on div "Select type" at bounding box center [497, 212] width 81 height 49
click at [26, 162] on div "Select type All Advanced Models Ultra Models Basic Models" at bounding box center [585, 265] width 1171 height 530
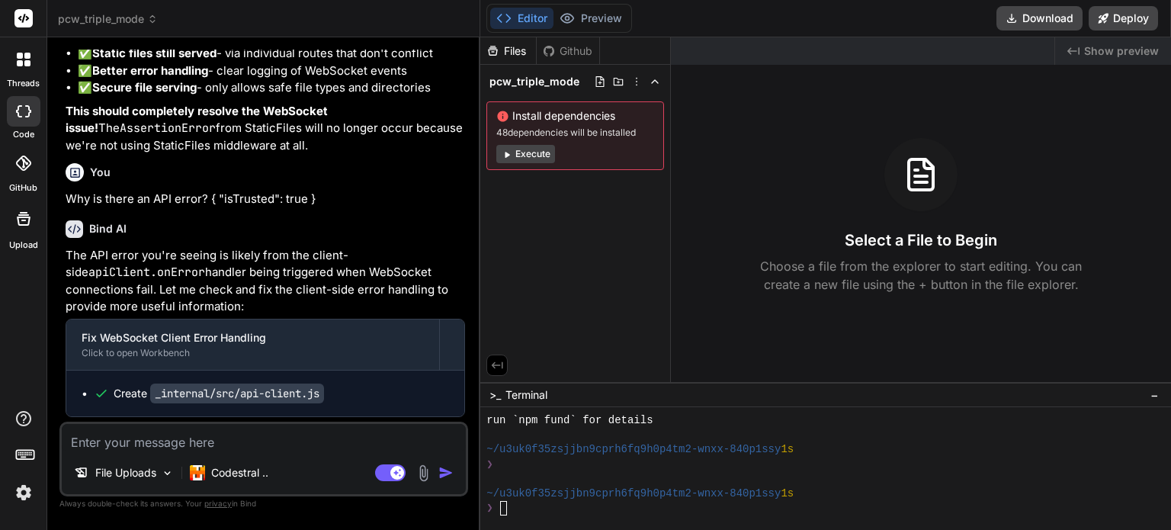
click at [26, 162] on icon at bounding box center [23, 162] width 15 height 15
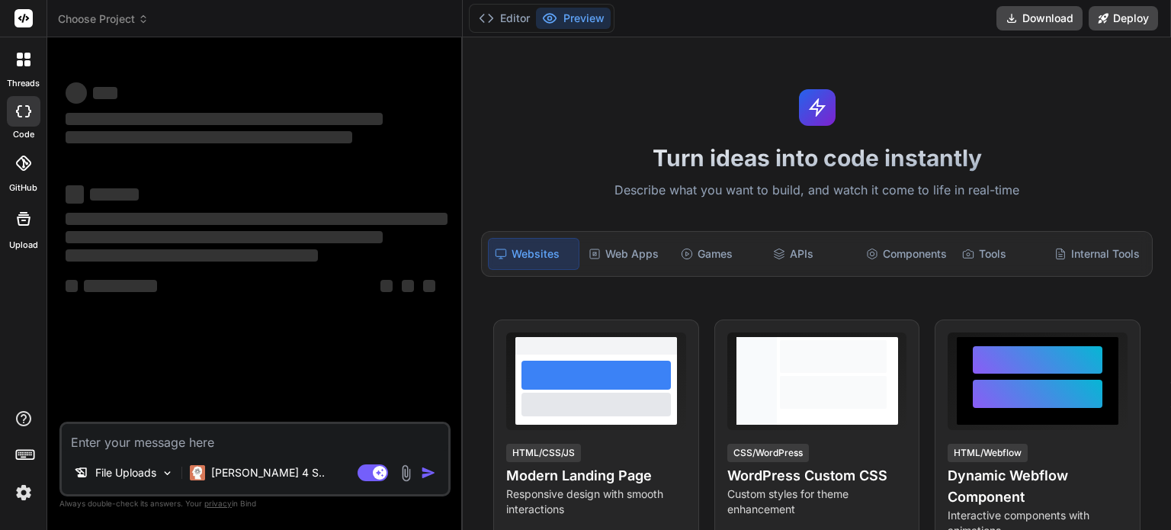
click at [127, 14] on span "Choose Project" at bounding box center [103, 18] width 91 height 15
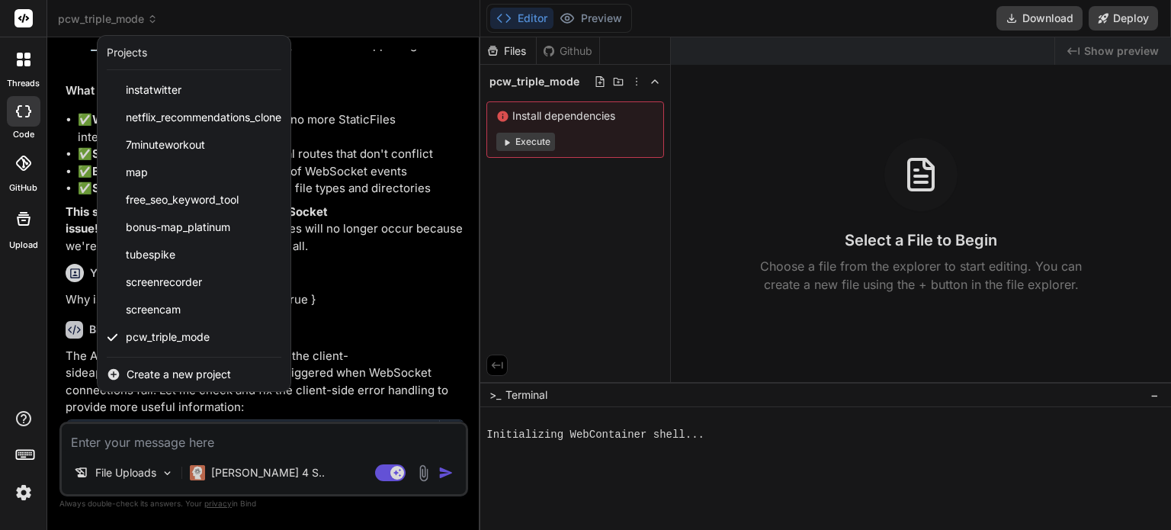
scroll to position [37637, 0]
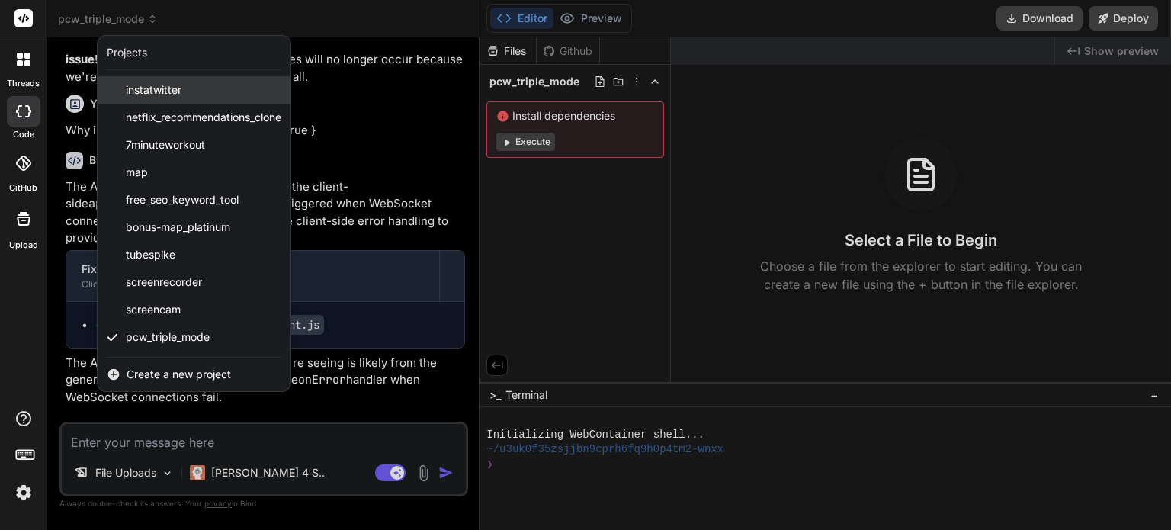
click at [152, 87] on span "instatwitter" at bounding box center [154, 89] width 56 height 15
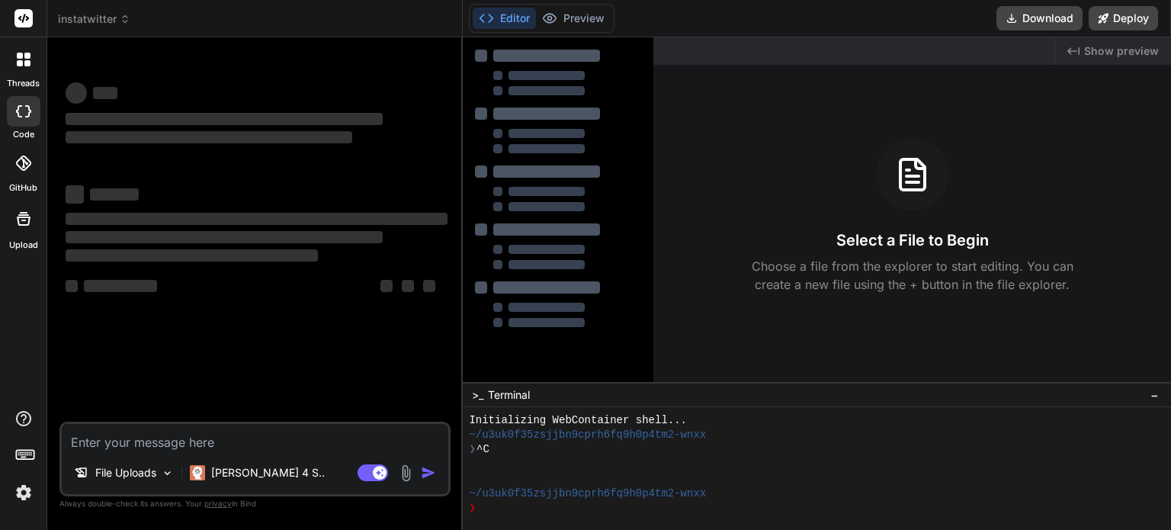
scroll to position [14, 0]
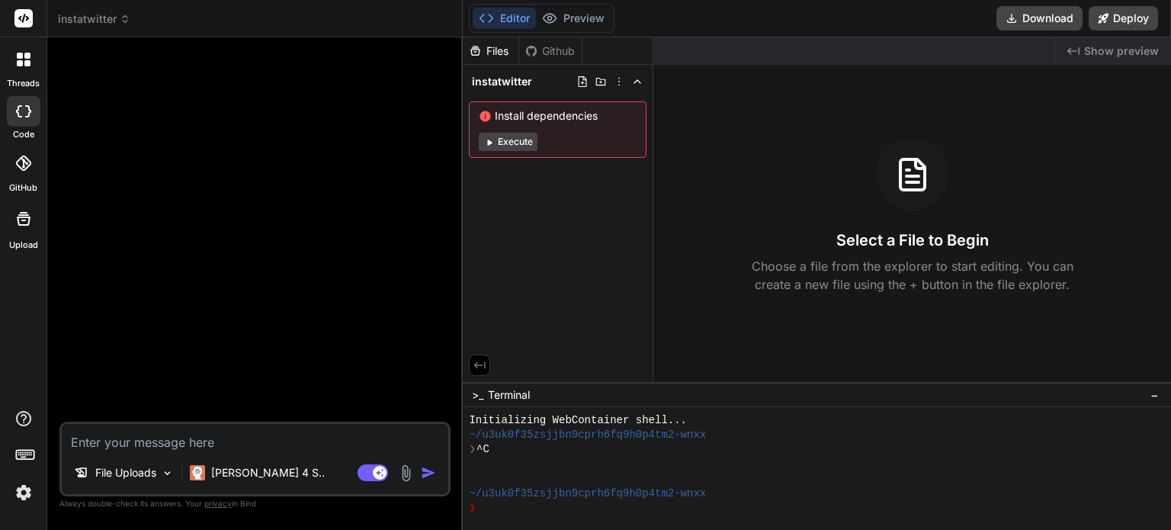
click at [111, 24] on span "instatwitter" at bounding box center [94, 18] width 72 height 15
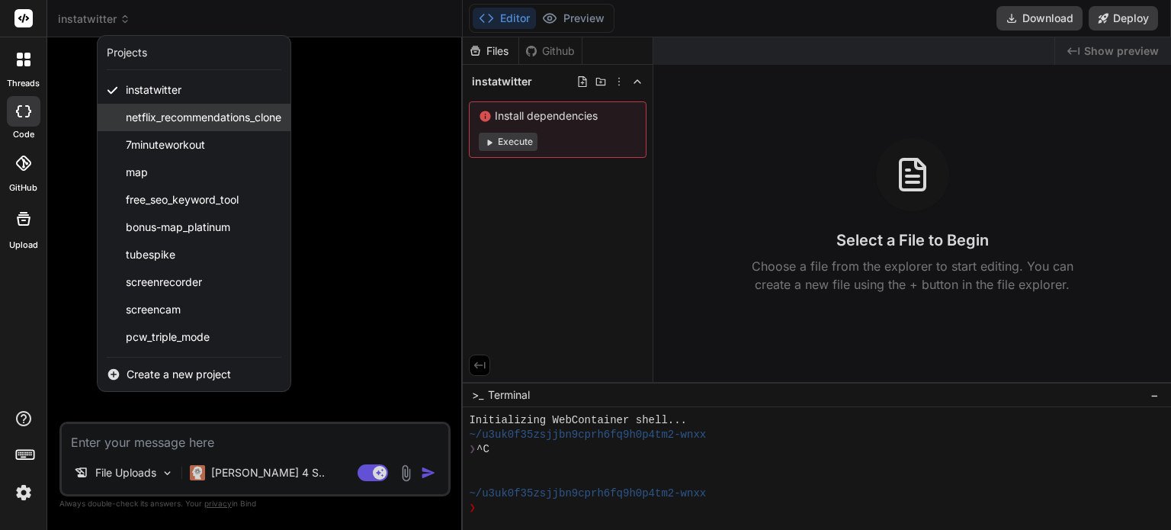
click at [159, 127] on div "netflix_recommendations_clone" at bounding box center [194, 117] width 193 height 27
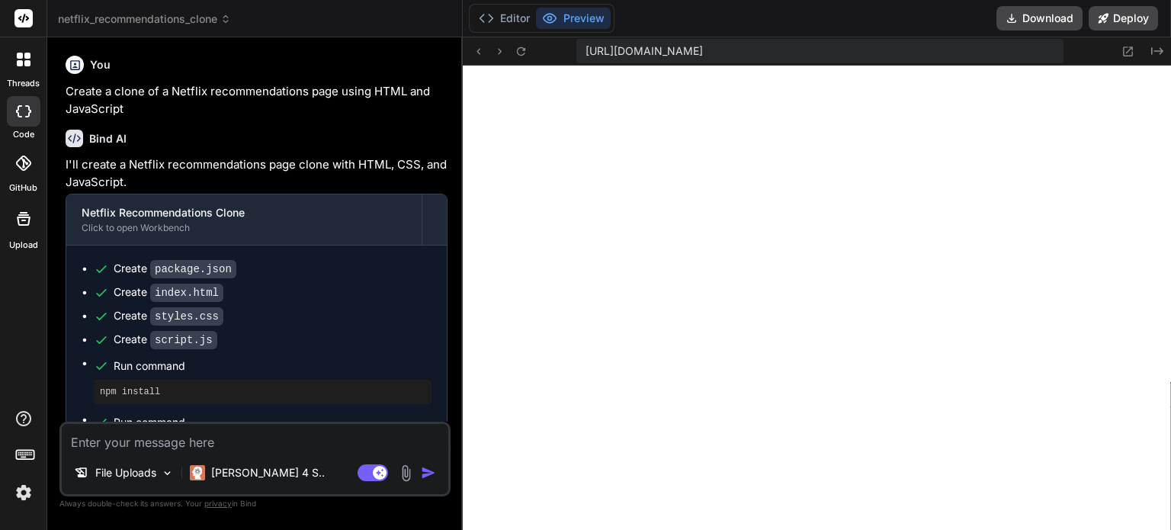
scroll to position [702, 0]
click at [508, 27] on button "Editor" at bounding box center [503, 18] width 63 height 21
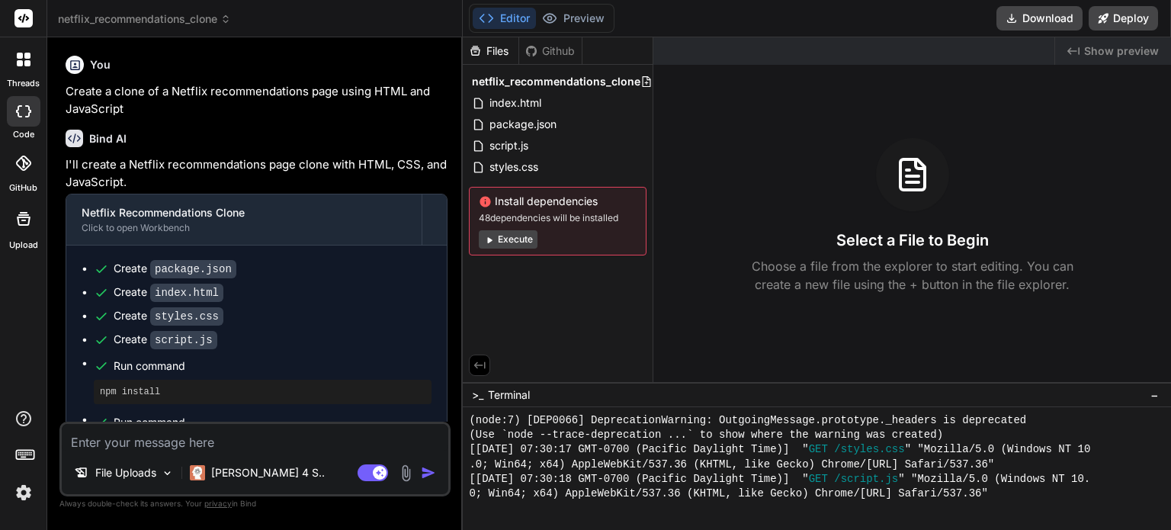
click at [201, 18] on span "netflix_recommendations_clone" at bounding box center [144, 18] width 173 height 15
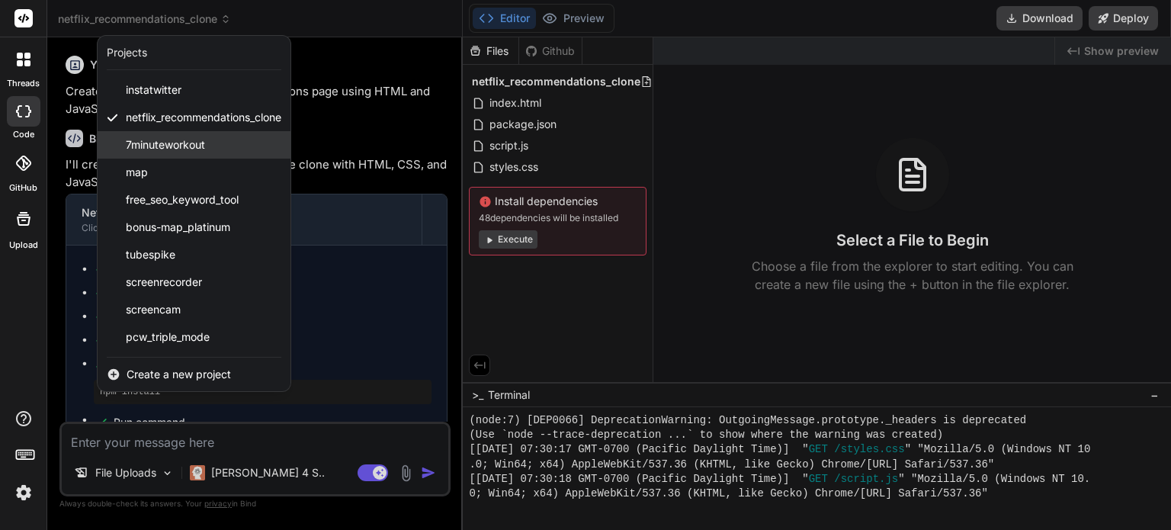
click at [175, 139] on span "7minuteworkout" at bounding box center [165, 144] width 79 height 15
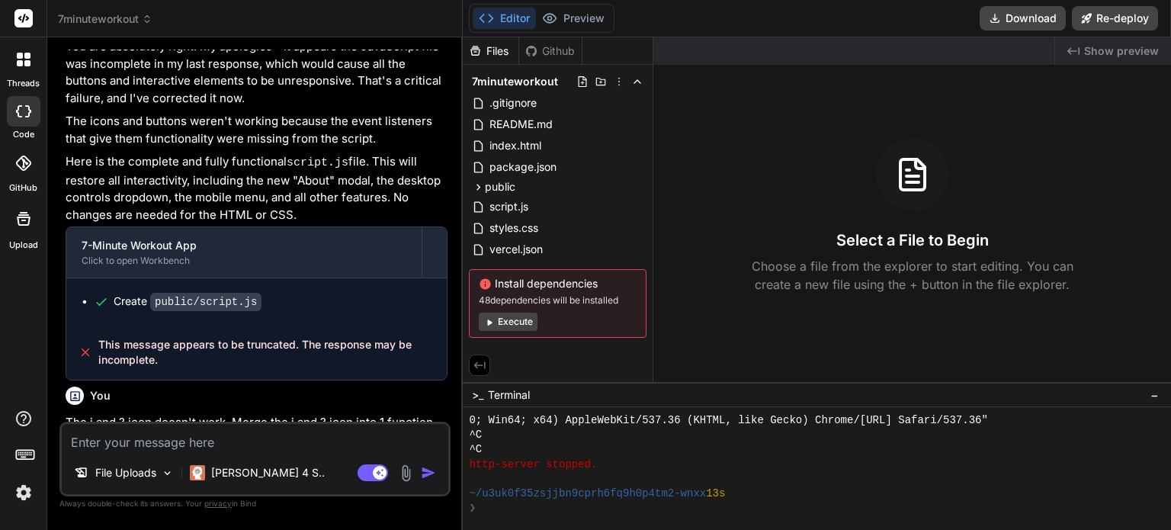
scroll to position [3036, 0]
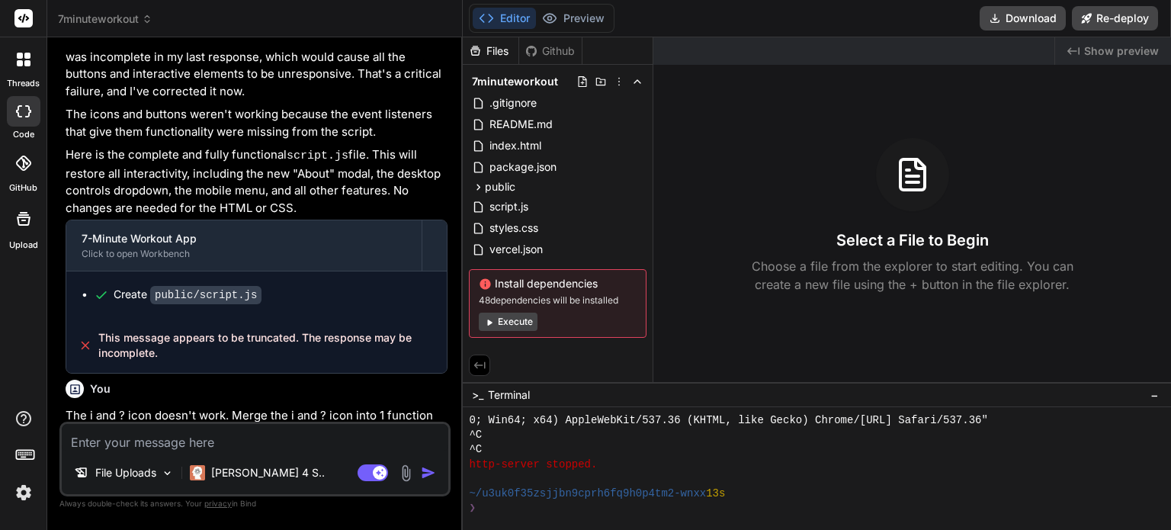
click at [140, 26] on span "7minuteworkout" at bounding box center [105, 18] width 94 height 15
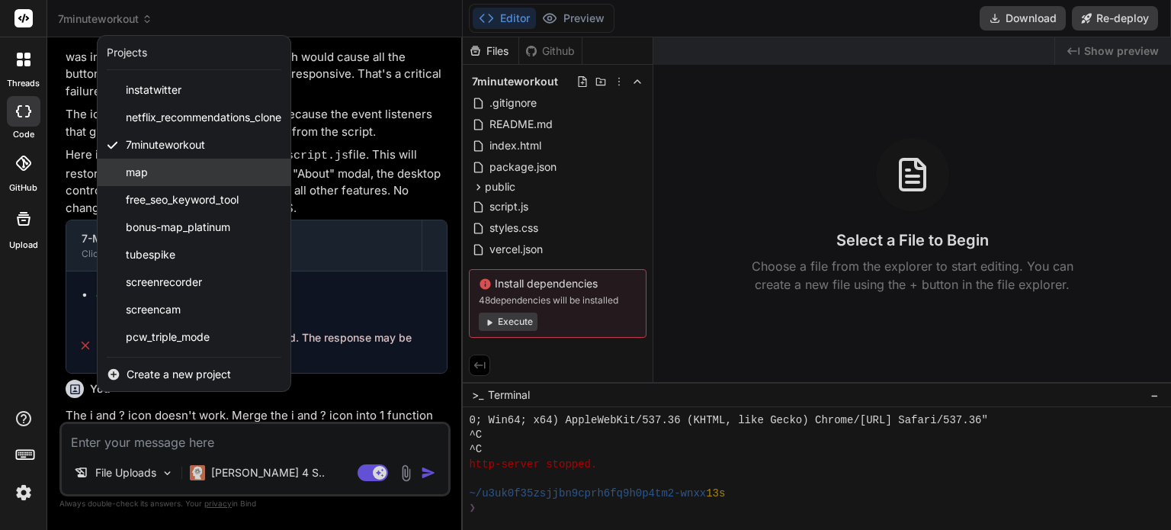
click at [143, 173] on span "map" at bounding box center [137, 172] width 22 height 15
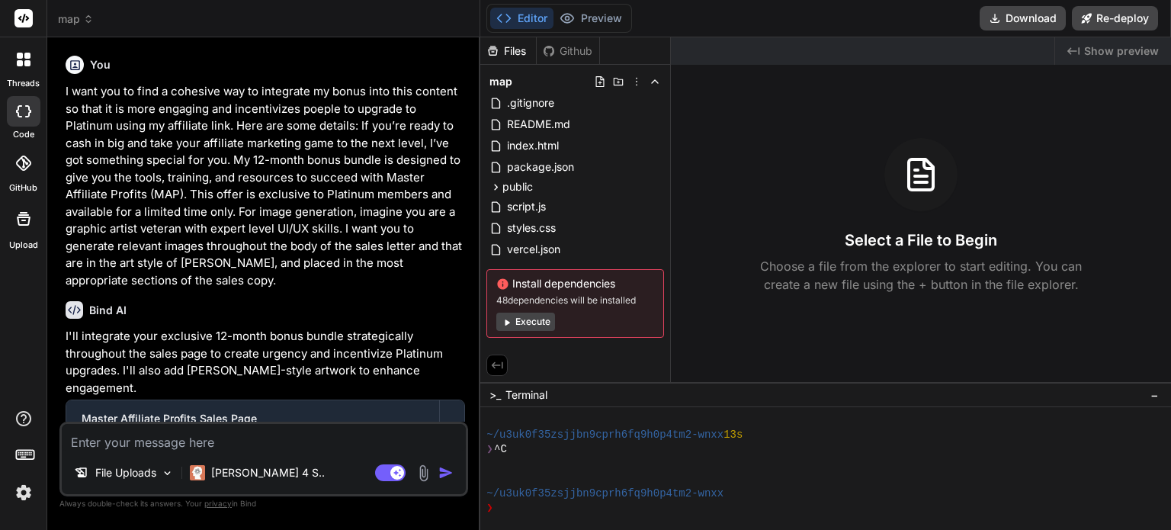
click at [63, 21] on span "map" at bounding box center [76, 18] width 36 height 15
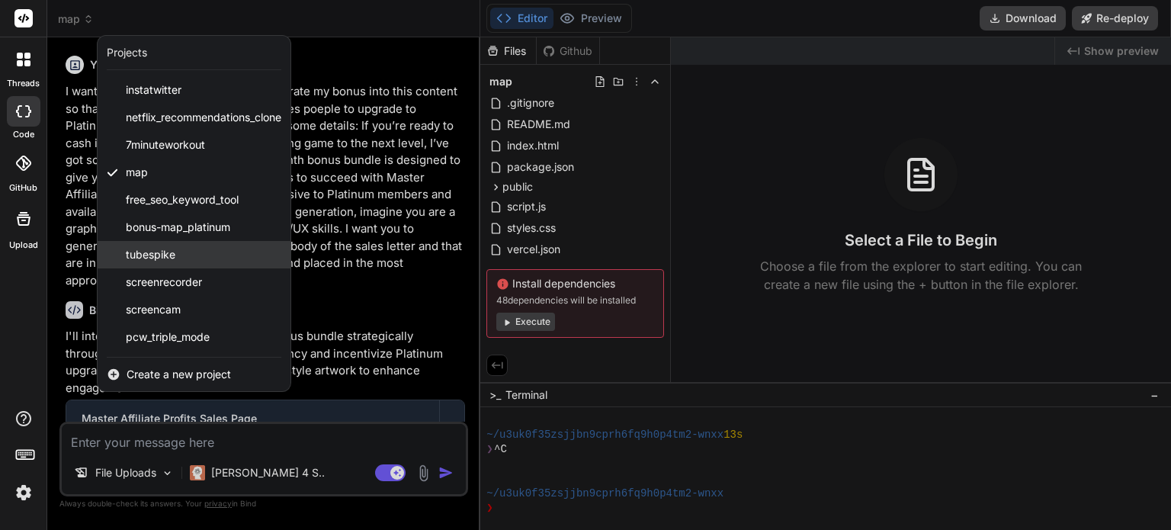
click at [179, 256] on div "tubespike" at bounding box center [194, 254] width 193 height 27
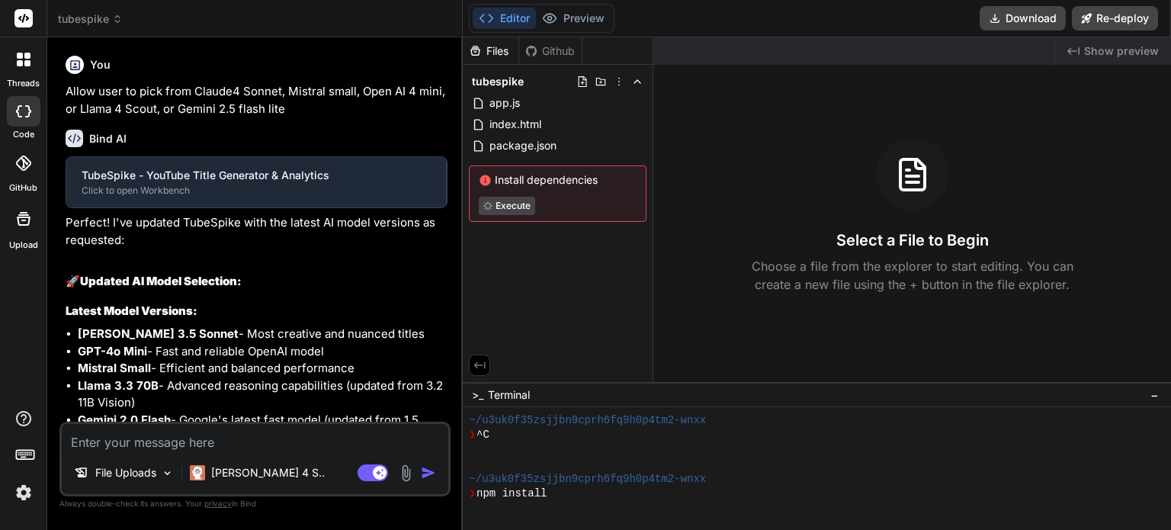
scroll to position [966, 0]
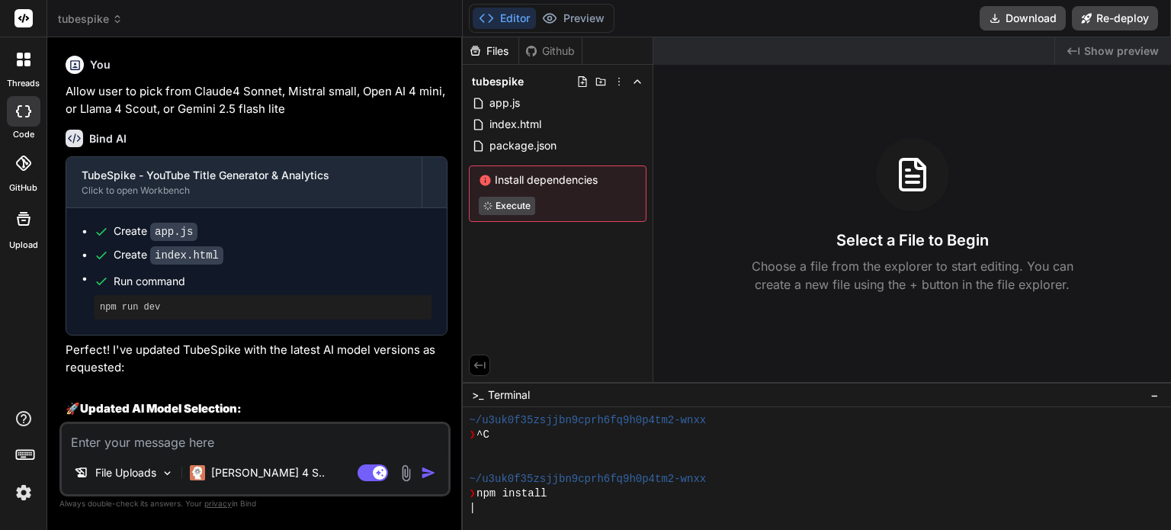
click at [107, 21] on span "tubespike" at bounding box center [90, 18] width 65 height 15
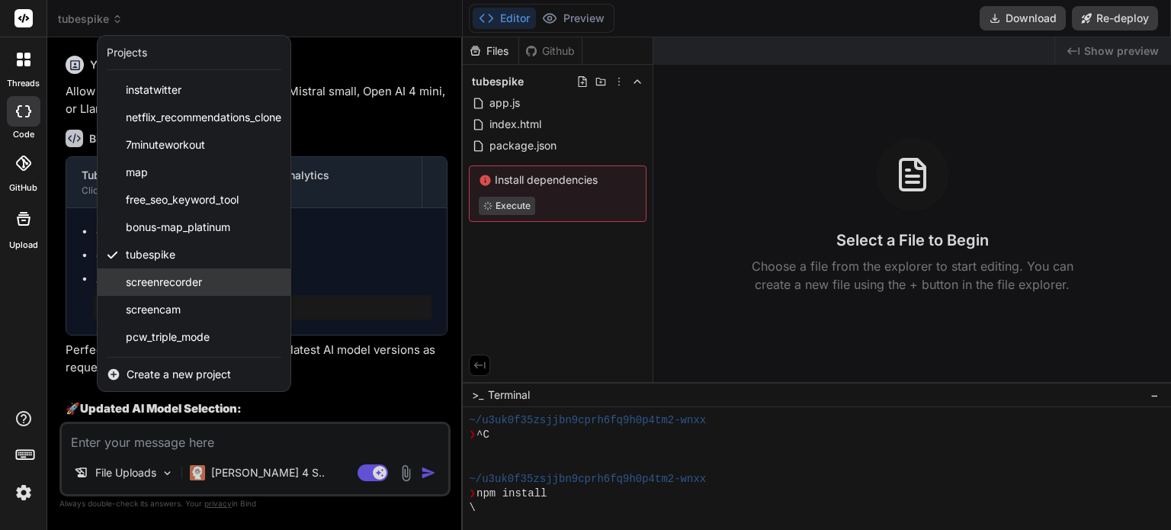
click at [164, 285] on span "screenrecorder" at bounding box center [164, 281] width 76 height 15
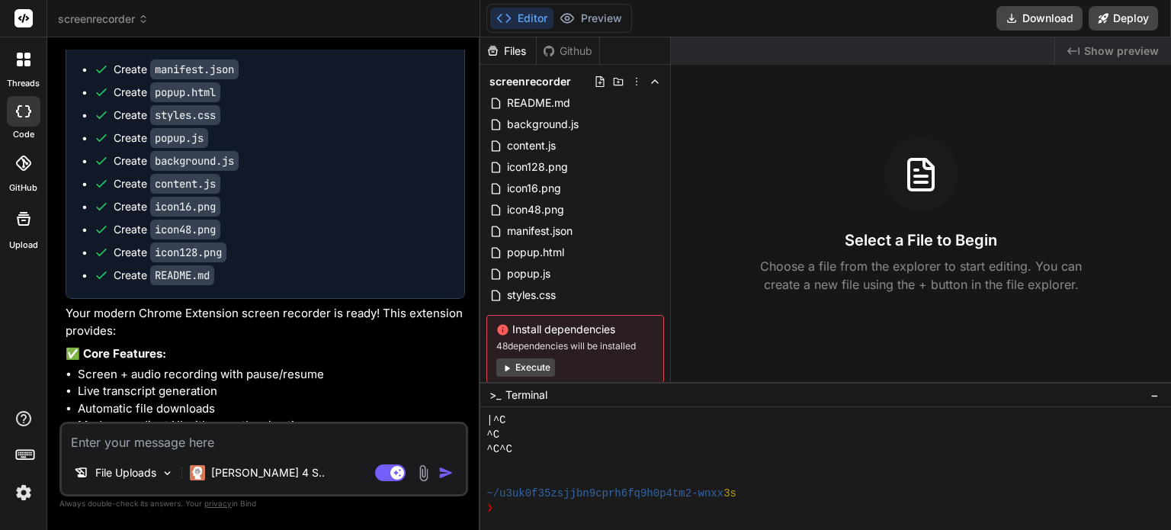
scroll to position [3284, 0]
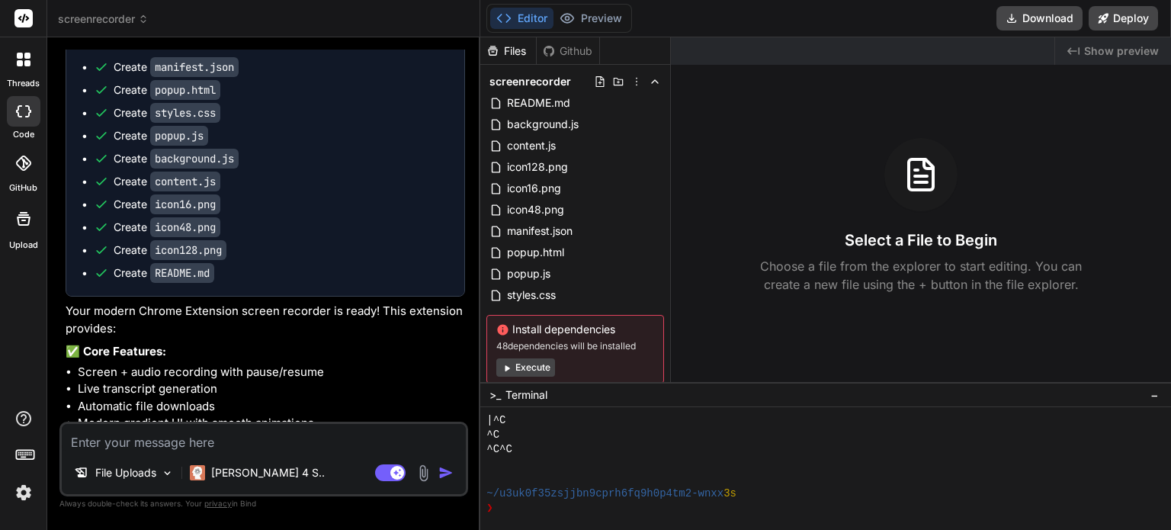
click at [119, 27] on header "screenrecorder Created with Pixso." at bounding box center [263, 18] width 433 height 37
click at [96, 16] on span "screenrecorder" at bounding box center [103, 18] width 91 height 15
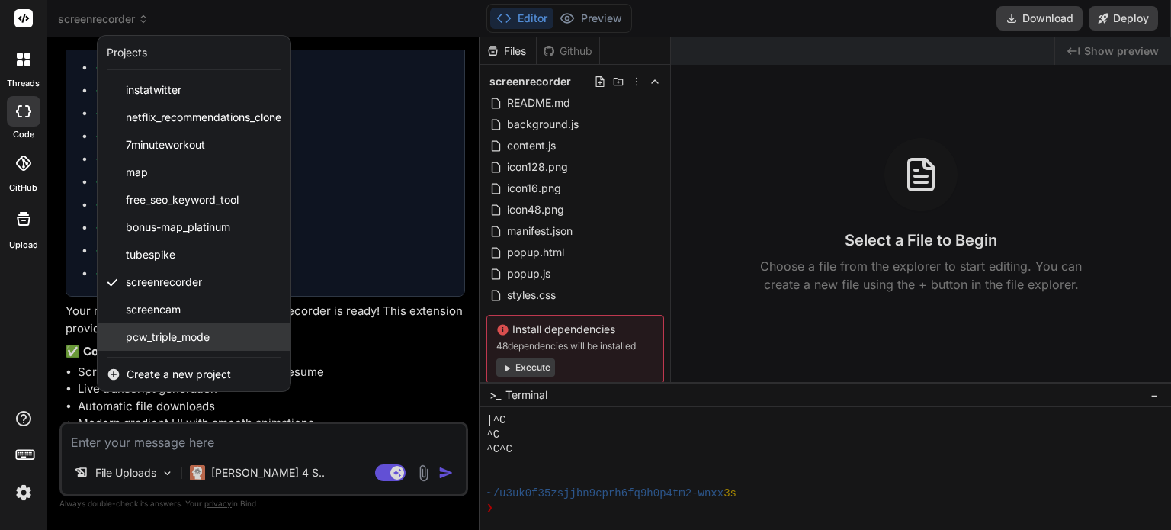
click at [146, 331] on span "pcw_triple_mode" at bounding box center [168, 336] width 84 height 15
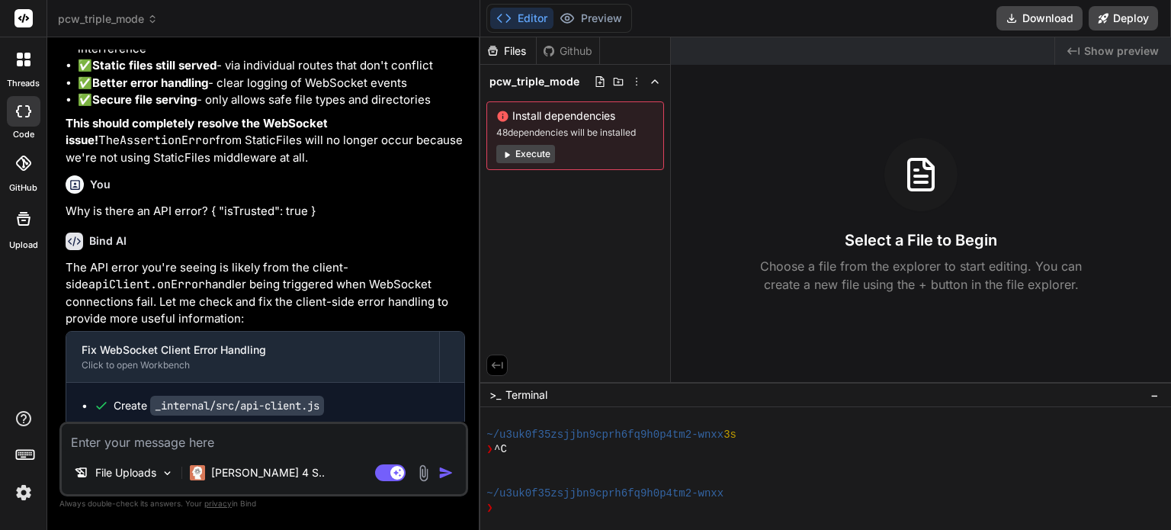
scroll to position [37637, 0]
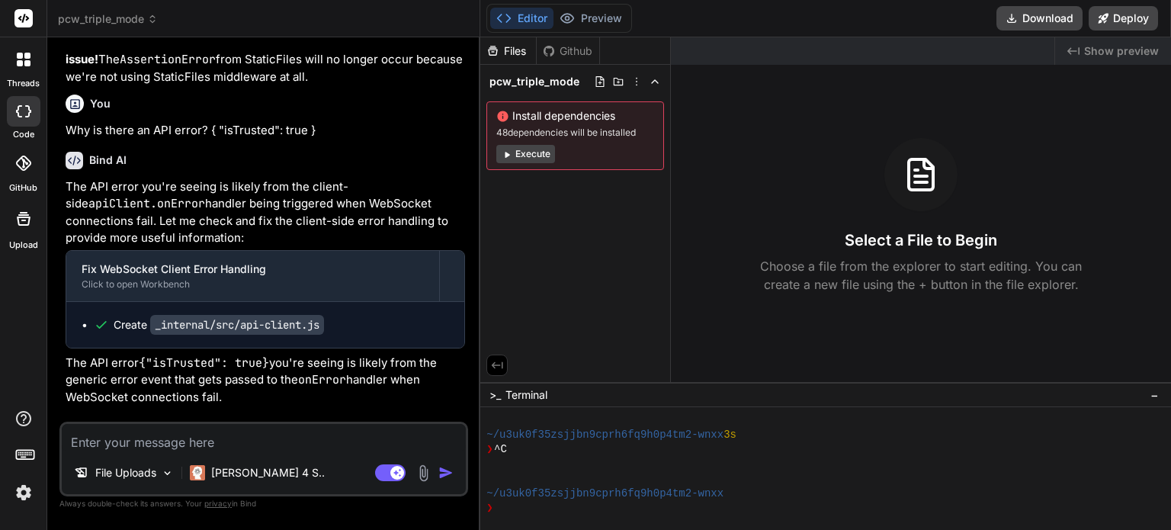
click at [119, 13] on span "pcw_triple_mode" at bounding box center [108, 18] width 100 height 15
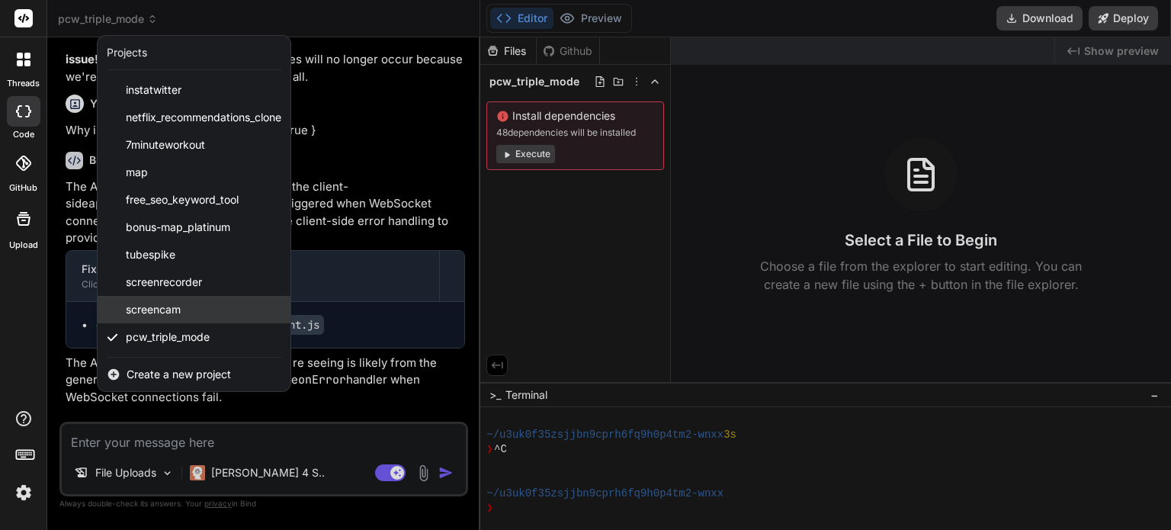
click at [179, 302] on span "screencam" at bounding box center [153, 309] width 55 height 15
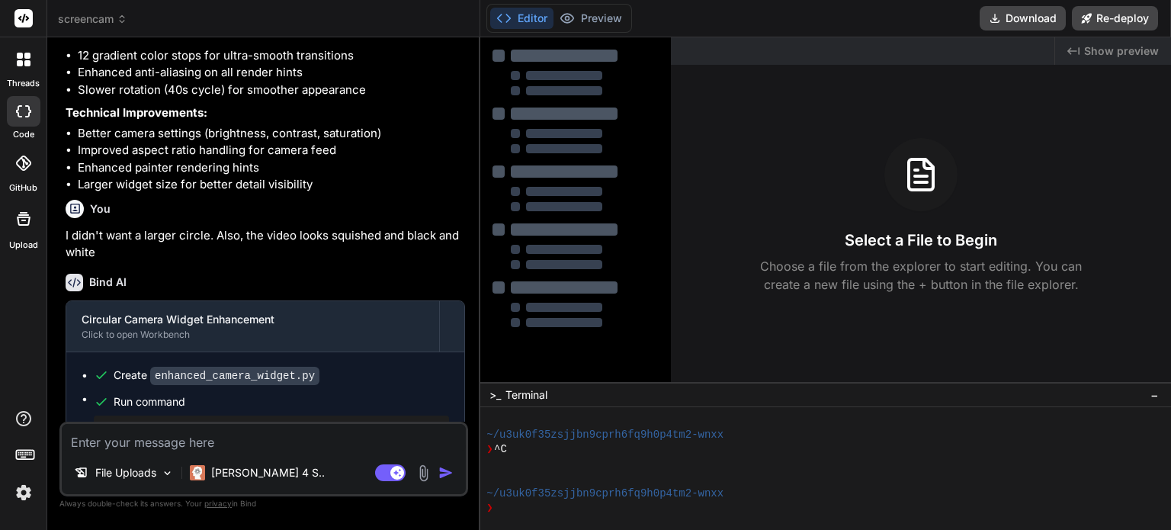
scroll to position [2234, 0]
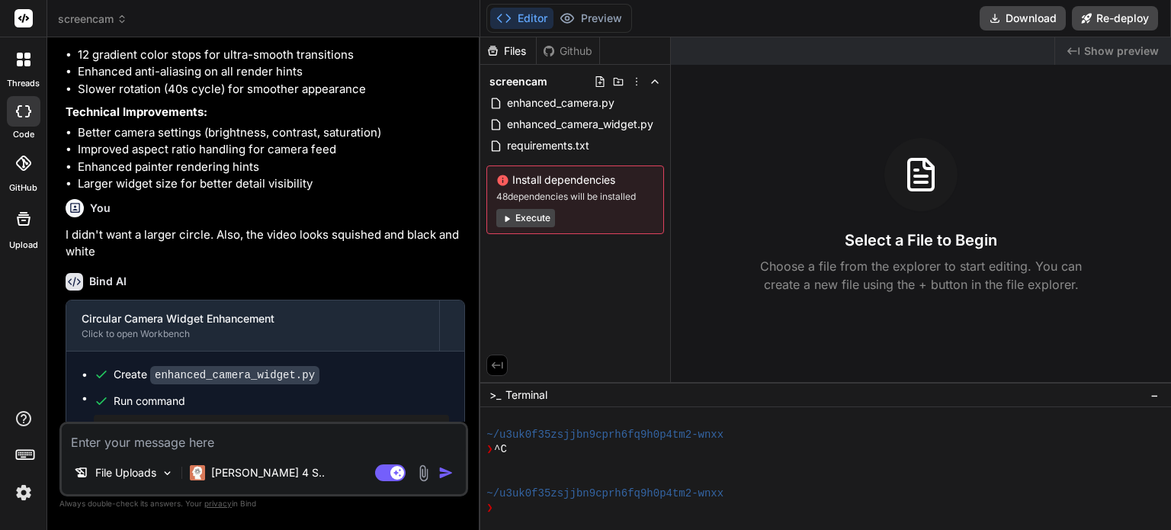
click at [114, 16] on span "screencam" at bounding box center [92, 18] width 69 height 15
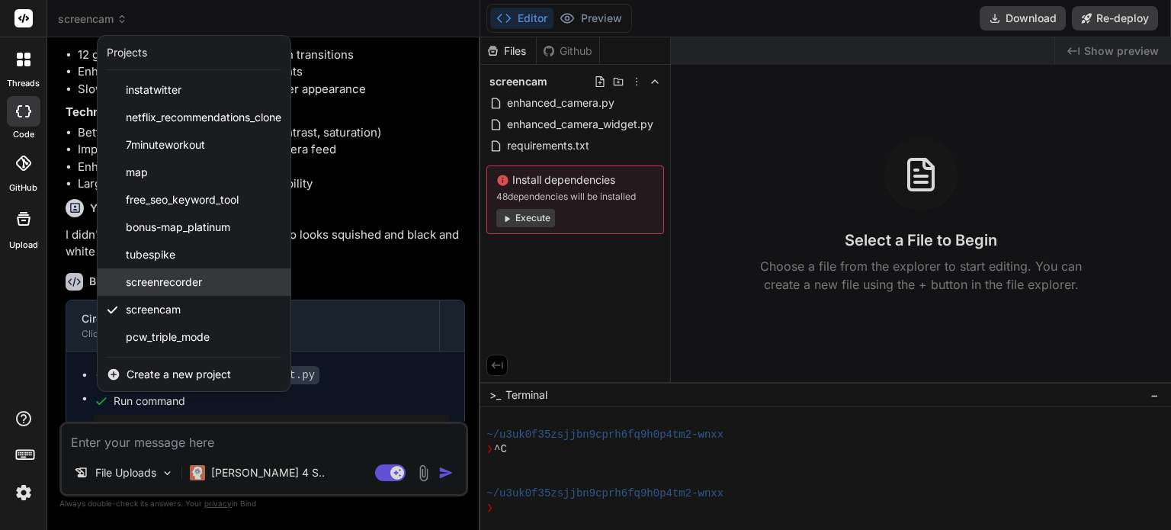
click at [194, 290] on div "screenrecorder" at bounding box center [194, 281] width 193 height 27
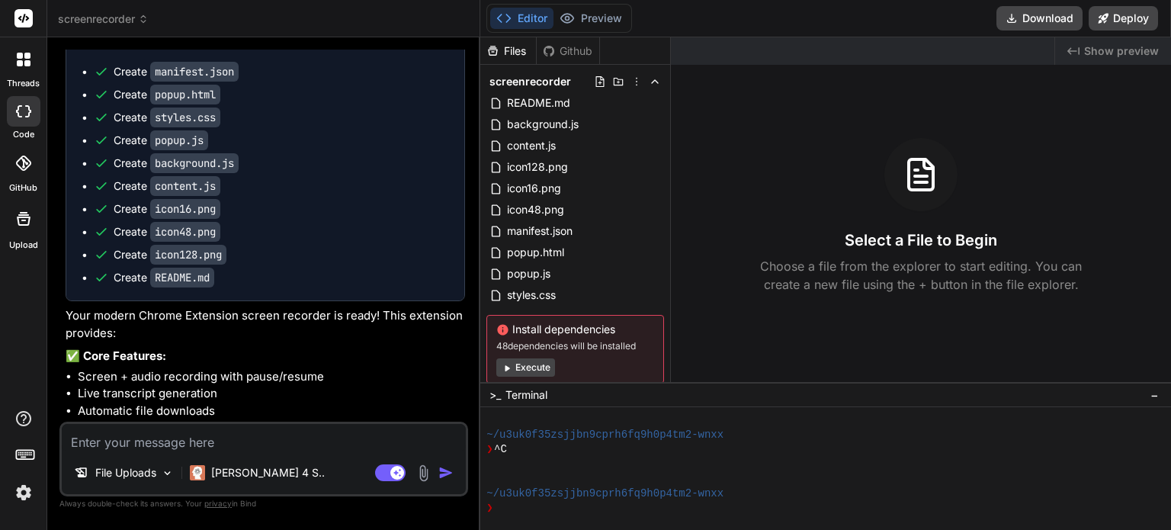
scroll to position [3284, 0]
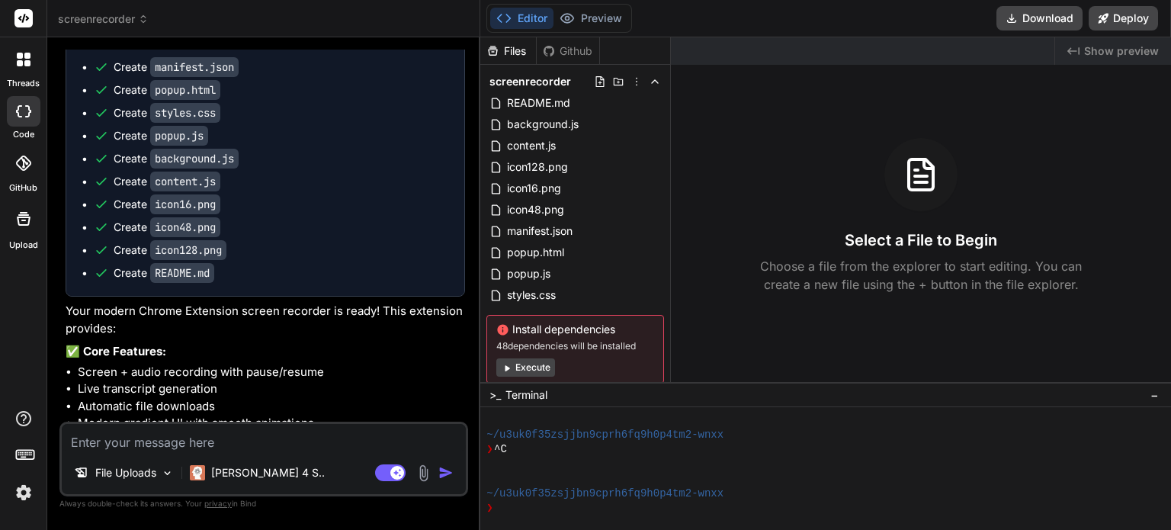
click at [122, 24] on span "screenrecorder" at bounding box center [103, 18] width 91 height 15
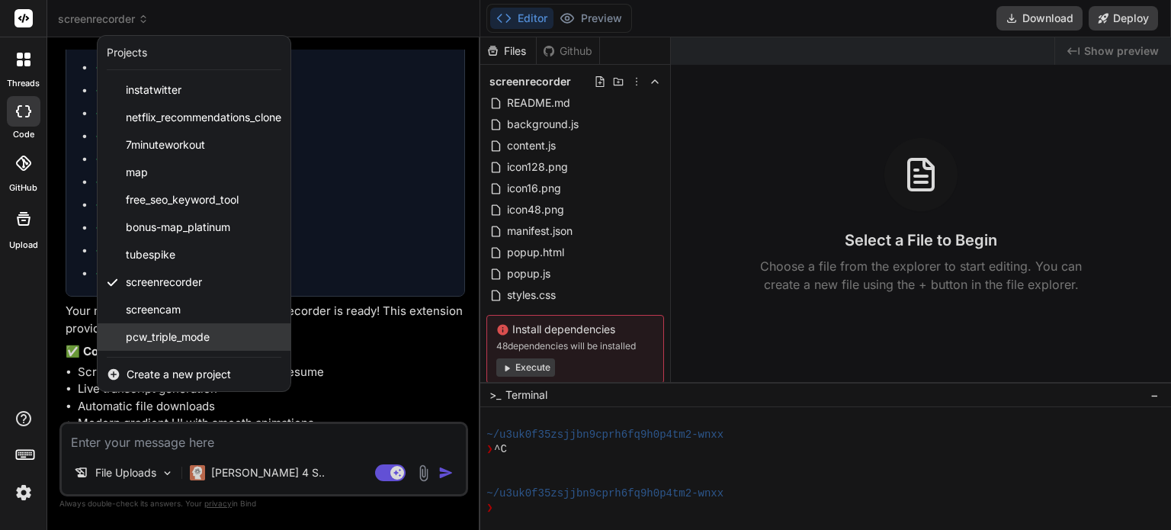
click at [156, 325] on div "pcw_triple_mode" at bounding box center [194, 336] width 193 height 27
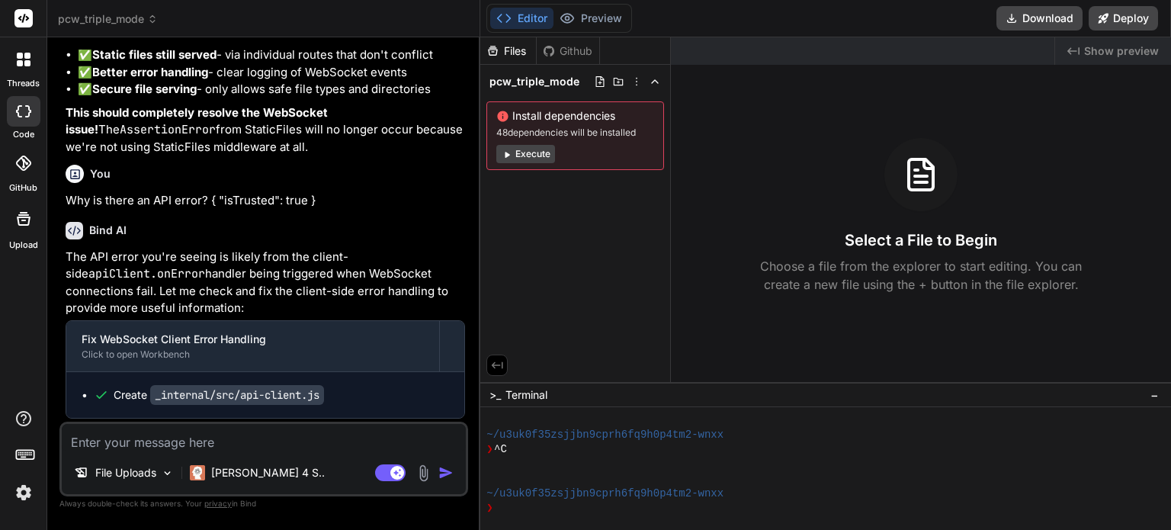
scroll to position [37637, 0]
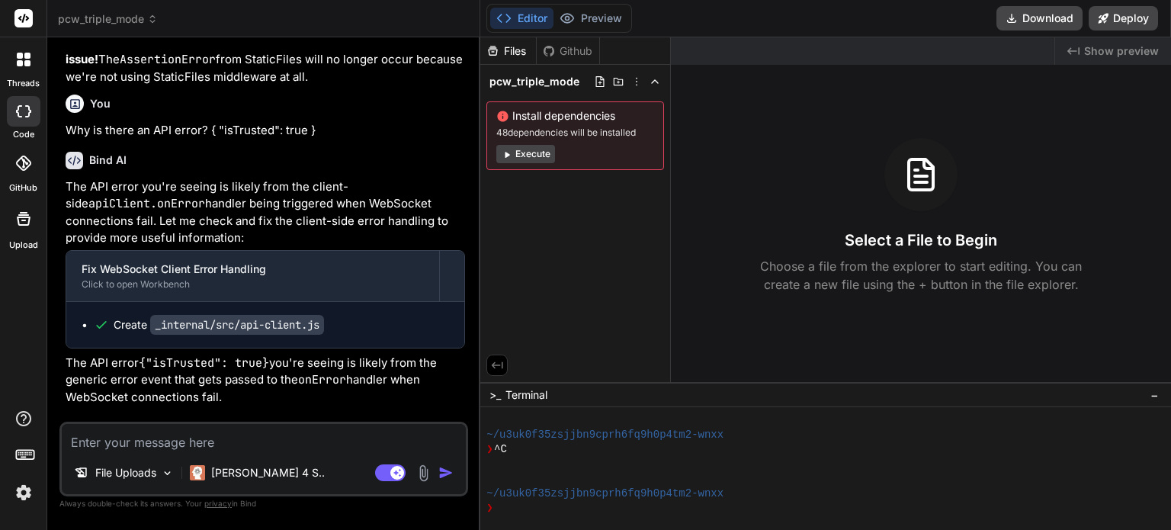
type textarea "x"
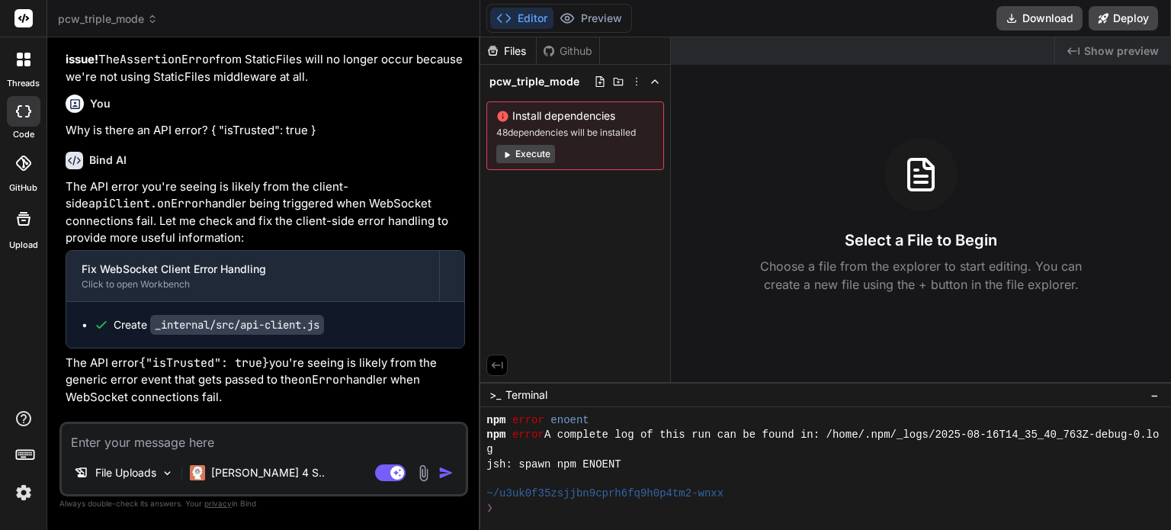
scroll to position [1492, 0]
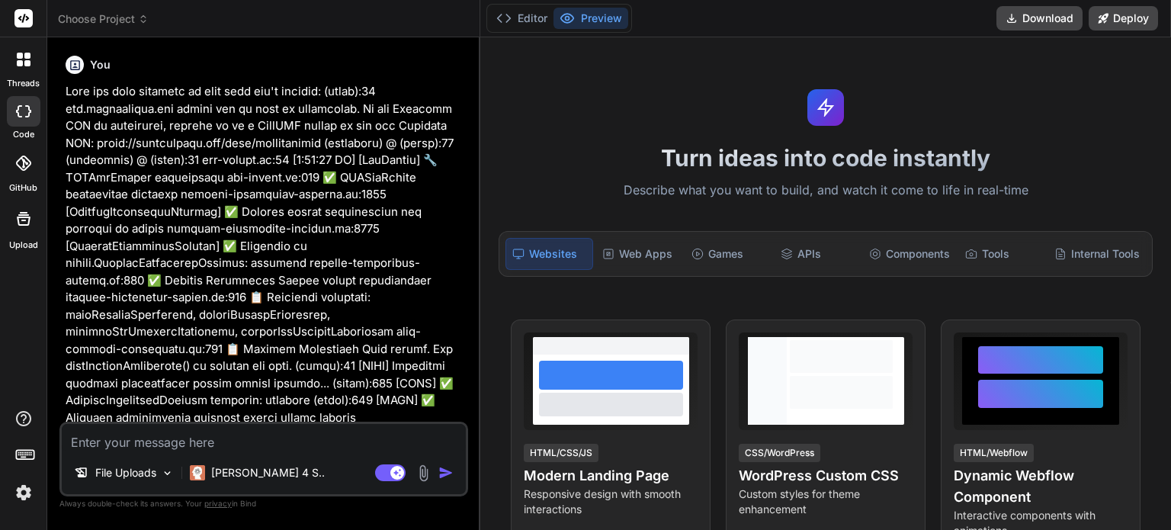
type textarea "x"
